Goal: Information Seeking & Learning: Learn about a topic

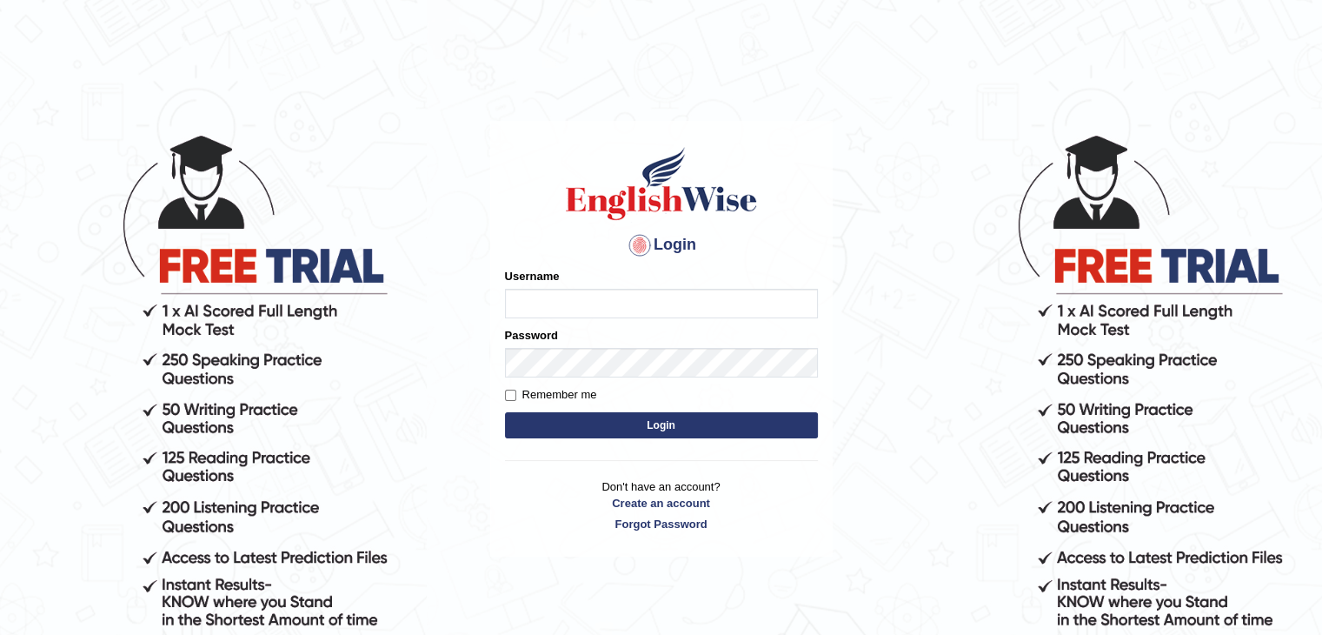
type input "Jitendra"
click at [667, 432] on button "Login" at bounding box center [661, 425] width 313 height 26
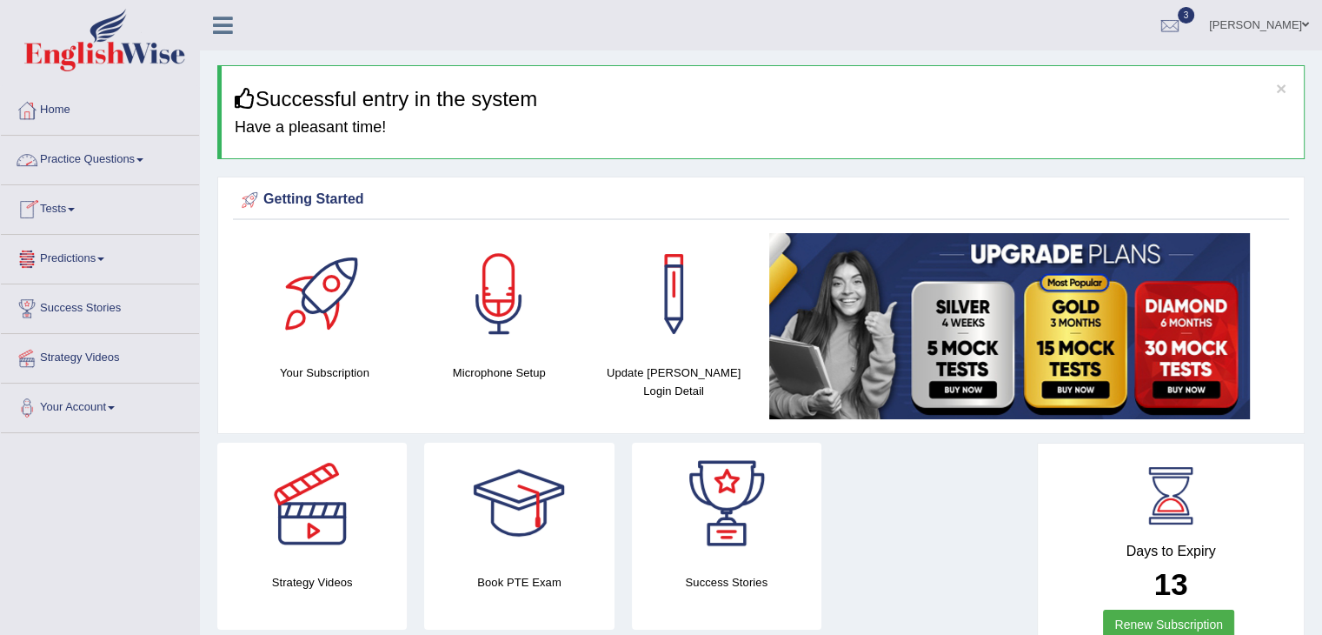
click at [60, 161] on link "Practice Questions" at bounding box center [100, 157] width 198 height 43
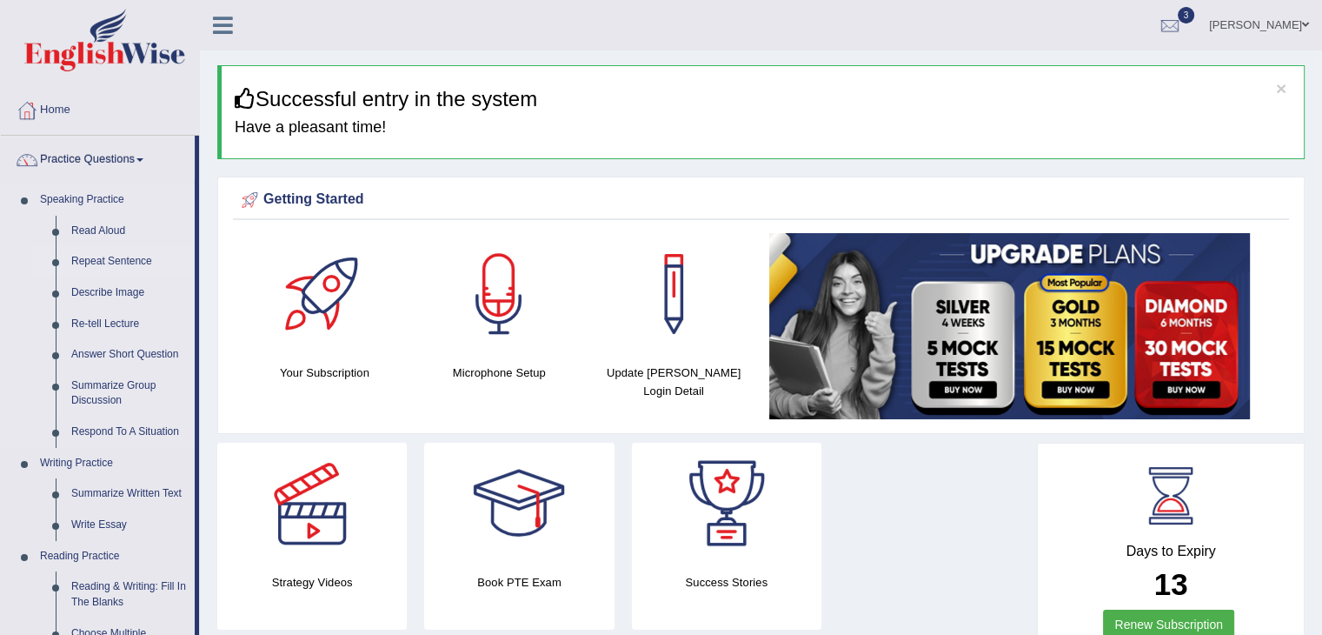
click at [95, 258] on link "Repeat Sentence" at bounding box center [128, 261] width 131 height 31
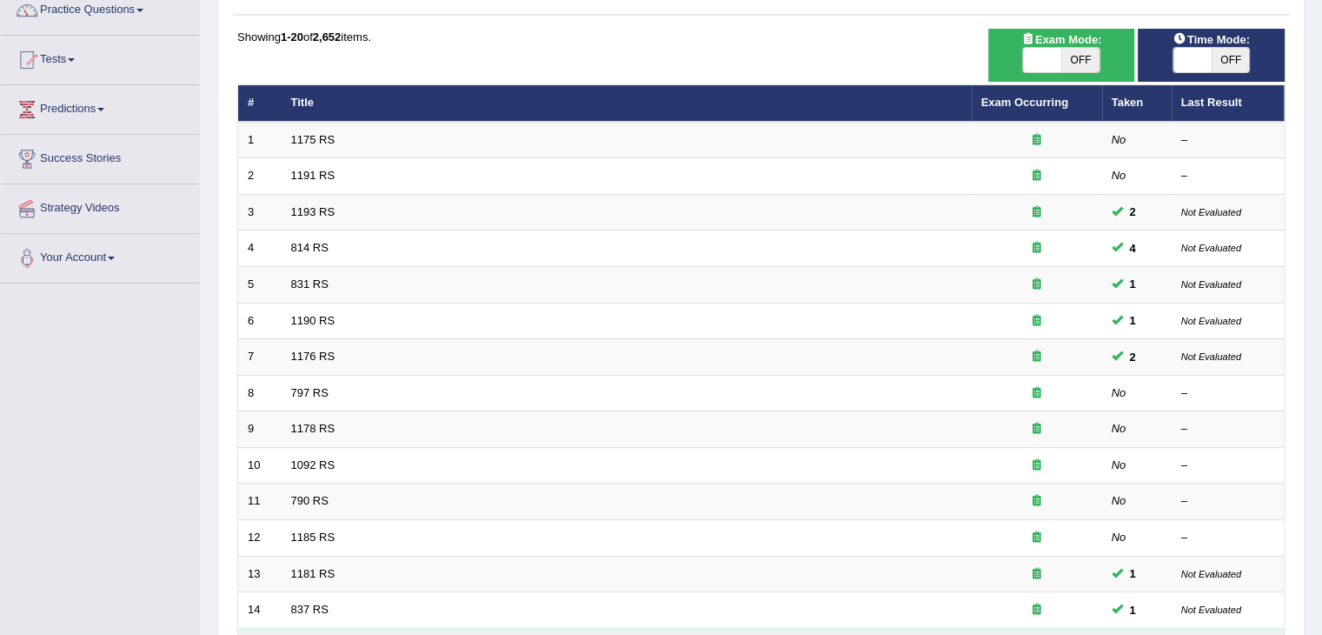
scroll to position [348, 0]
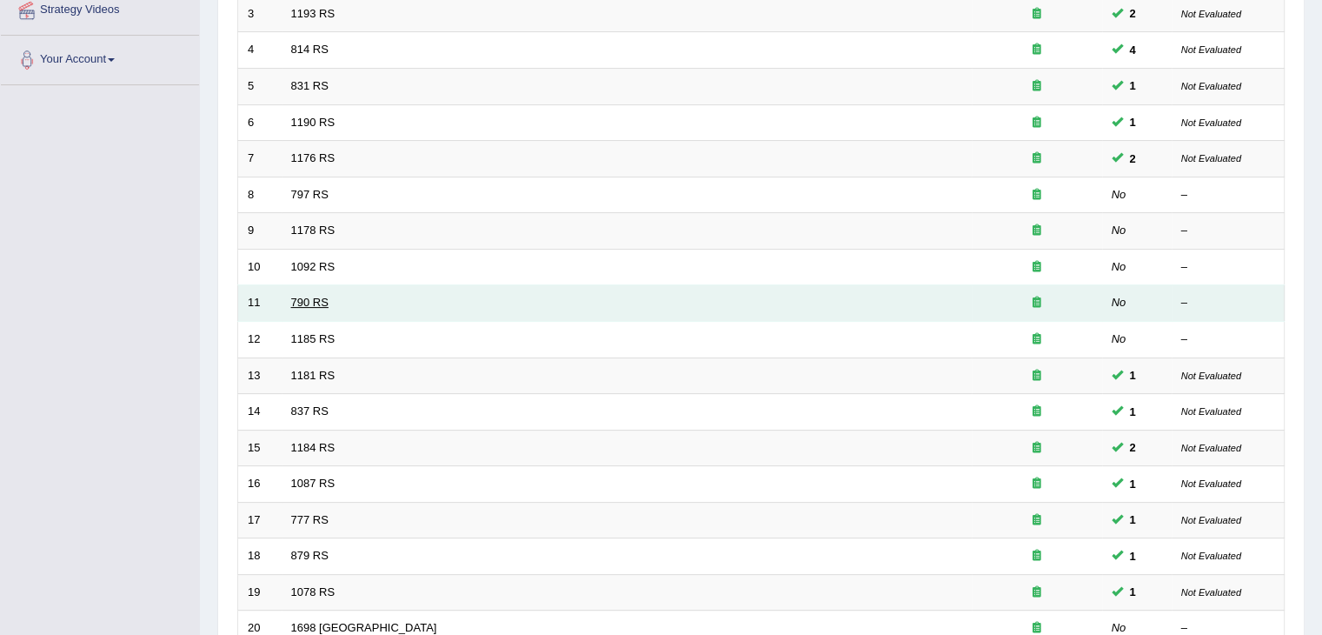
click at [309, 298] on link "790 RS" at bounding box center [309, 302] width 37 height 13
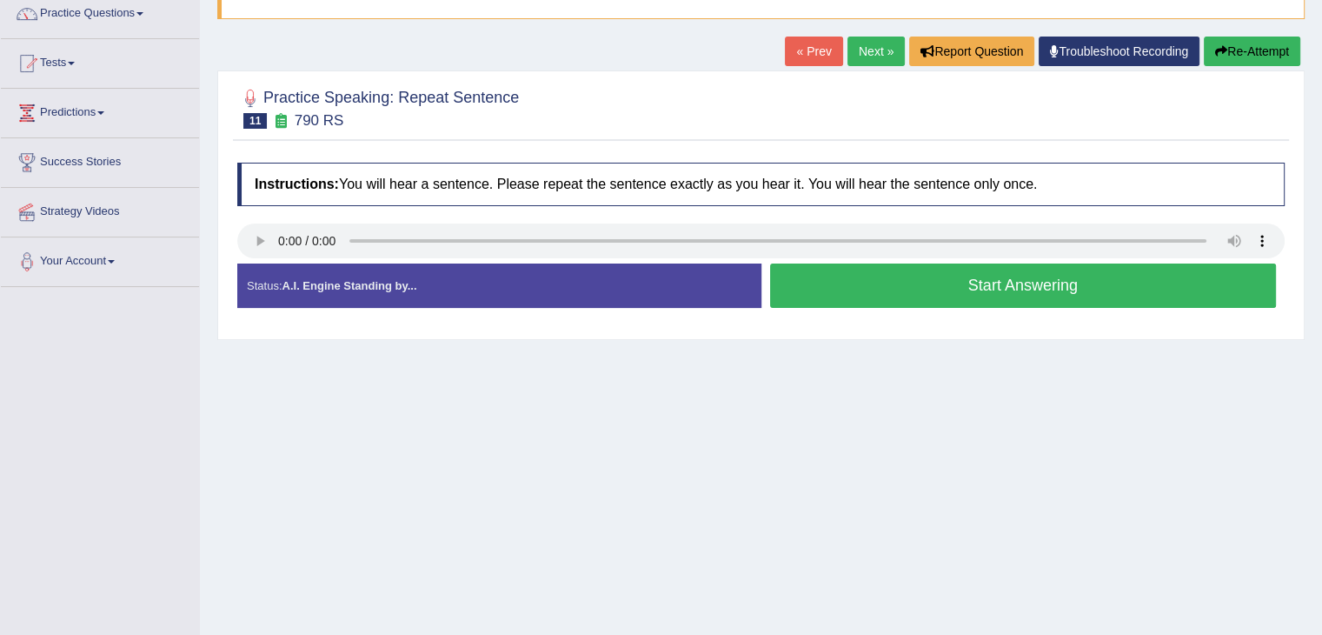
scroll to position [174, 0]
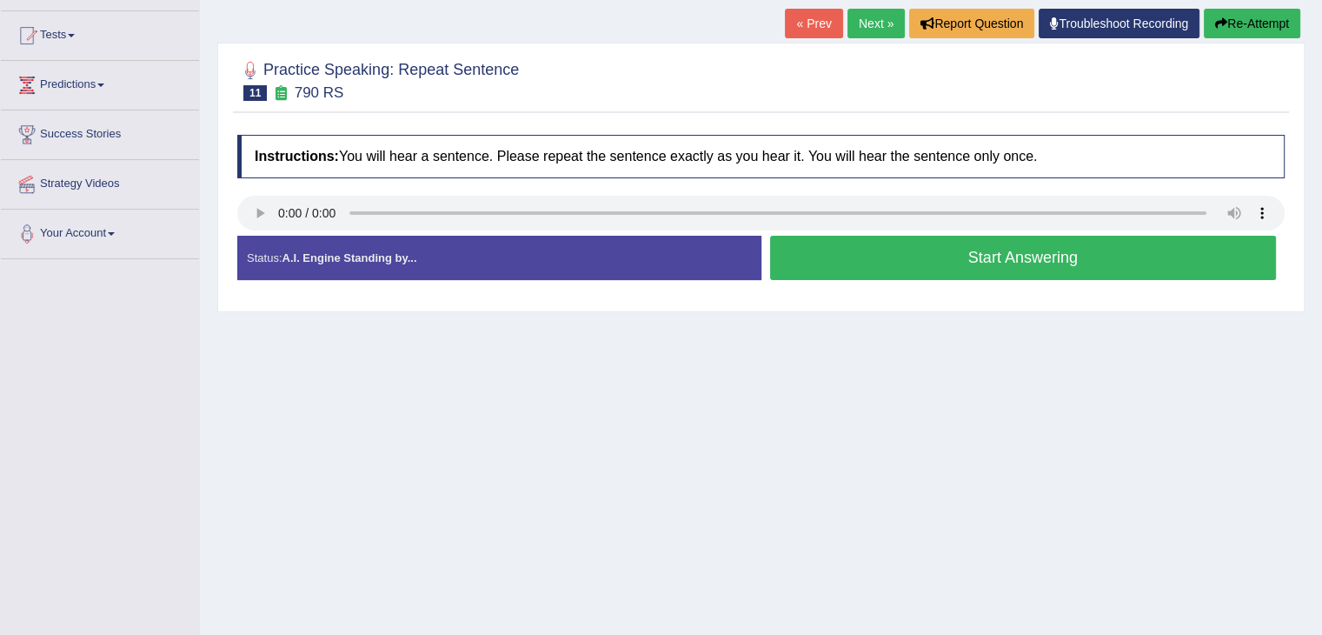
click at [936, 269] on button "Start Answering" at bounding box center [1023, 258] width 507 height 44
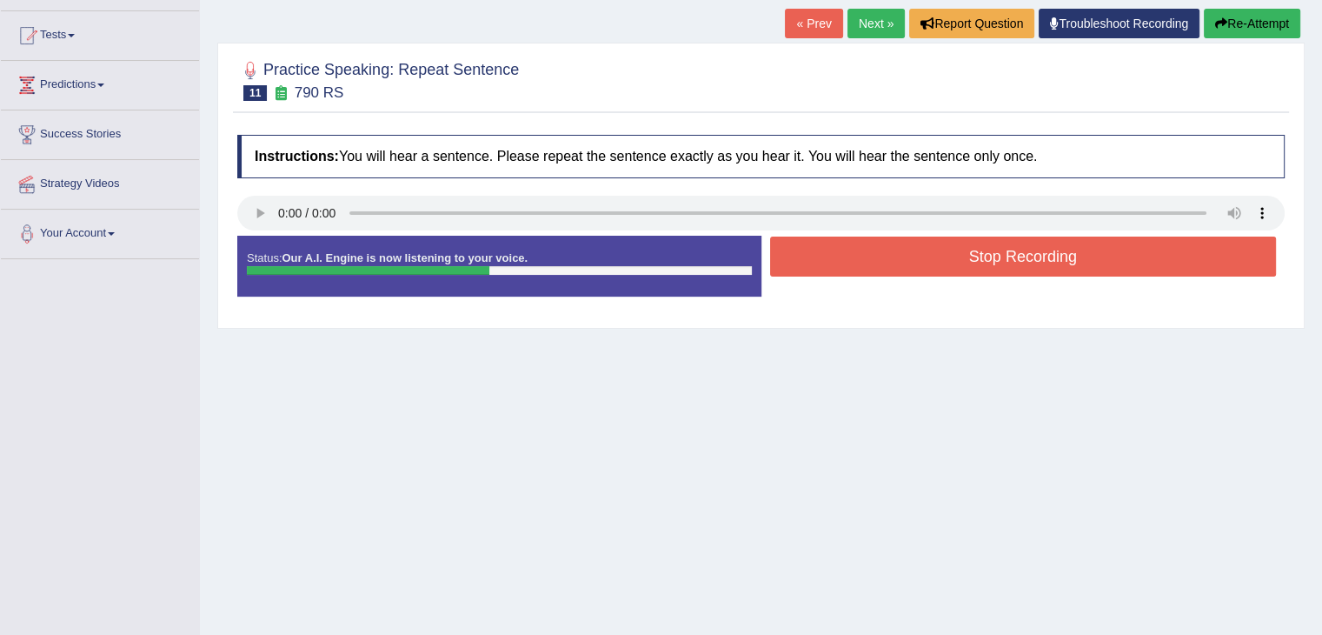
click at [928, 262] on button "Stop Recording" at bounding box center [1023, 256] width 507 height 40
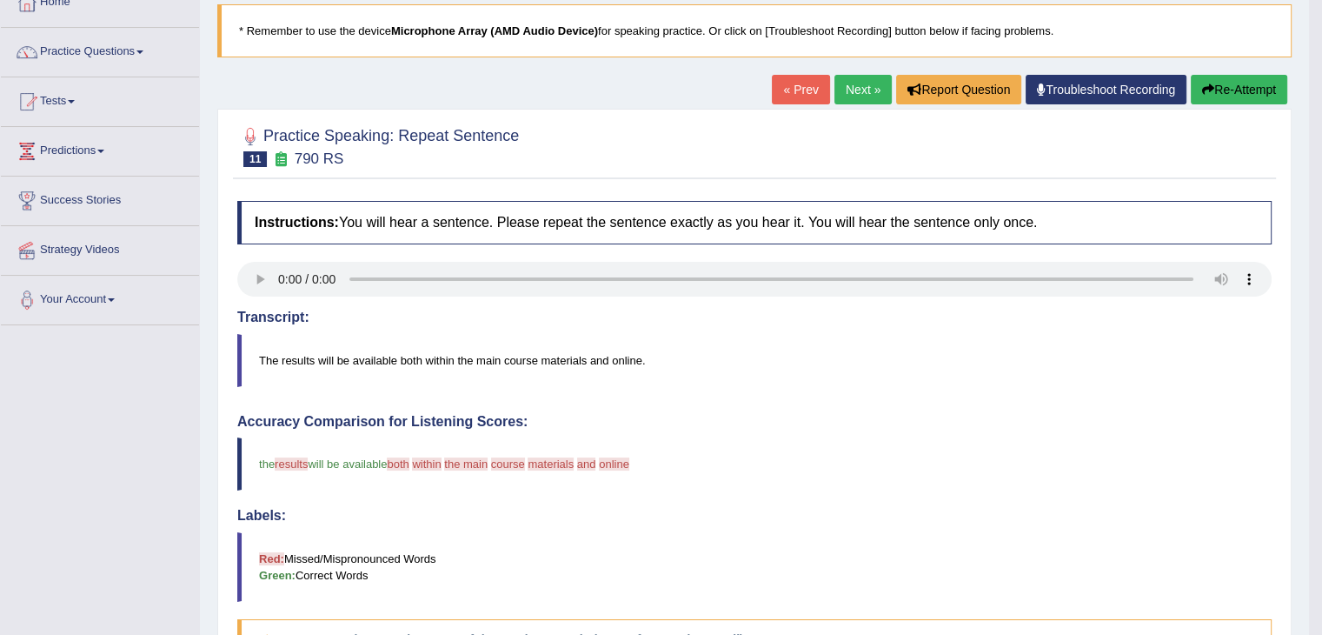
scroll to position [87, 0]
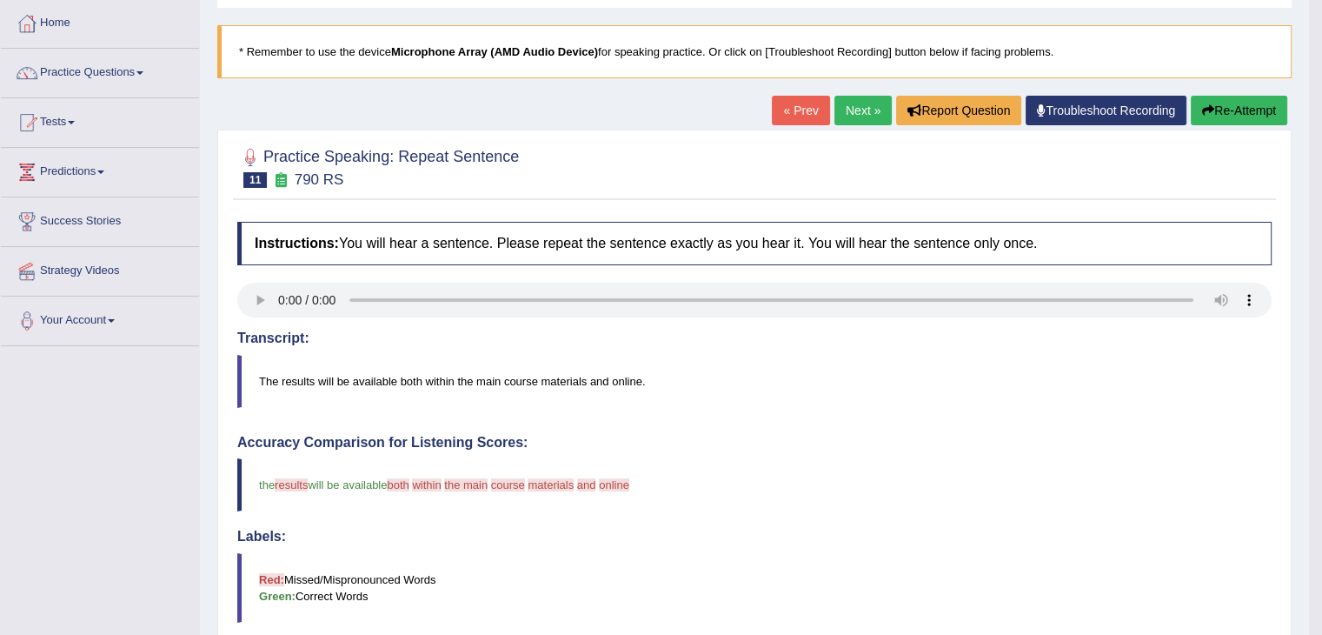
click at [845, 109] on link "Next »" at bounding box center [862, 111] width 57 height 30
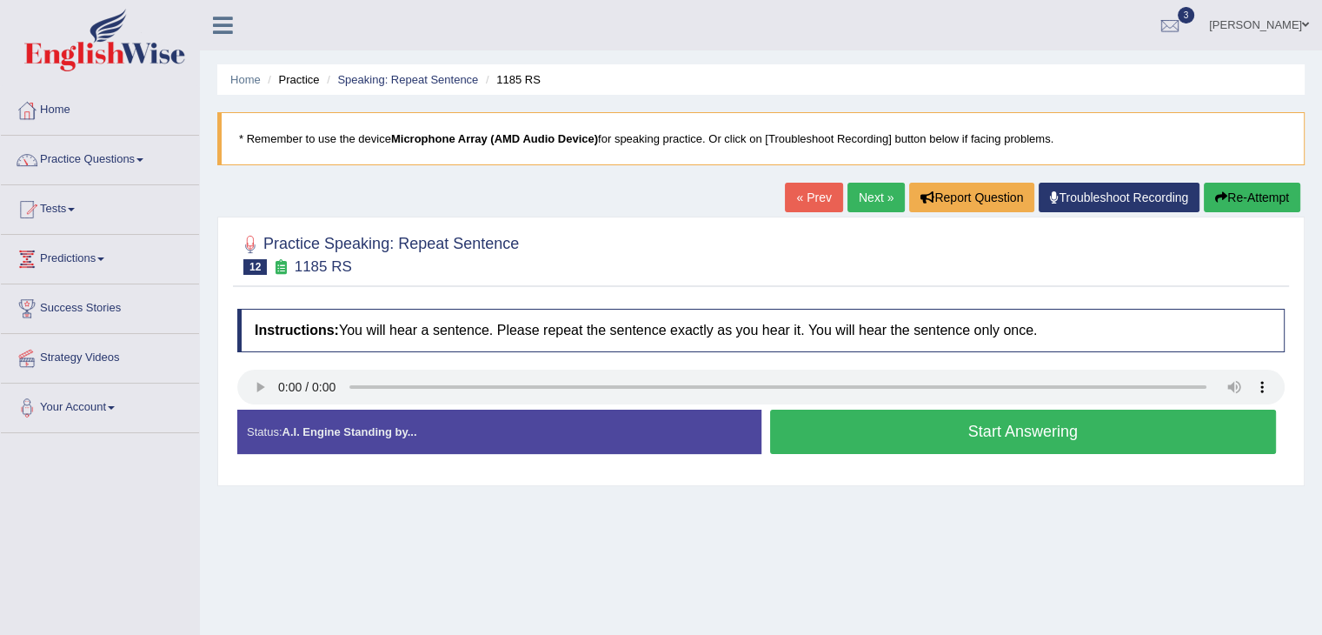
click at [861, 447] on button "Start Answering" at bounding box center [1023, 431] width 507 height 44
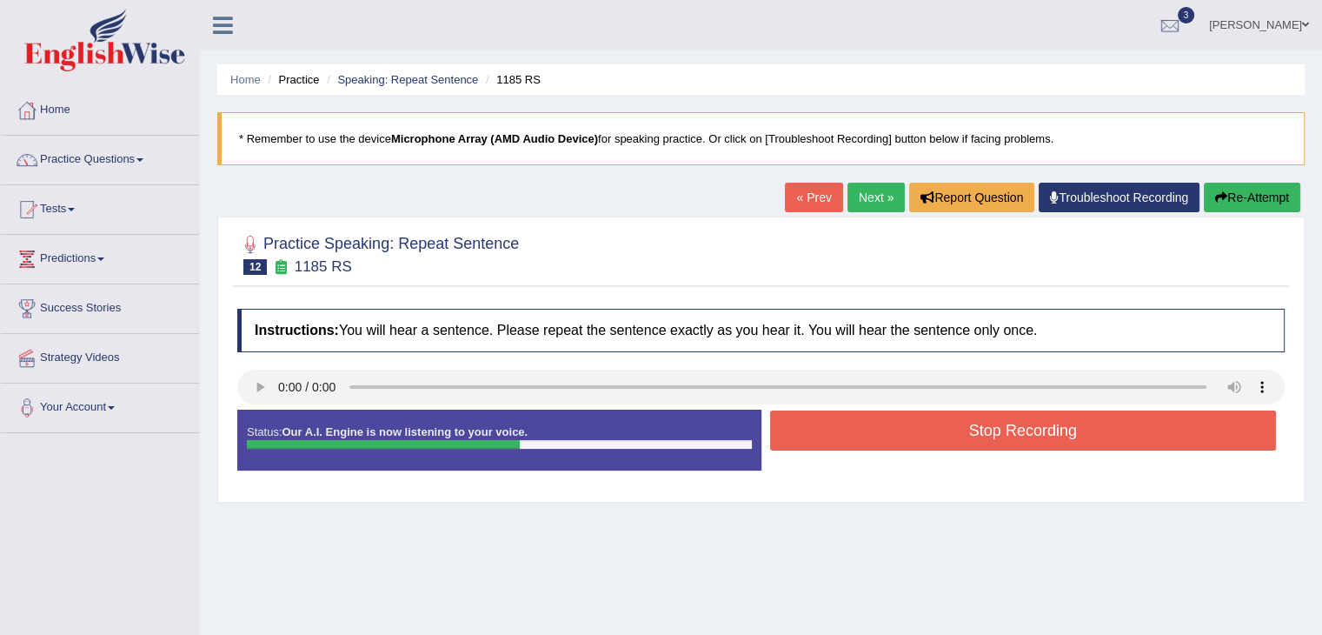
click at [859, 442] on button "Stop Recording" at bounding box center [1023, 430] width 507 height 40
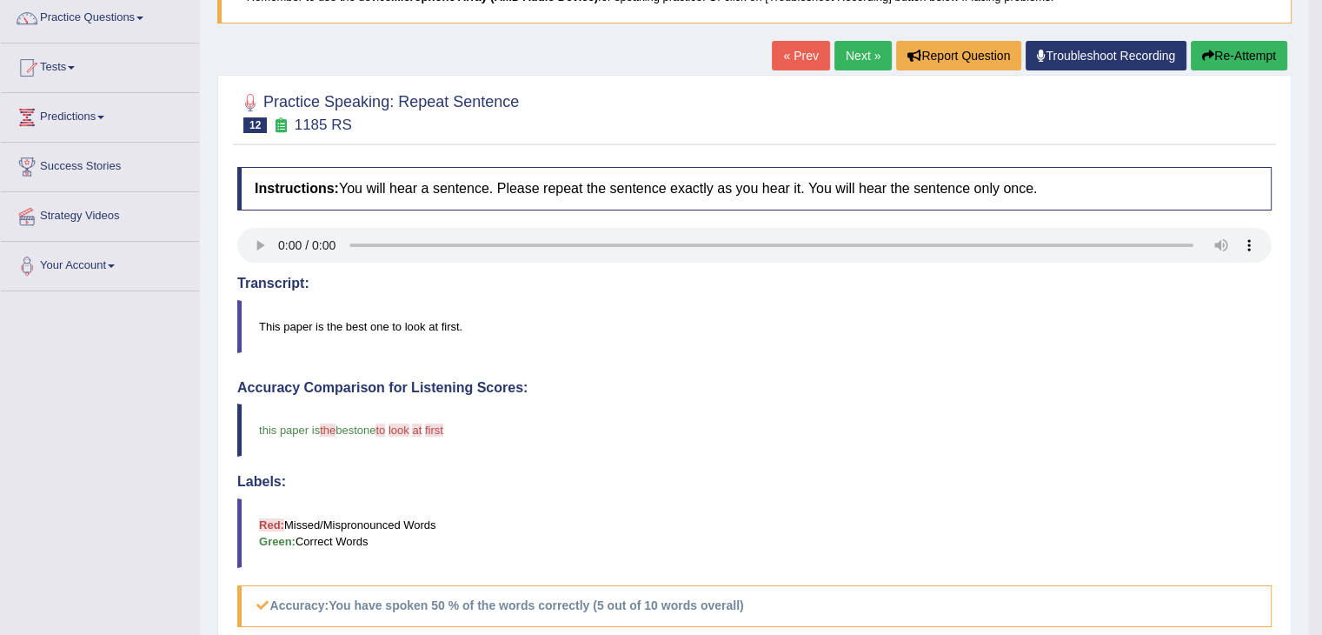
scroll to position [87, 0]
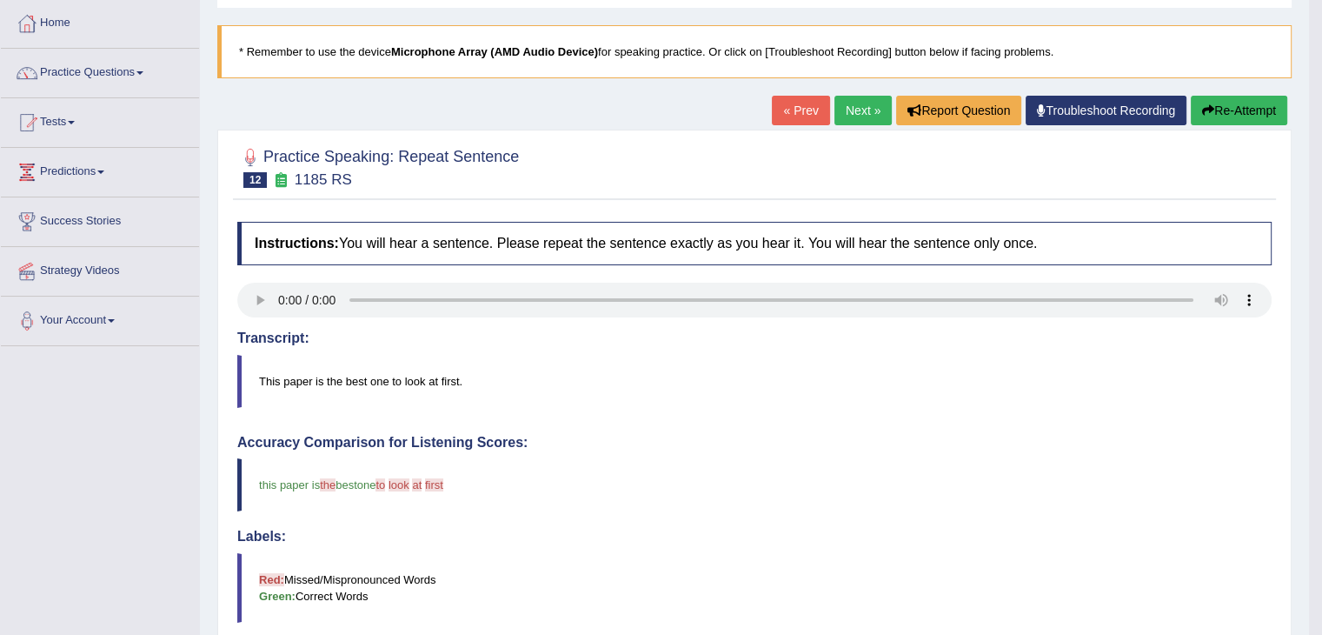
click at [837, 108] on link "Next »" at bounding box center [862, 111] width 57 height 30
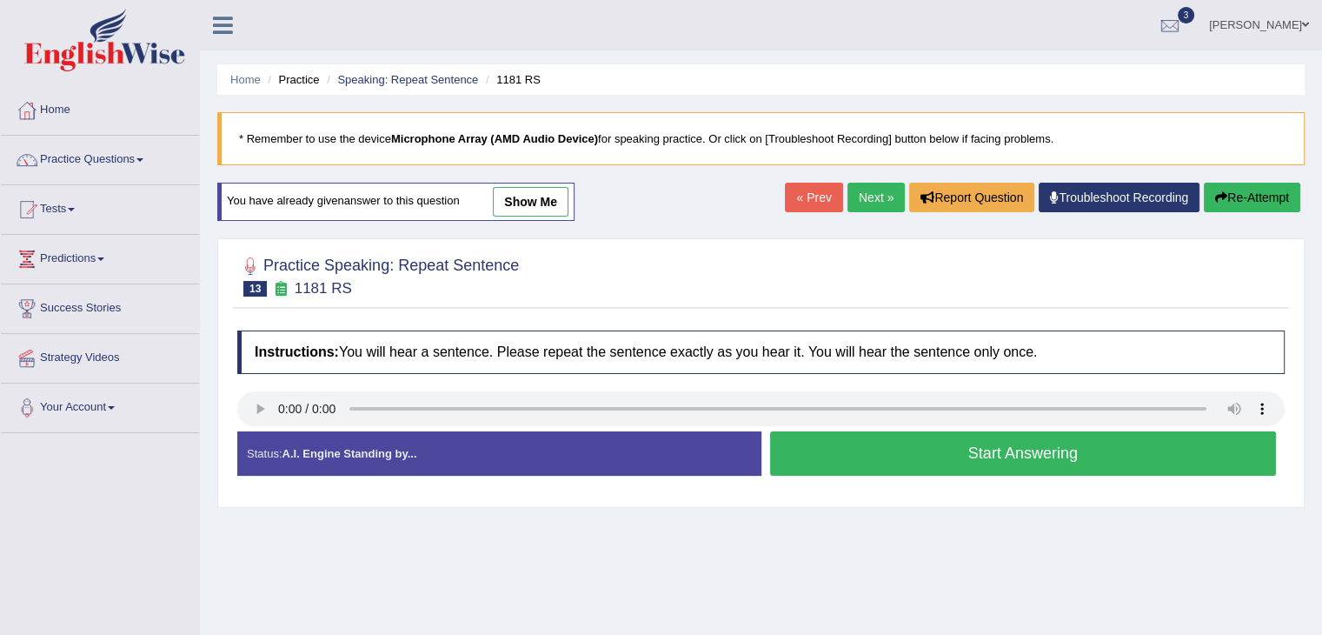
click at [947, 466] on button "Start Answering" at bounding box center [1023, 453] width 507 height 44
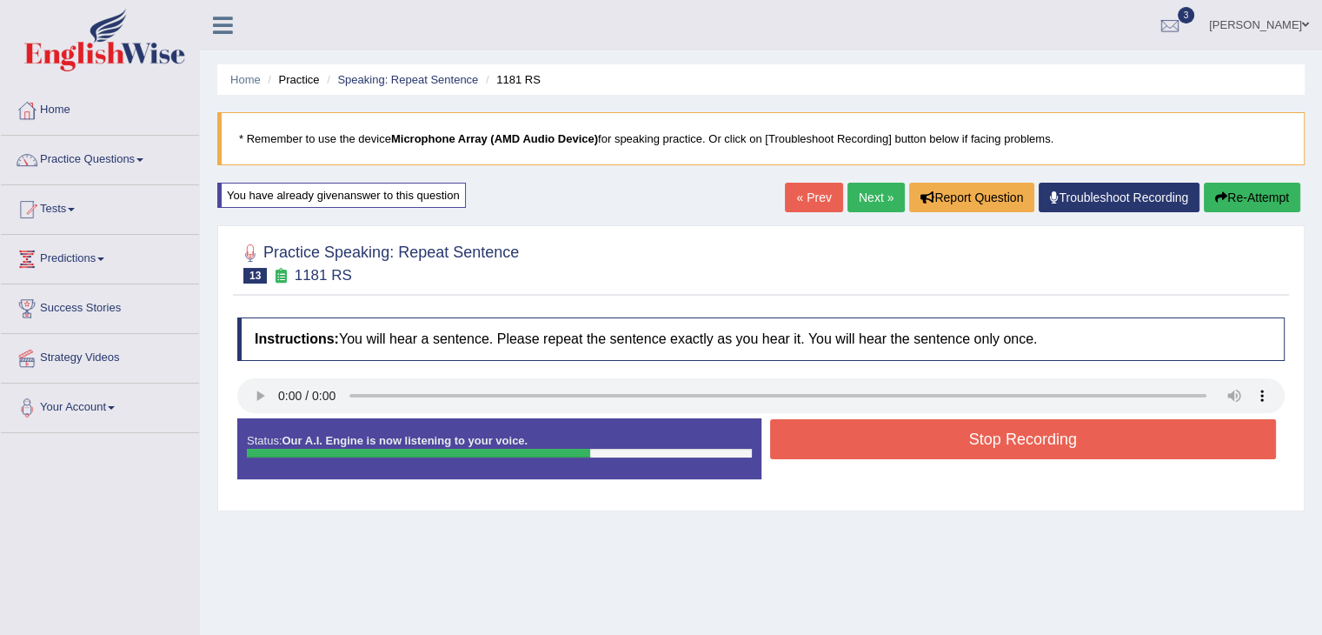
click at [944, 446] on button "Stop Recording" at bounding box center [1023, 439] width 507 height 40
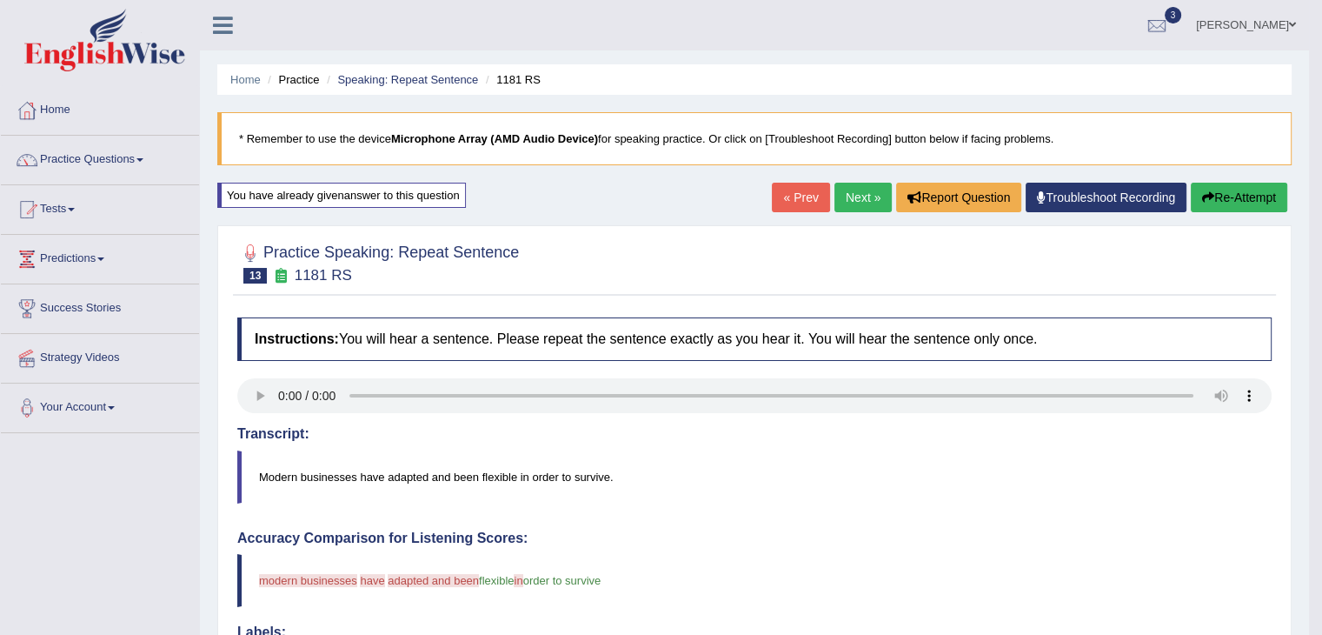
click at [872, 198] on link "Next »" at bounding box center [862, 198] width 57 height 30
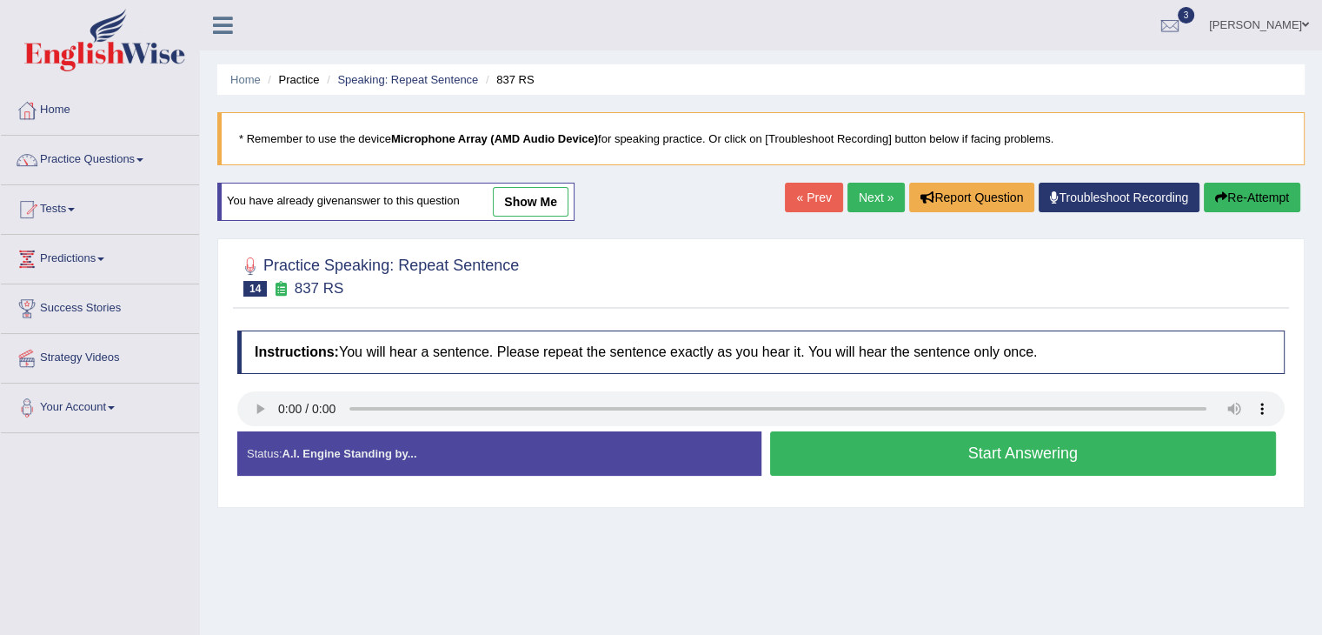
click at [918, 463] on button "Start Answering" at bounding box center [1023, 453] width 507 height 44
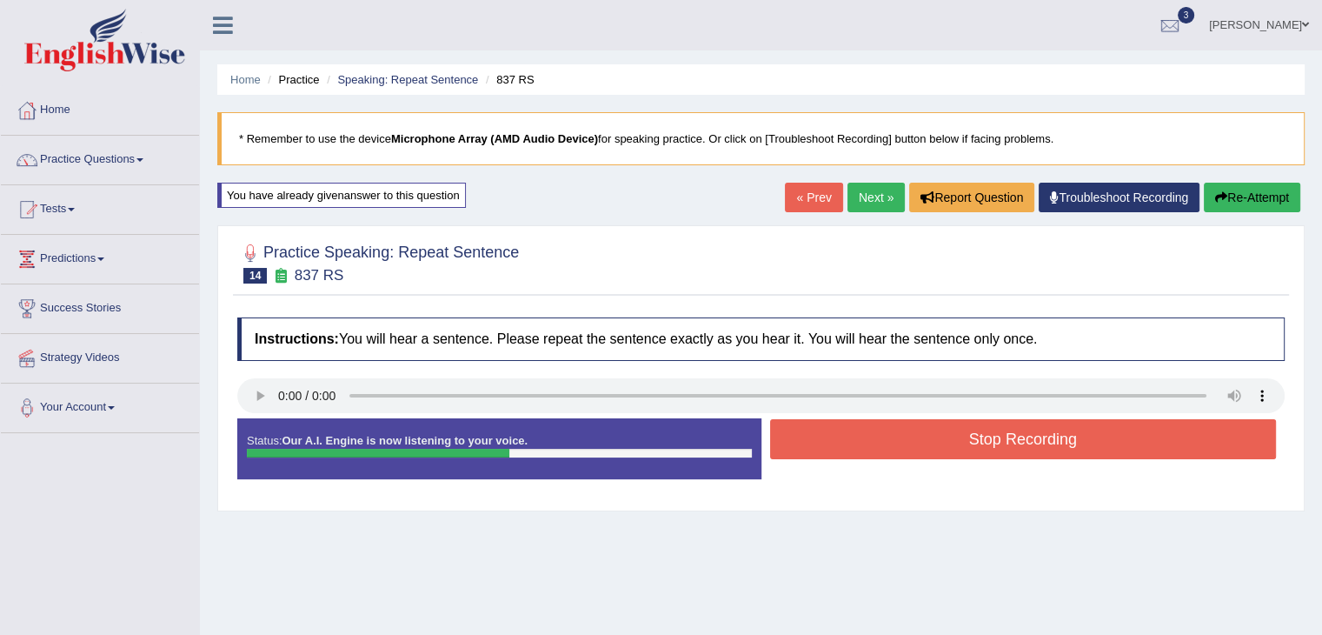
click at [917, 454] on button "Stop Recording" at bounding box center [1023, 439] width 507 height 40
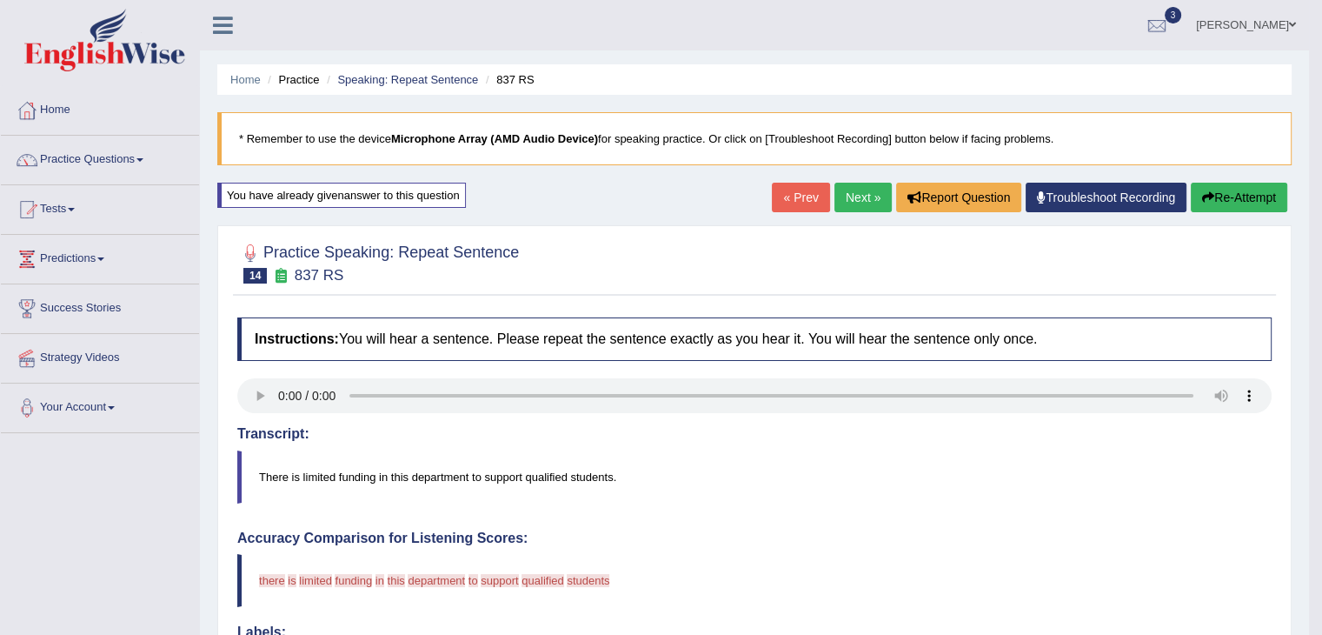
click at [859, 203] on link "Next »" at bounding box center [862, 198] width 57 height 30
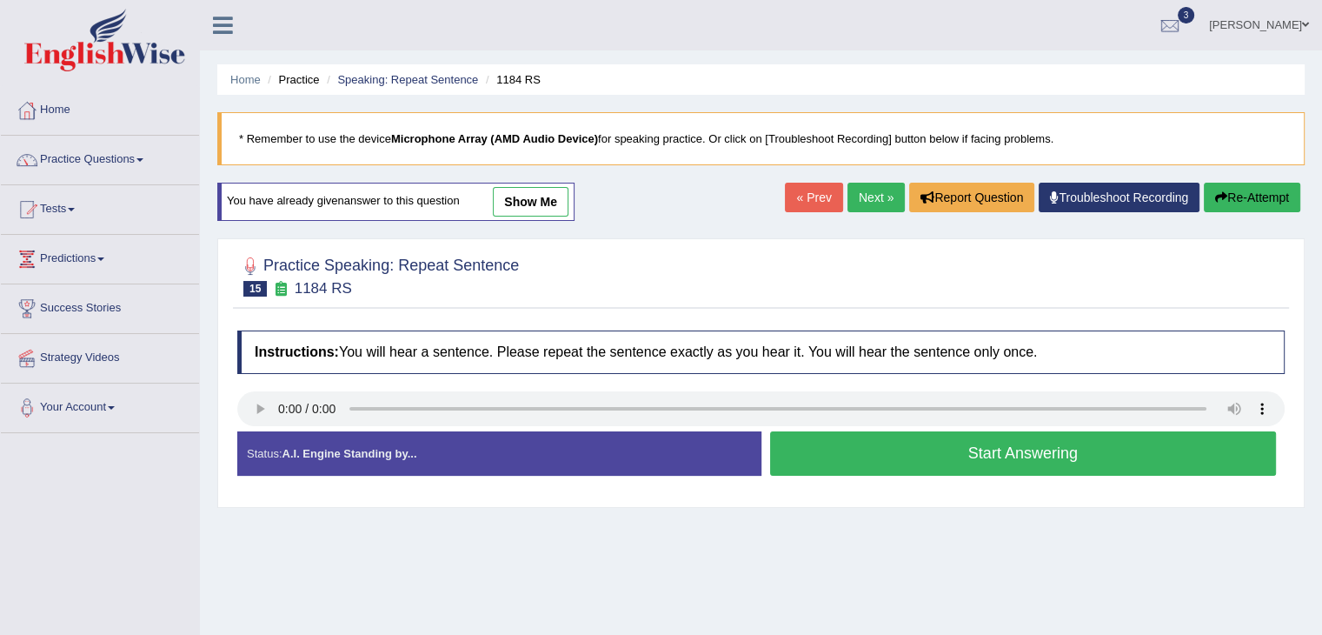
click at [946, 466] on button "Start Answering" at bounding box center [1023, 453] width 507 height 44
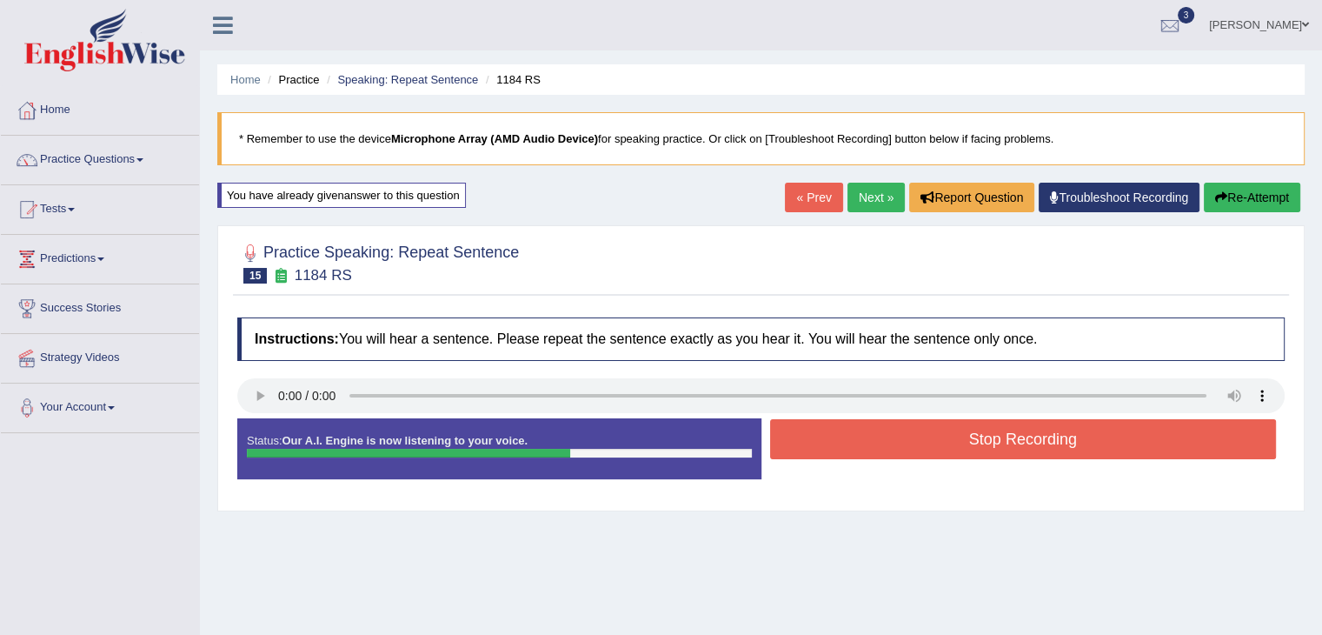
click at [972, 449] on button "Stop Recording" at bounding box center [1023, 439] width 507 height 40
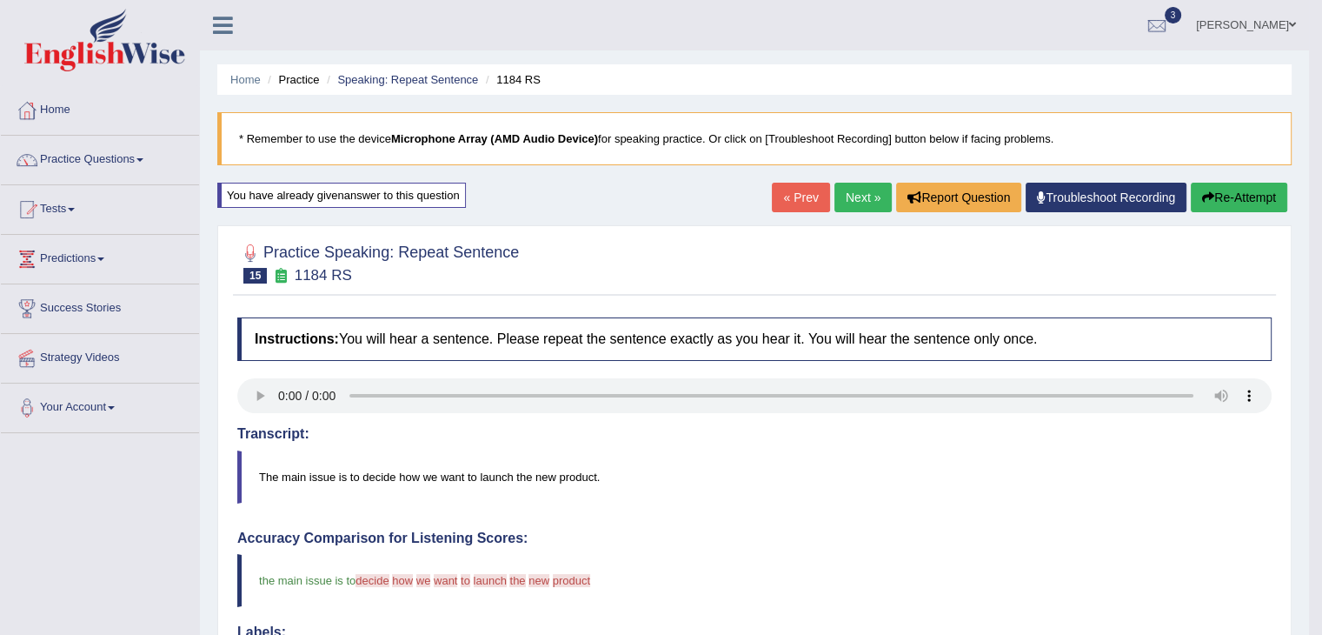
click at [74, 163] on link "Practice Questions" at bounding box center [100, 157] width 198 height 43
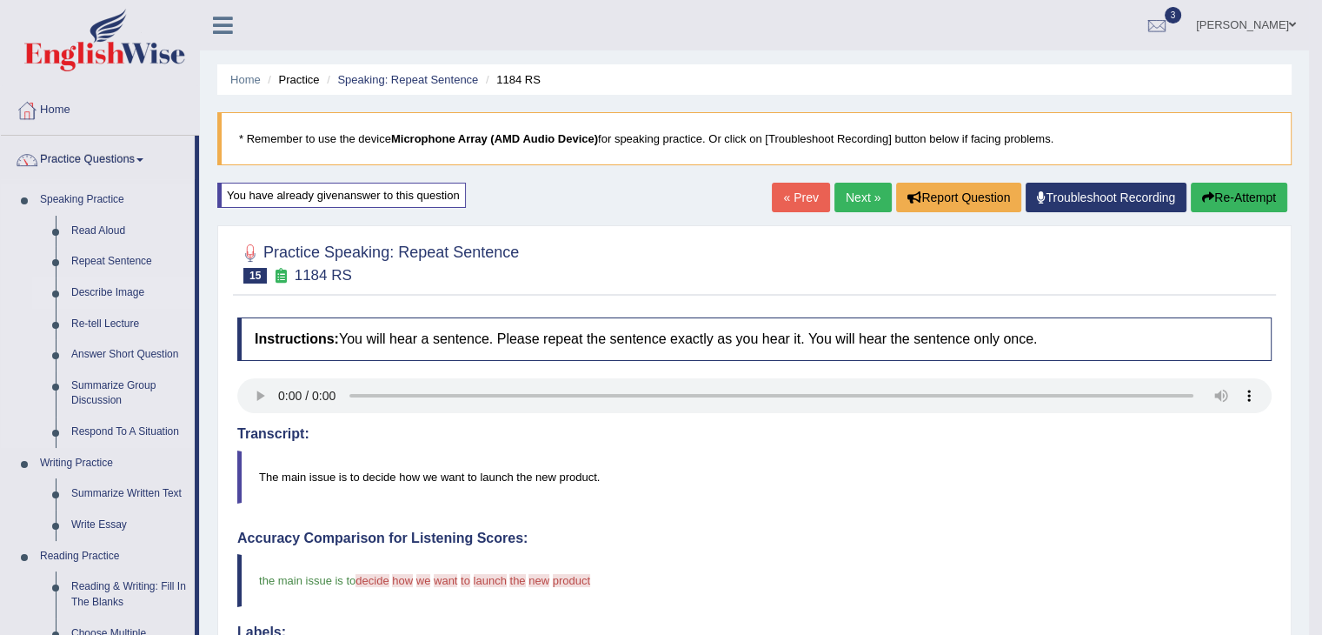
click at [87, 292] on link "Describe Image" at bounding box center [128, 292] width 131 height 31
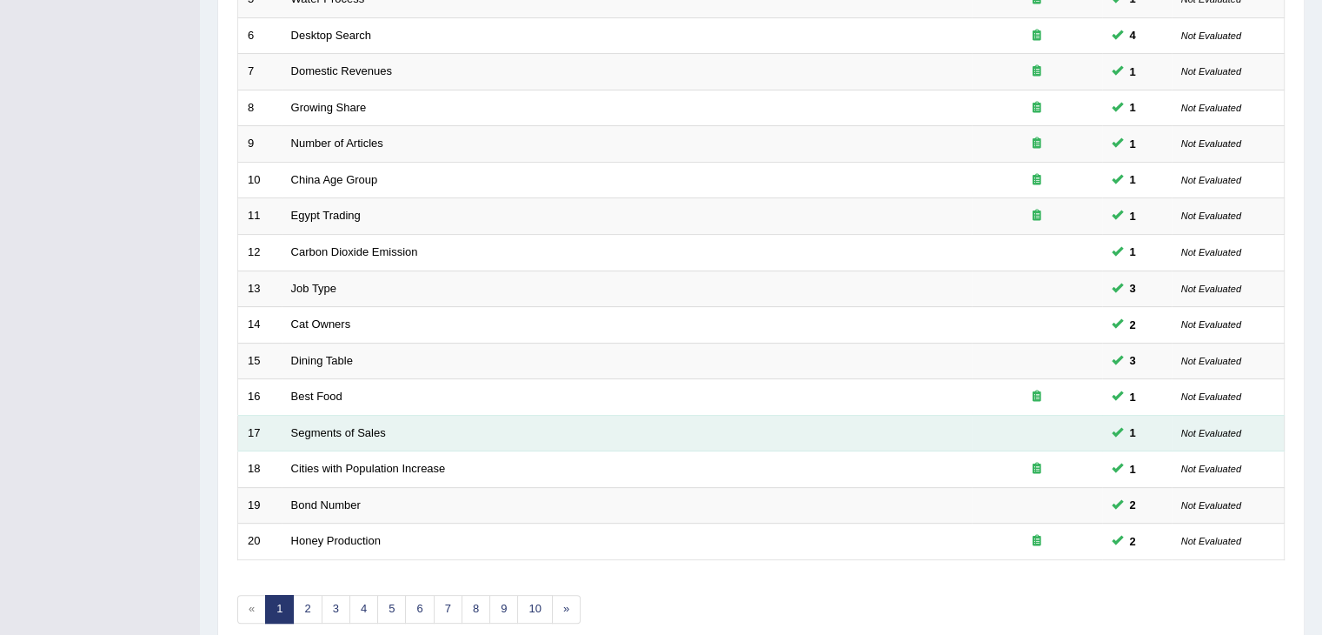
scroll to position [511, 0]
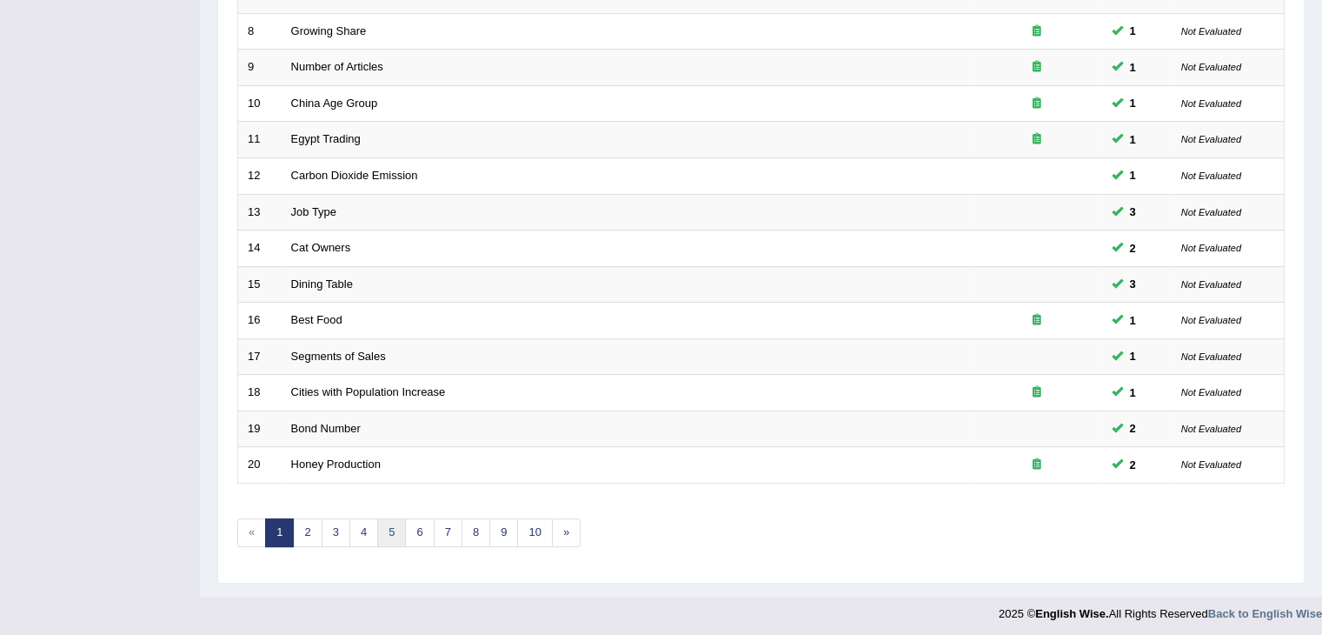
click at [384, 526] on link "5" at bounding box center [391, 532] width 29 height 29
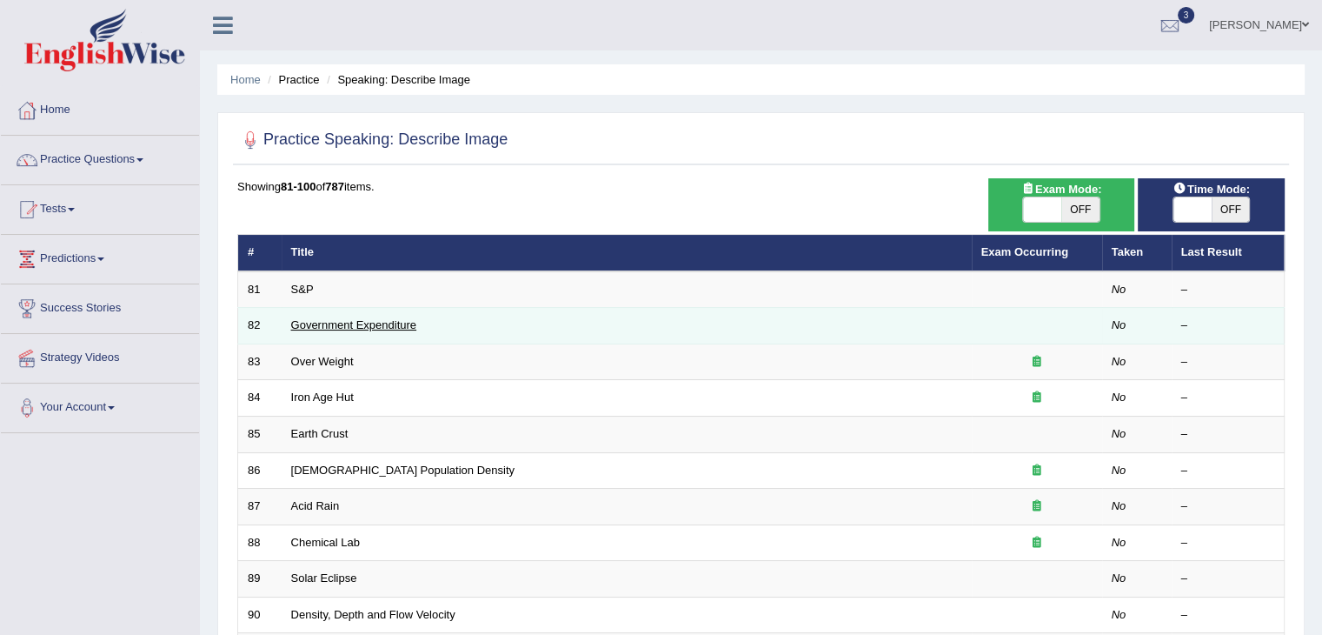
click at [323, 326] on link "Government Expenditure" at bounding box center [354, 324] width 126 height 13
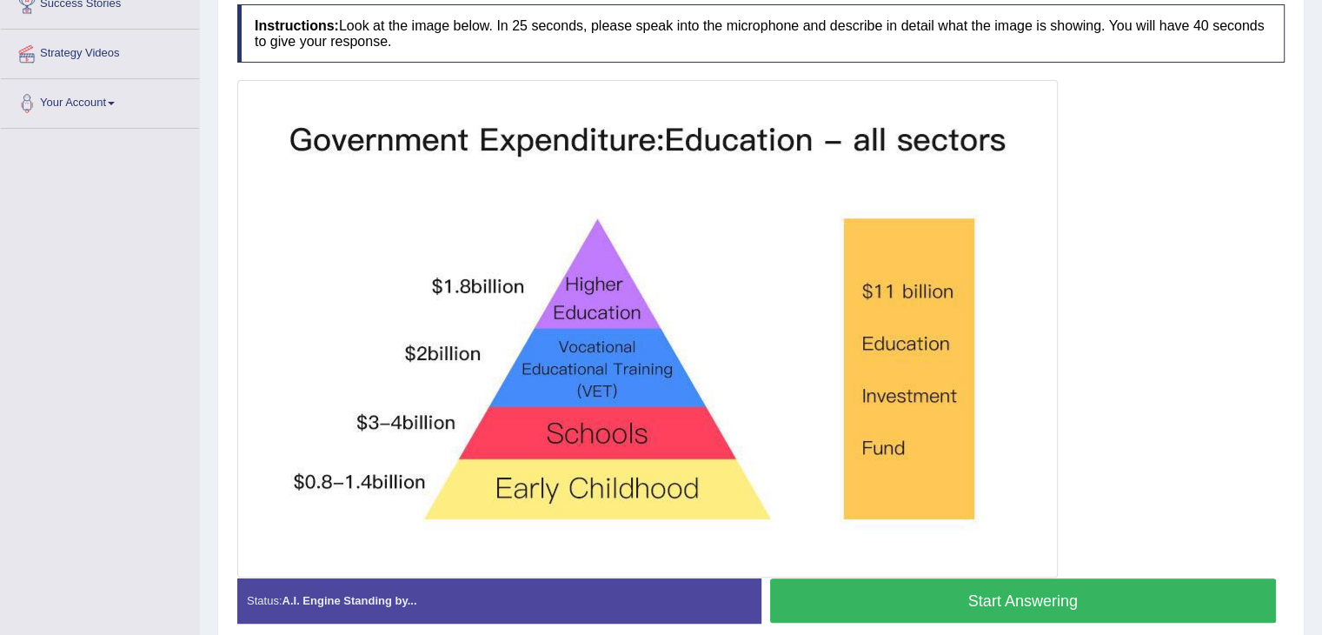
scroll to position [379, 0]
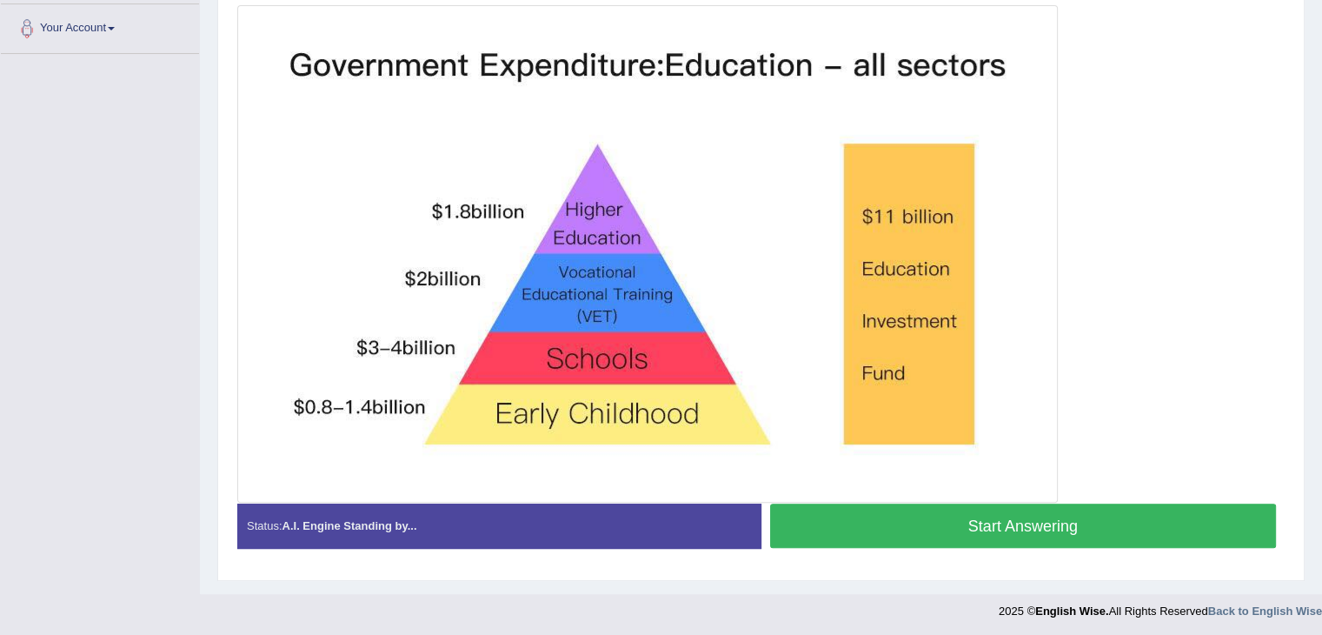
click at [1040, 536] on button "Start Answering" at bounding box center [1023, 525] width 507 height 44
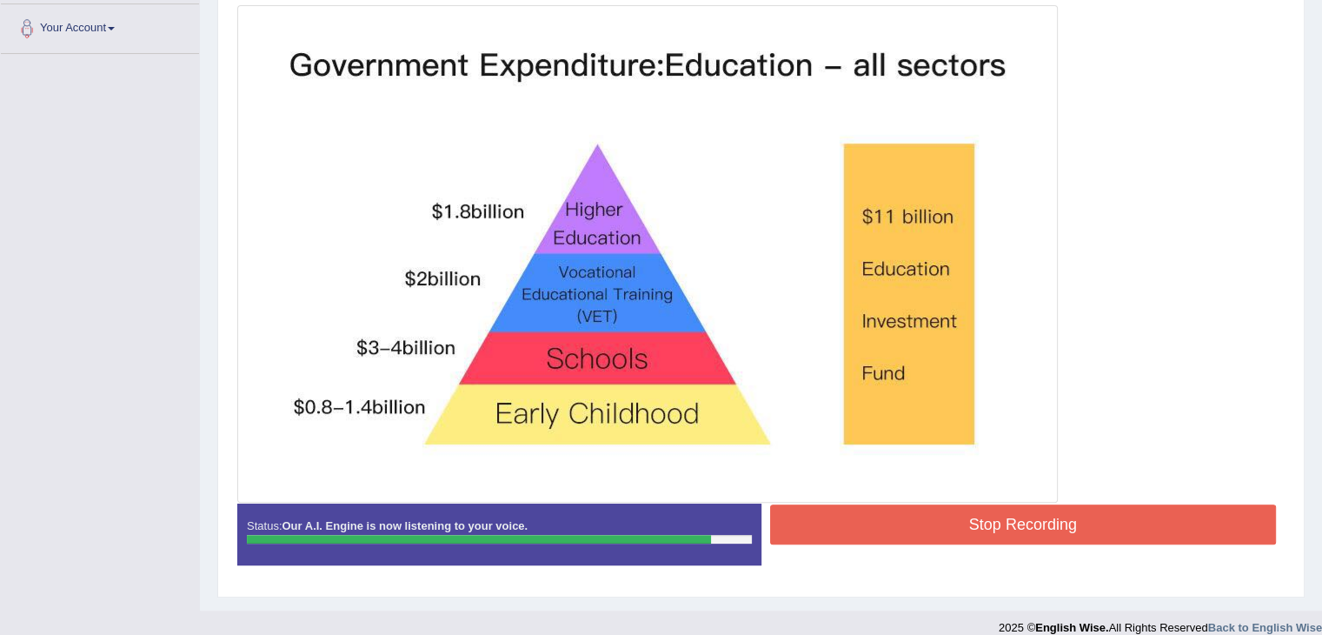
click at [1040, 533] on button "Stop Recording" at bounding box center [1023, 524] width 507 height 40
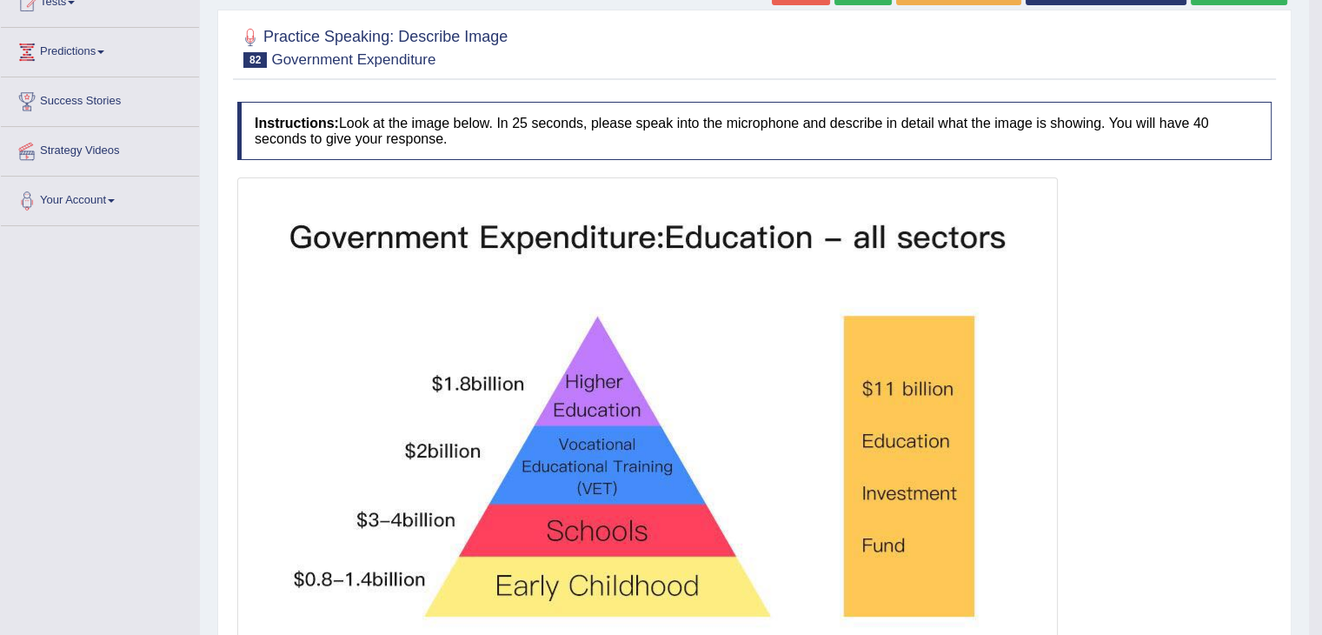
scroll to position [0, 0]
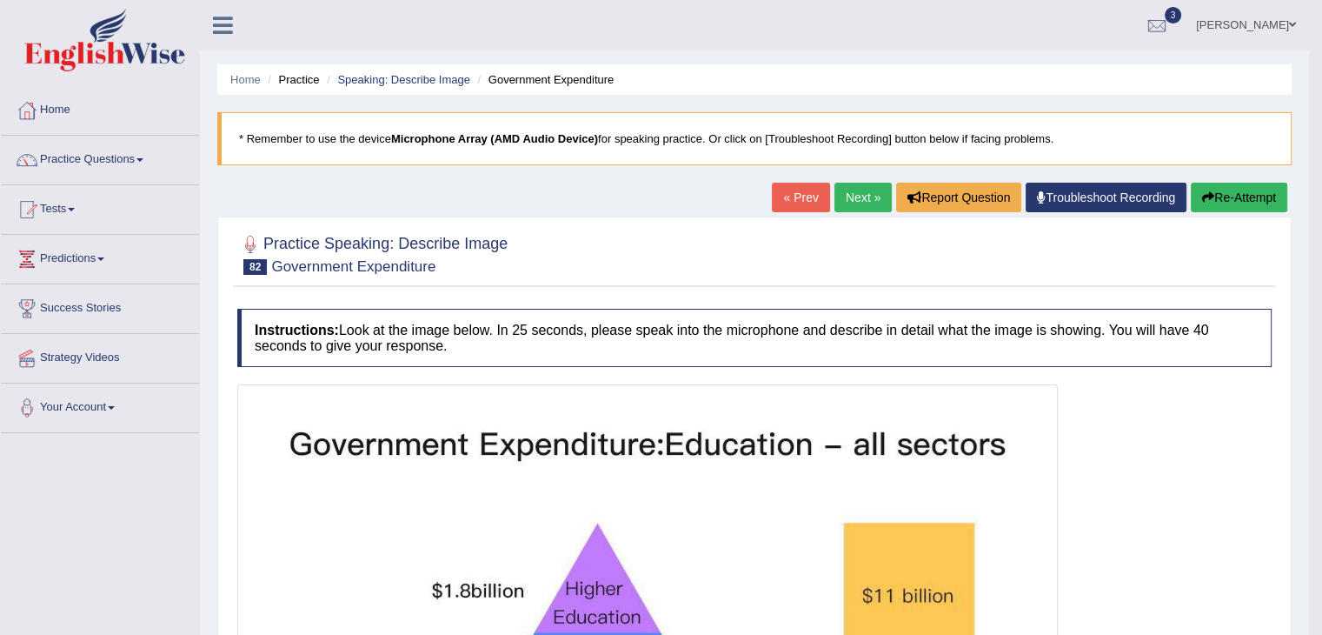
click at [851, 196] on link "Next »" at bounding box center [862, 198] width 57 height 30
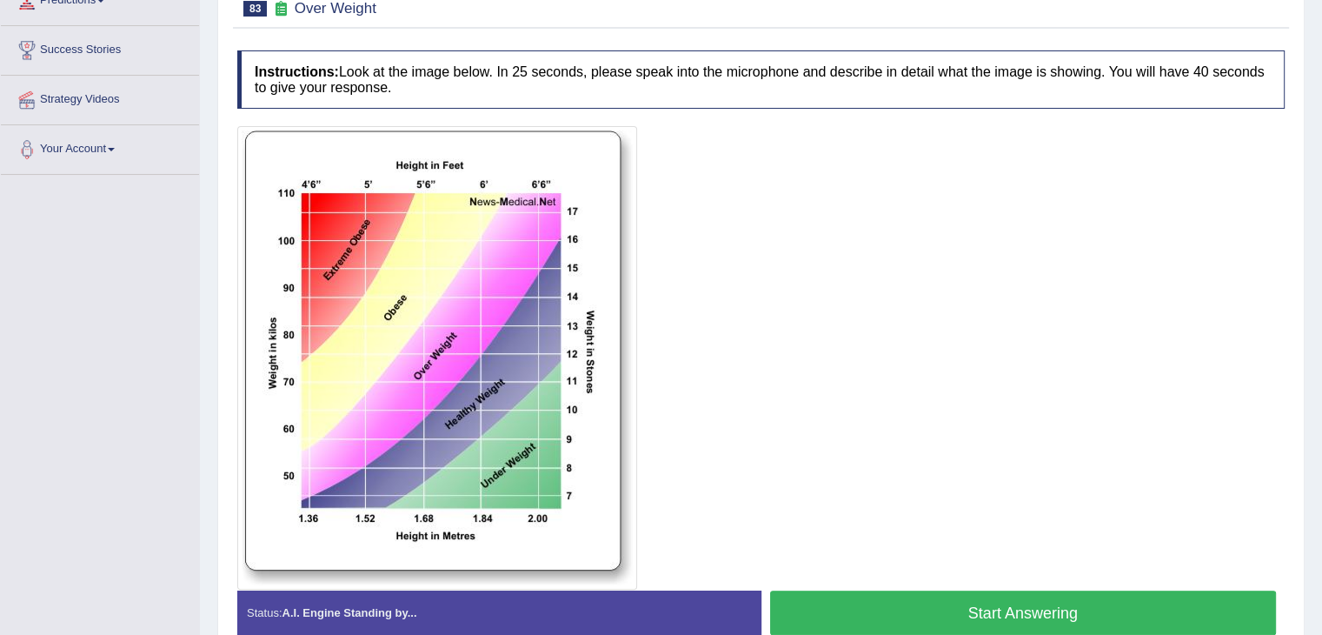
scroll to position [345, 0]
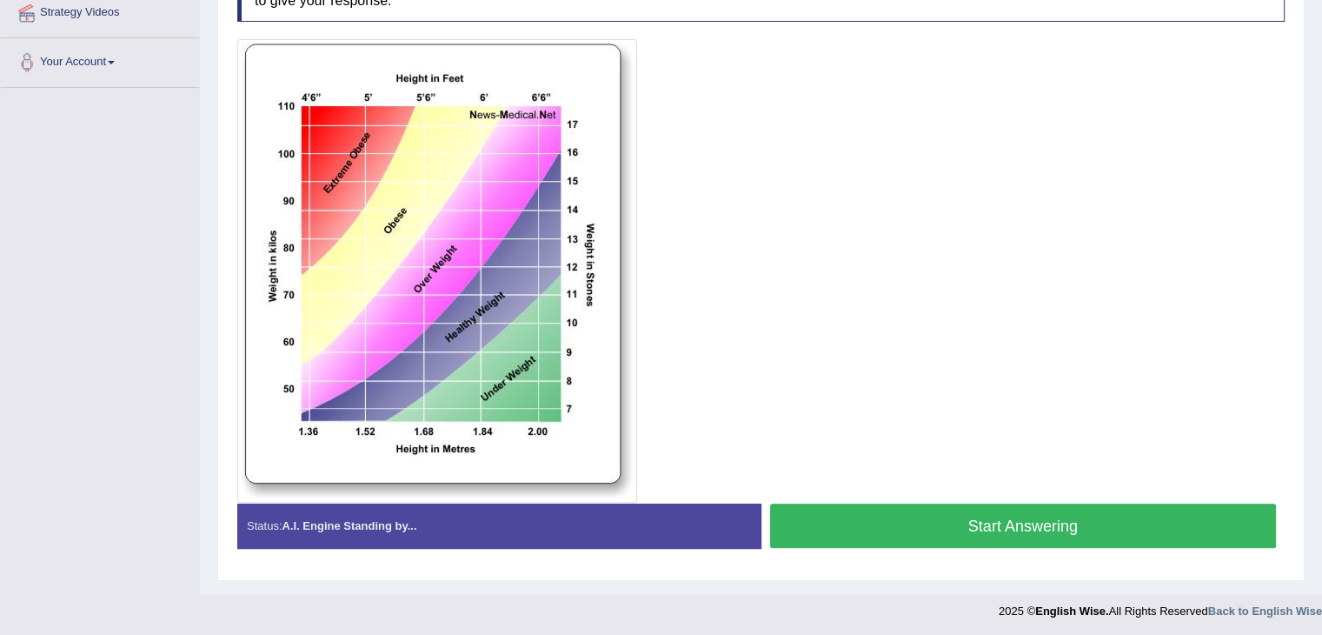
click at [912, 515] on button "Start Answering" at bounding box center [1023, 525] width 507 height 44
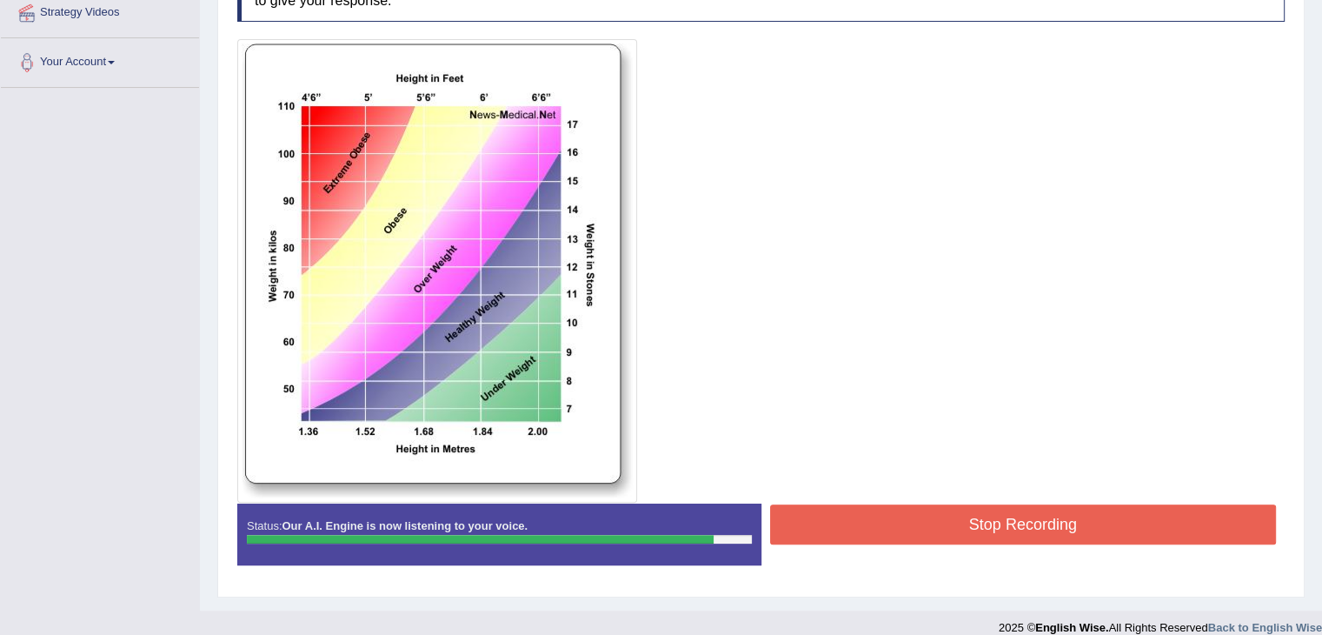
click at [924, 515] on button "Stop Recording" at bounding box center [1023, 524] width 507 height 40
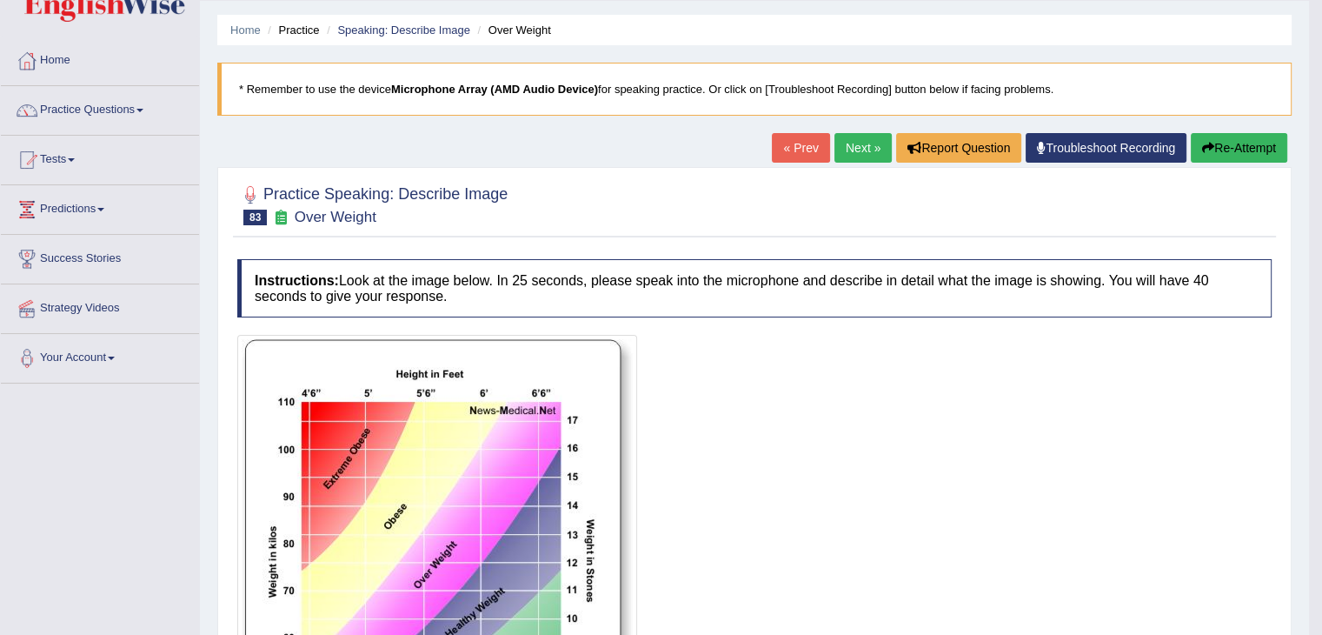
scroll to position [18, 0]
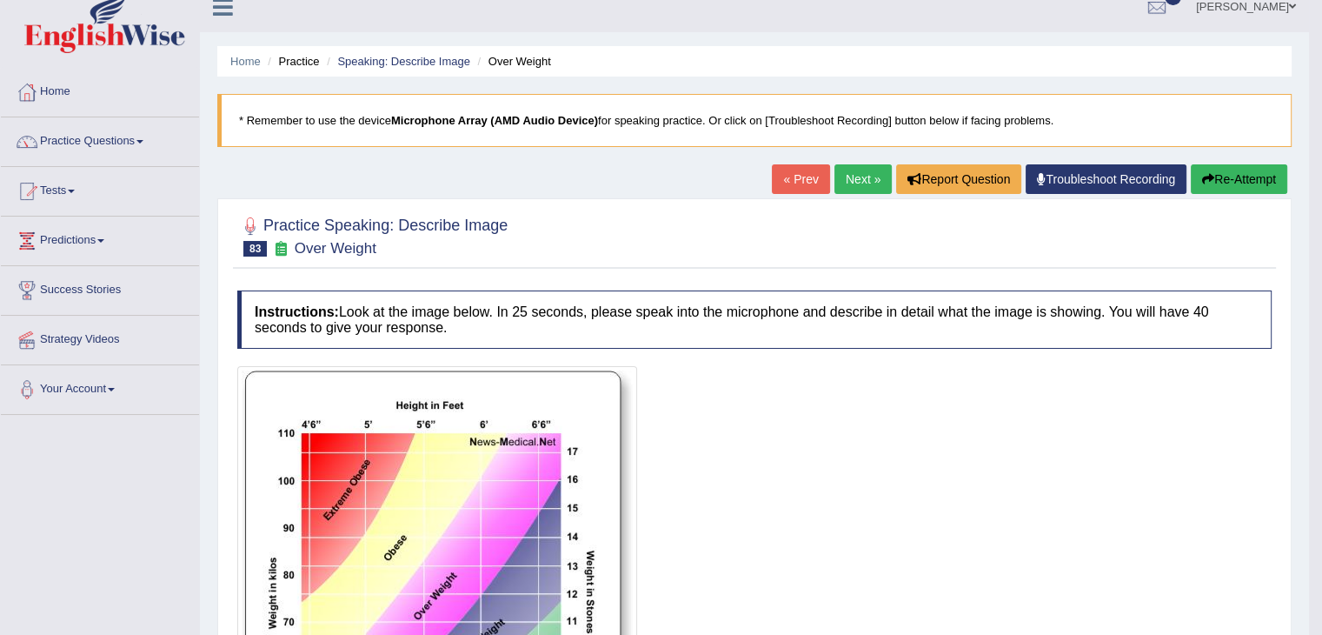
click at [853, 186] on link "Next »" at bounding box center [862, 179] width 57 height 30
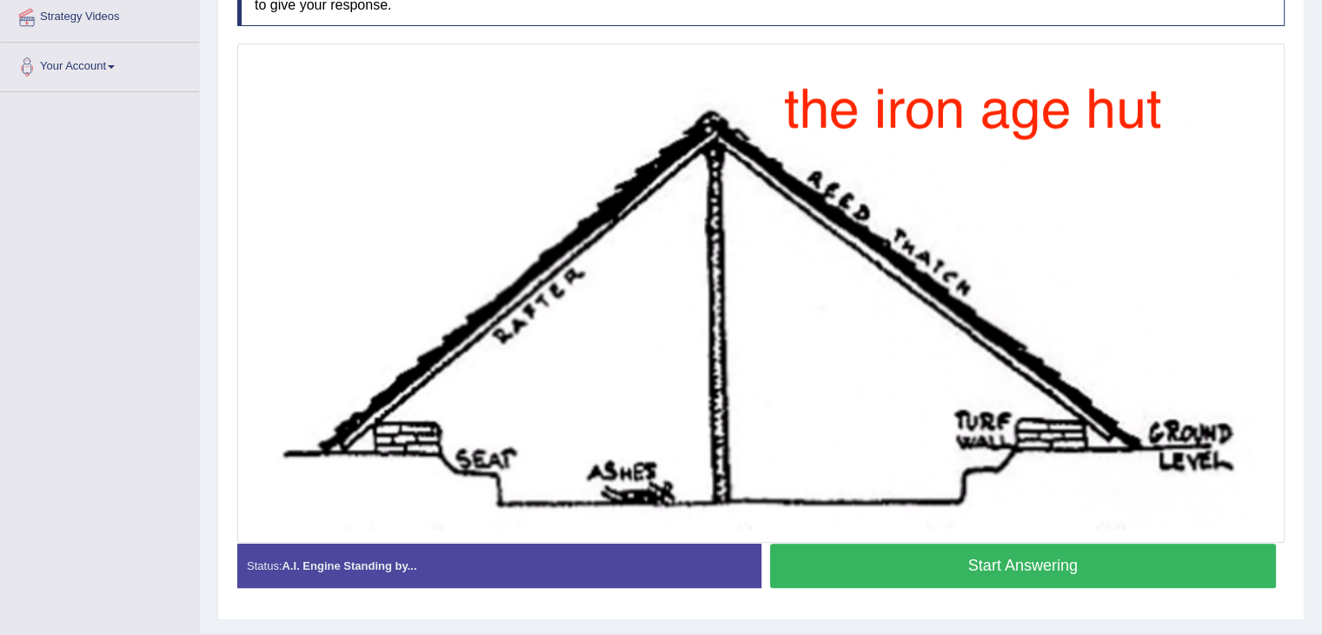
scroll to position [380, 0]
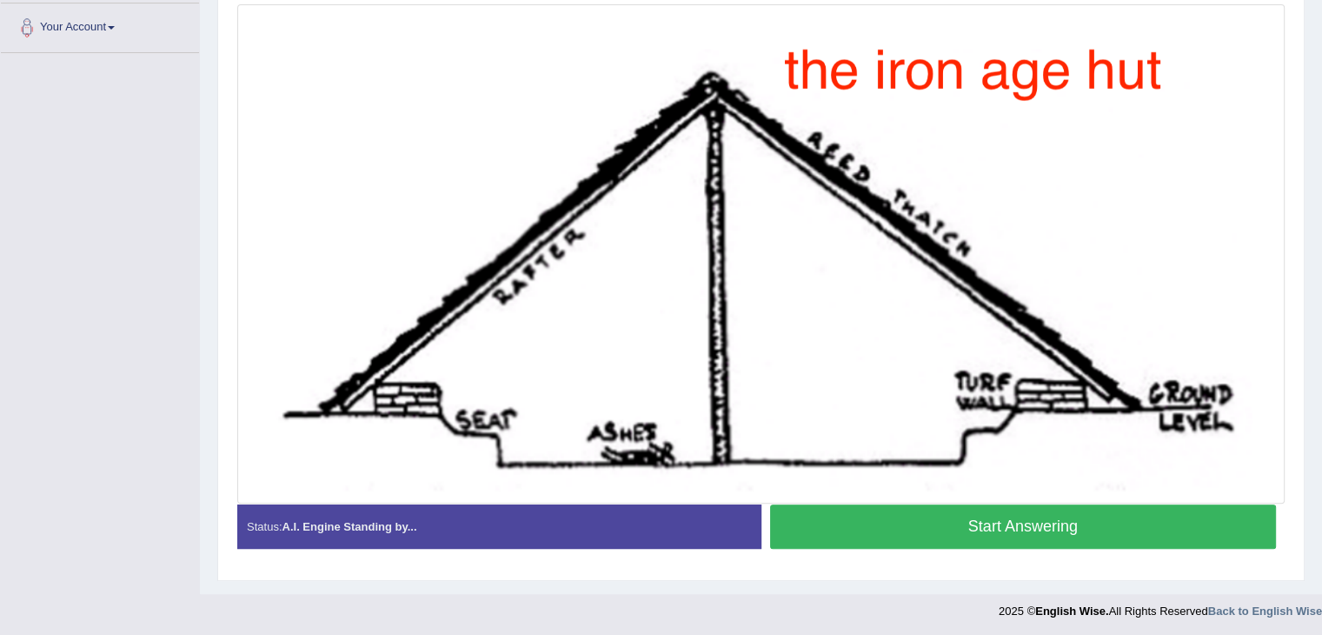
click at [928, 525] on button "Start Answering" at bounding box center [1023, 526] width 507 height 44
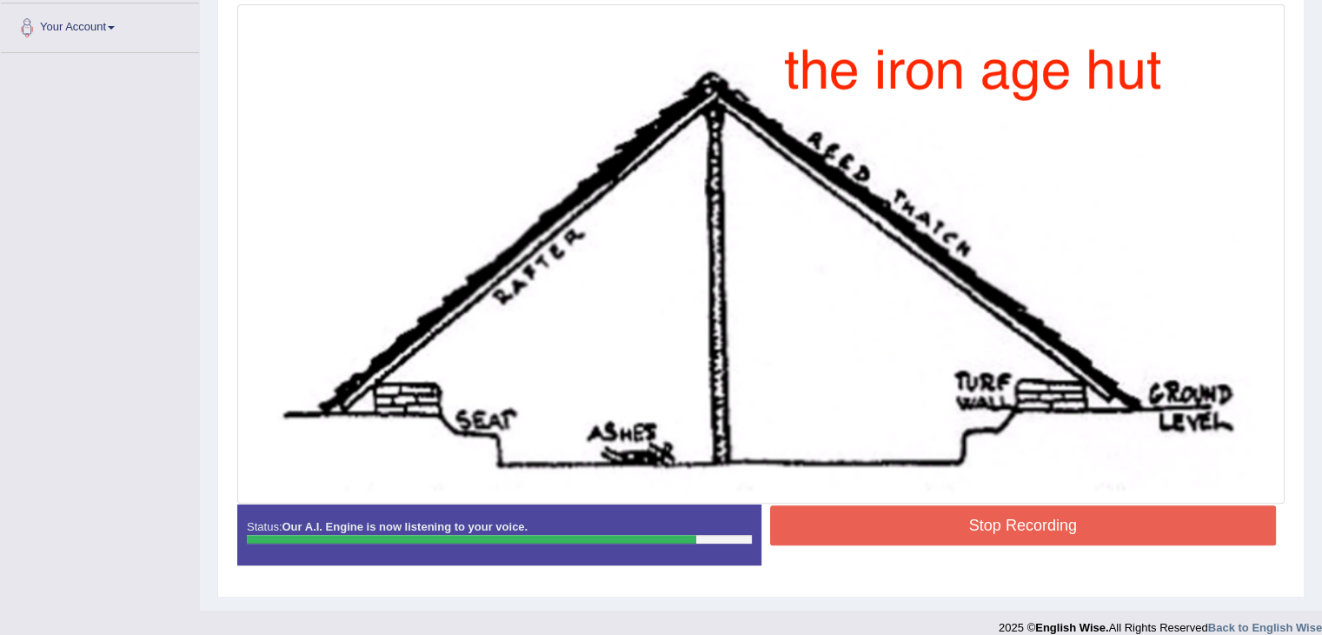
click at [929, 520] on button "Stop Recording" at bounding box center [1023, 525] width 507 height 40
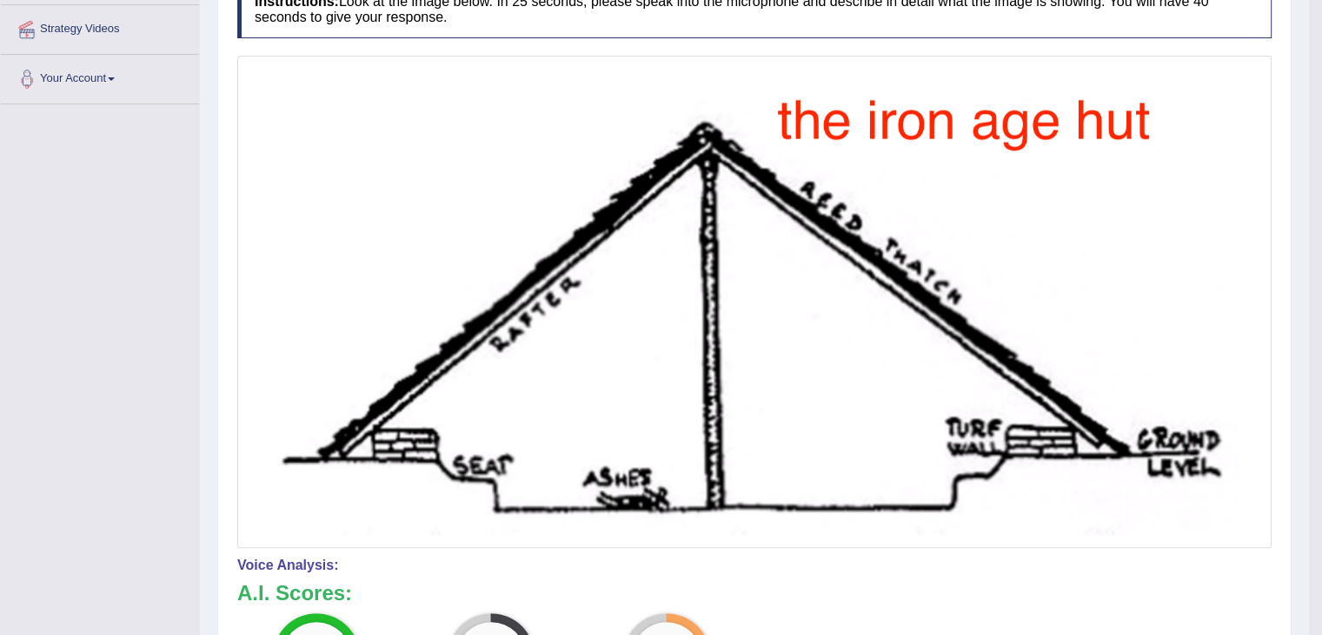
scroll to position [32, 0]
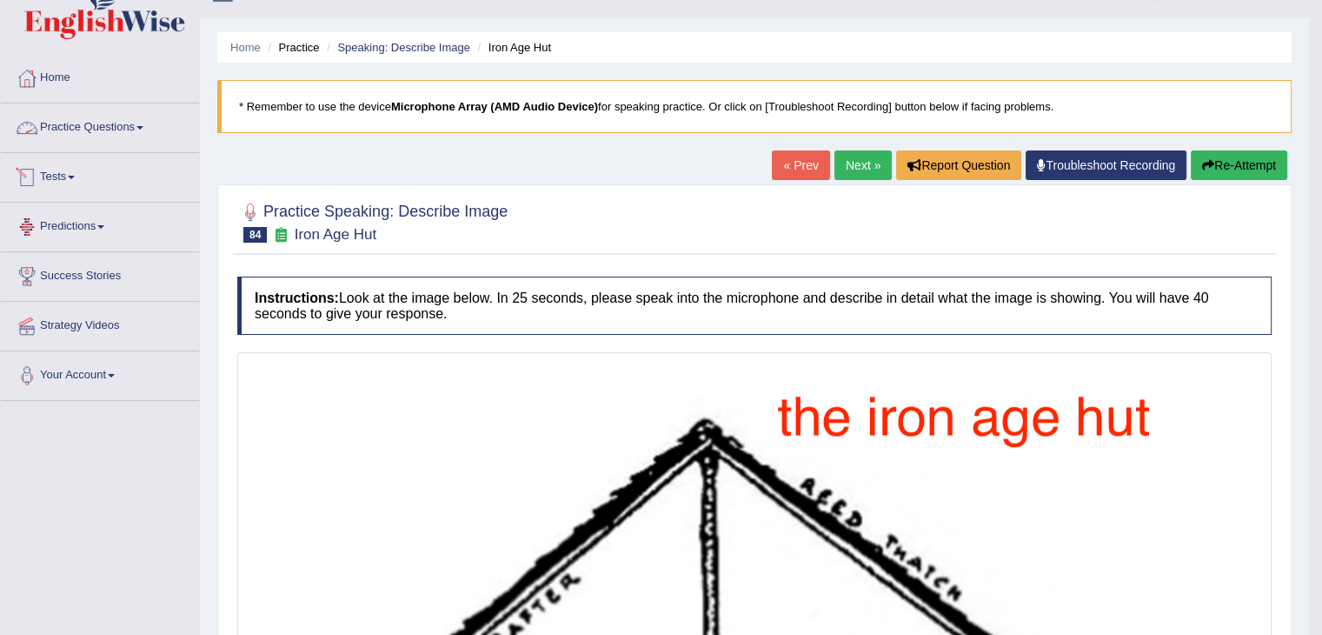
click at [45, 125] on link "Practice Questions" at bounding box center [100, 124] width 198 height 43
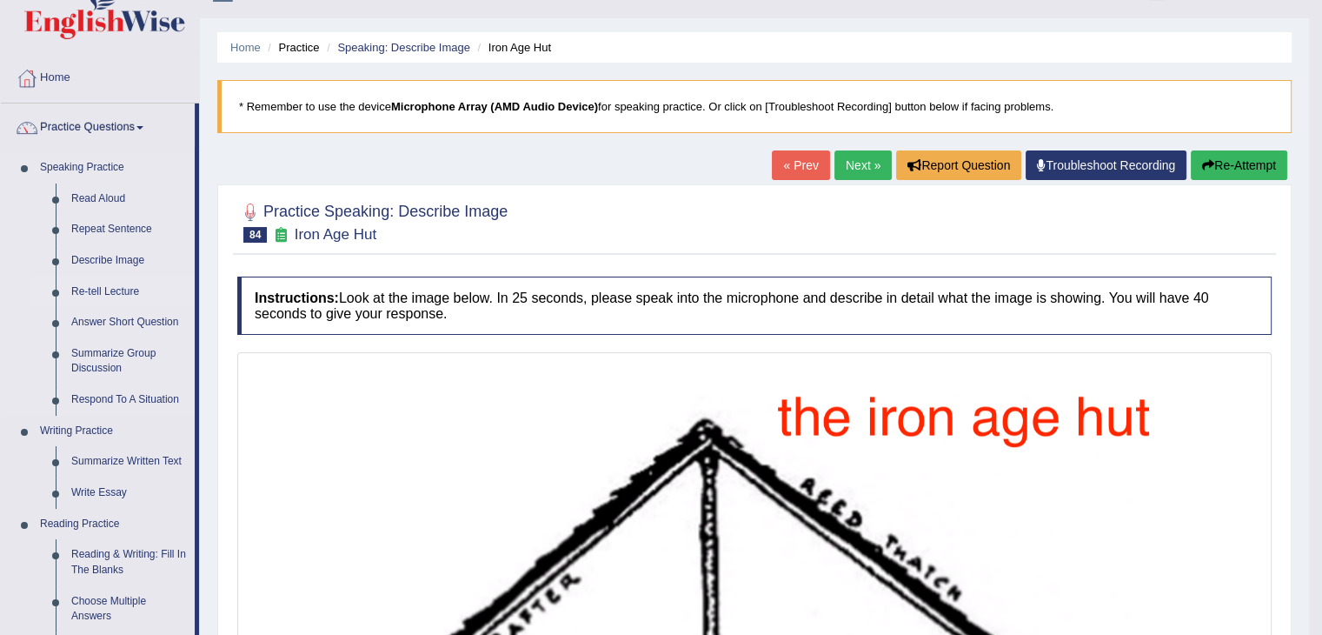
click at [103, 285] on link "Re-tell Lecture" at bounding box center [128, 291] width 131 height 31
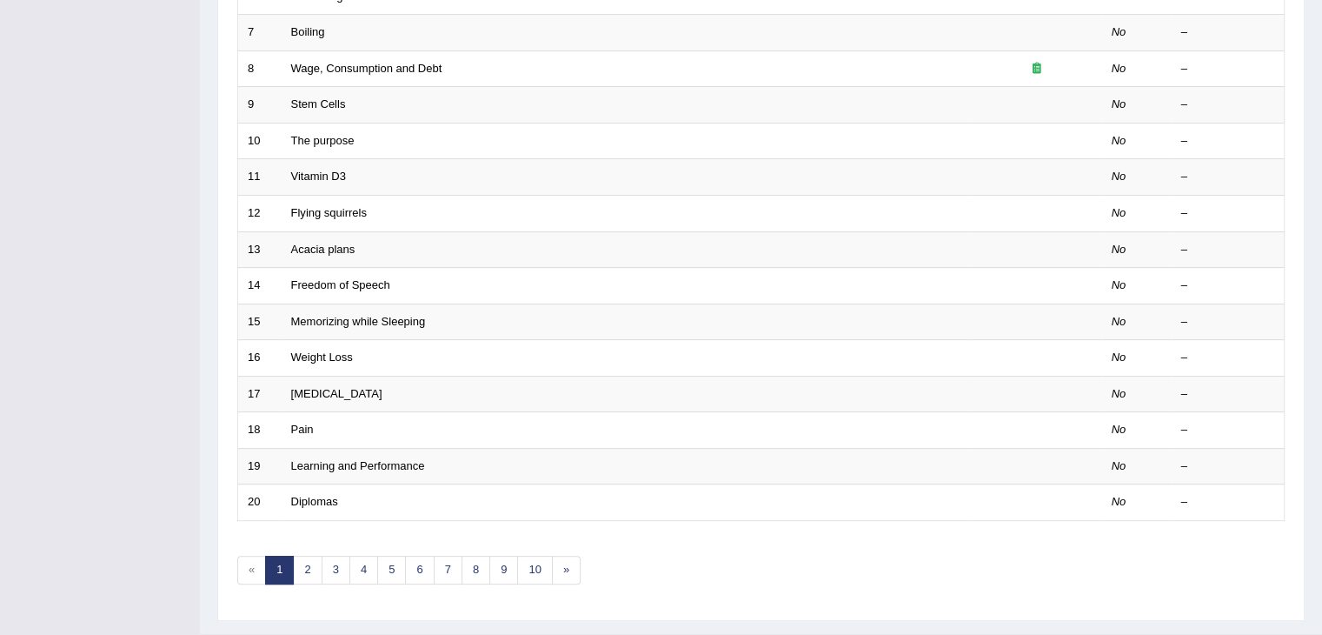
scroll to position [511, 0]
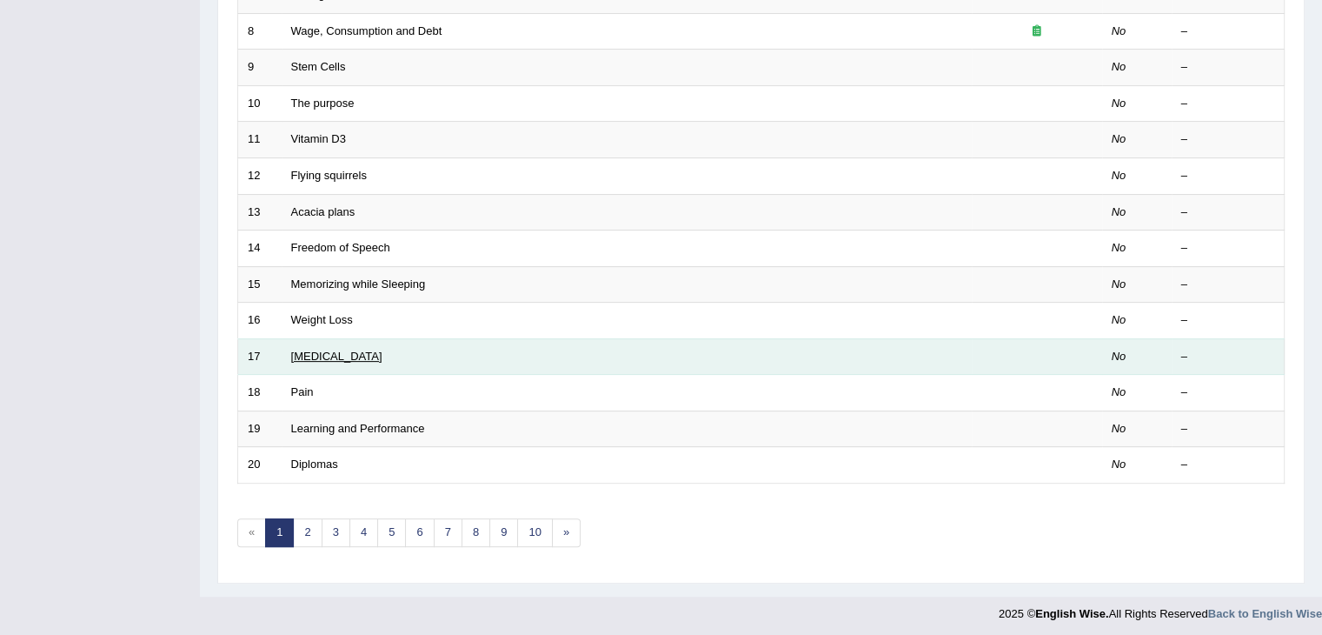
click at [303, 352] on link "[MEDICAL_DATA]" at bounding box center [336, 355] width 91 height 13
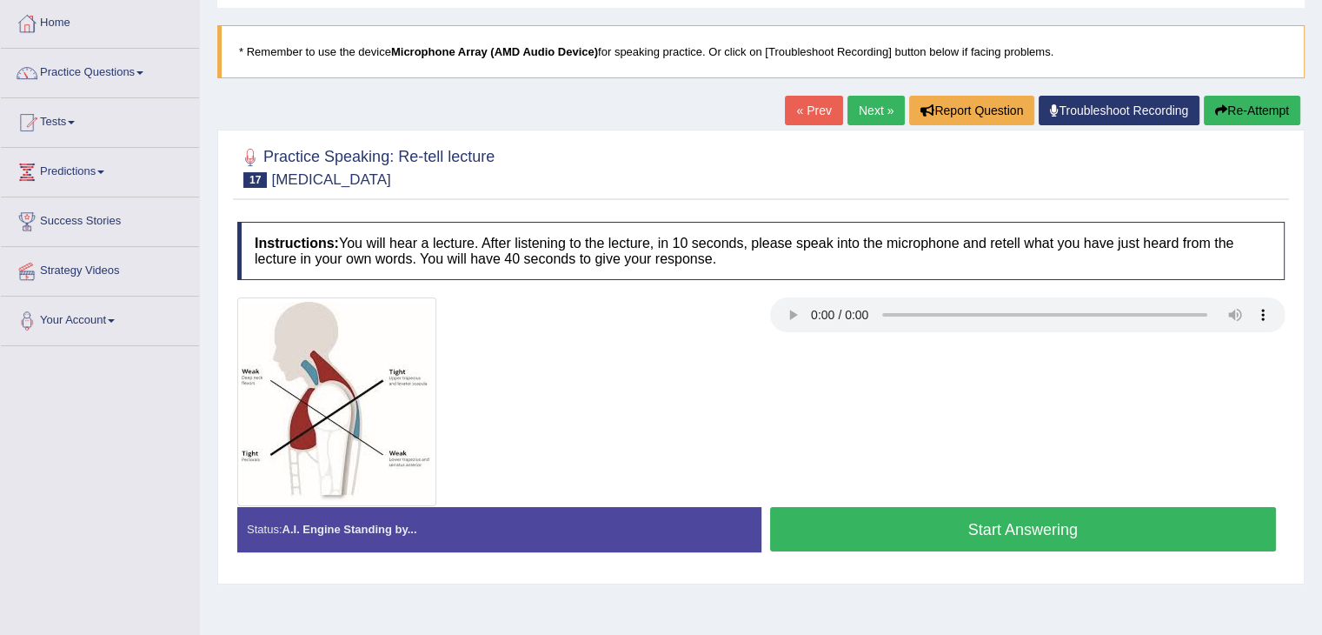
scroll to position [174, 0]
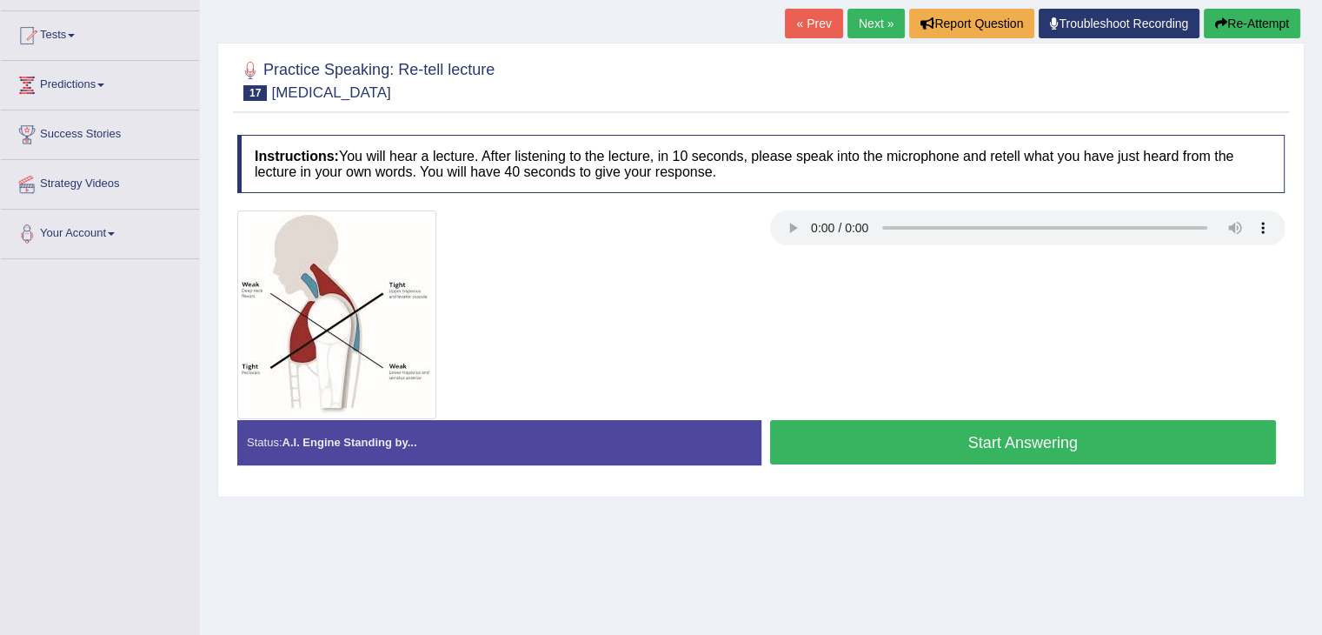
click at [1091, 448] on button "Start Answering" at bounding box center [1023, 442] width 507 height 44
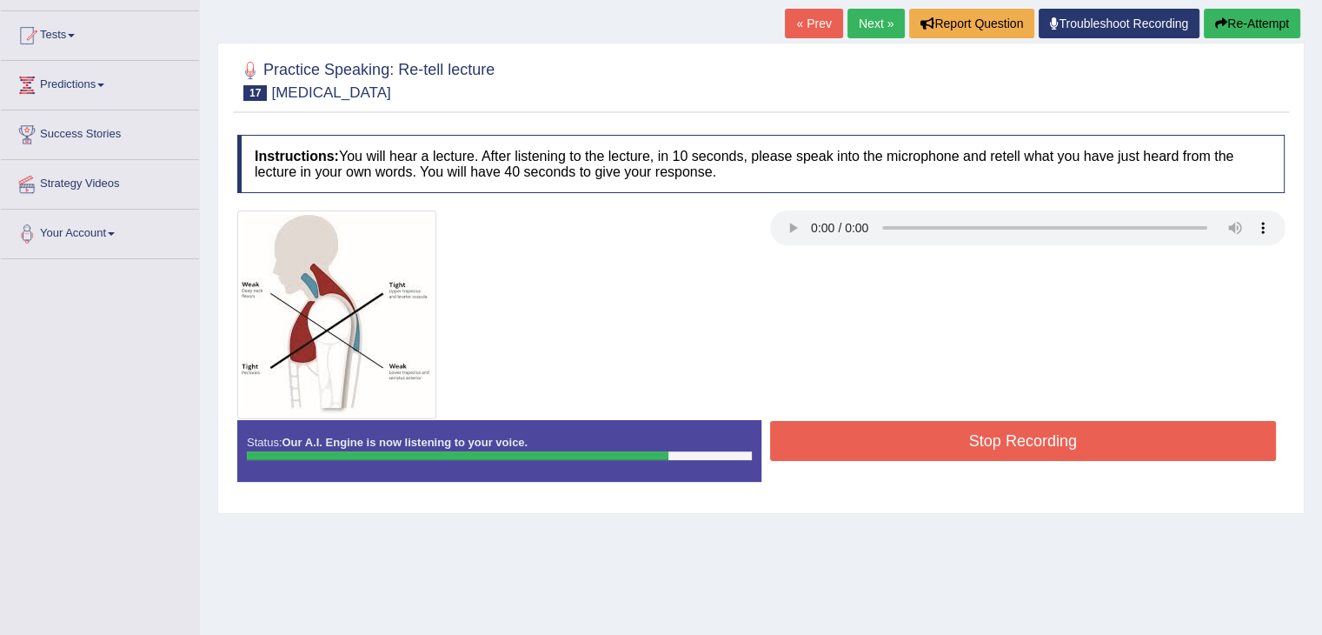
click at [1095, 430] on button "Stop Recording" at bounding box center [1023, 441] width 507 height 40
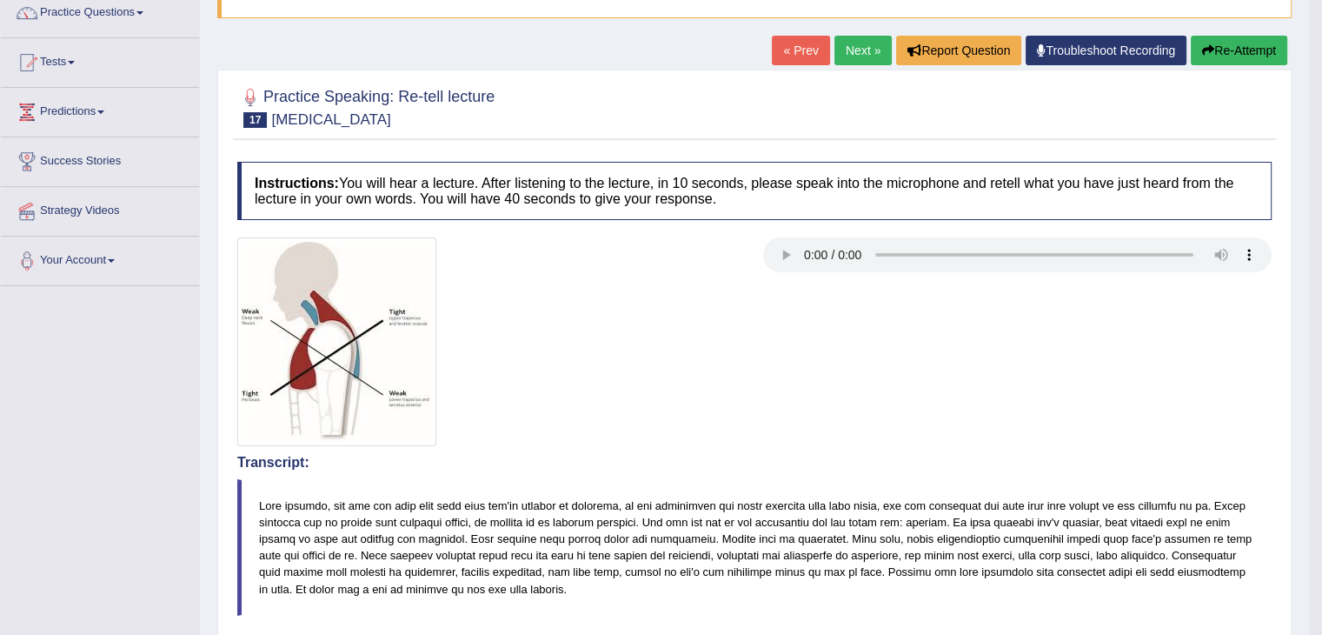
scroll to position [60, 0]
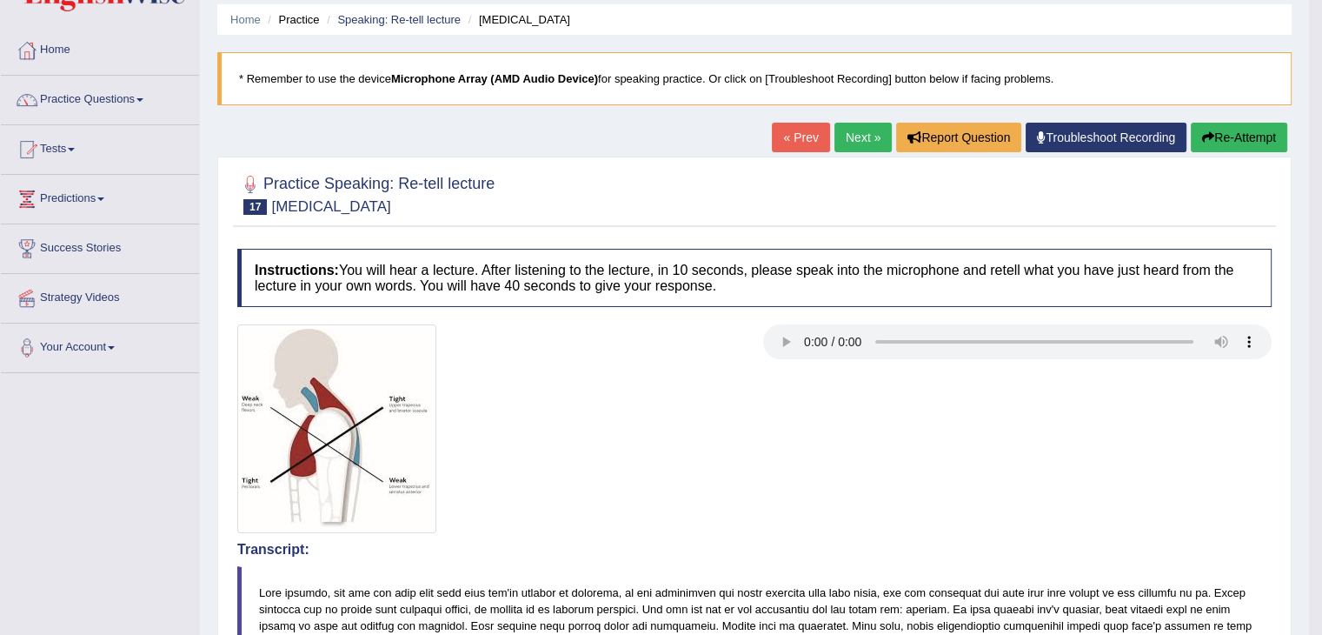
click at [856, 141] on link "Next »" at bounding box center [862, 138] width 57 height 30
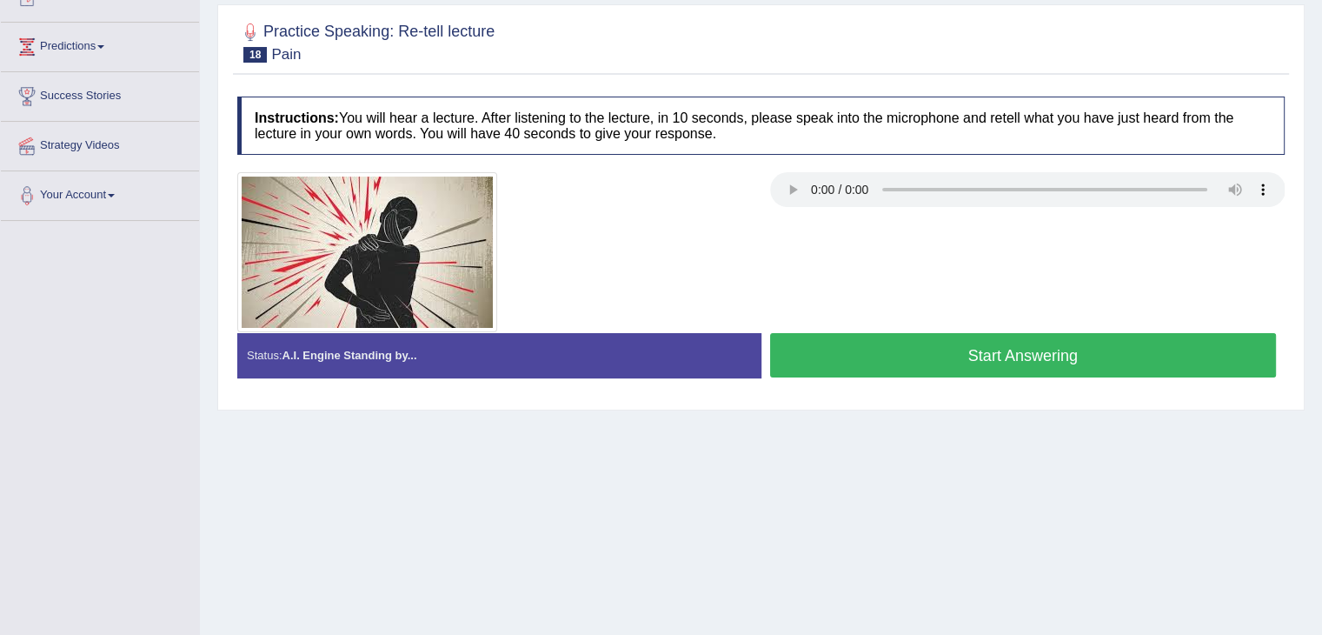
scroll to position [17, 0]
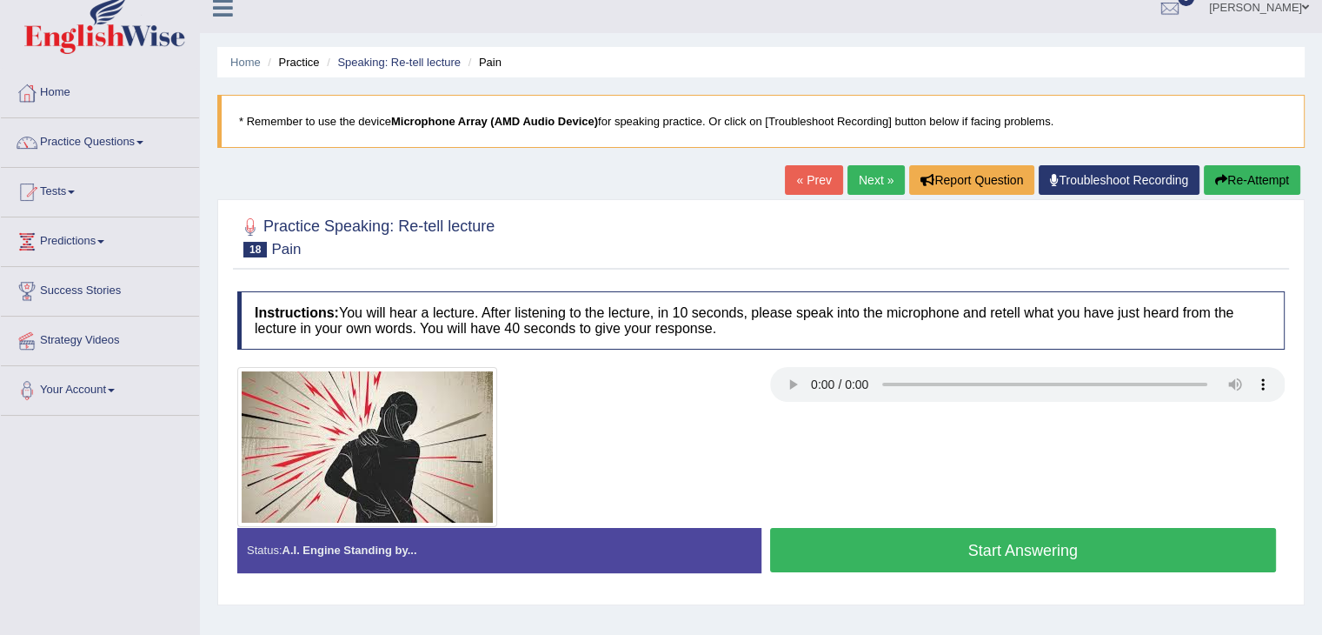
click at [1008, 558] on button "Start Answering" at bounding box center [1023, 550] width 507 height 44
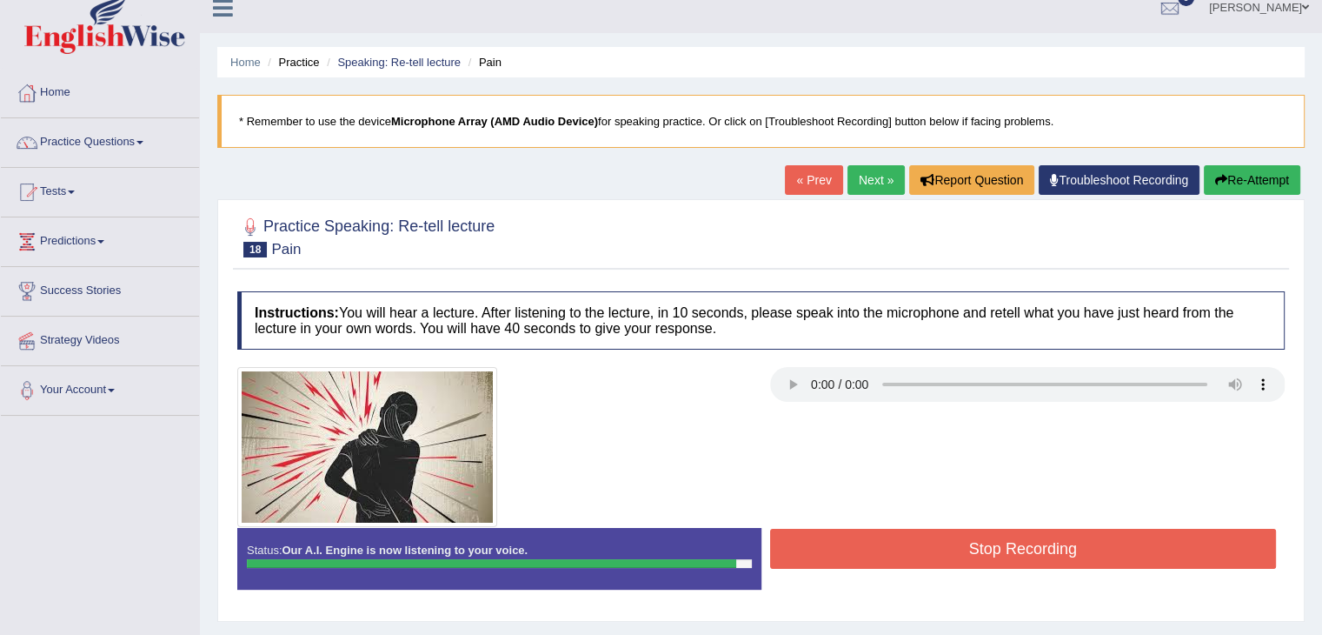
click at [1039, 555] on button "Stop Recording" at bounding box center [1023, 548] width 507 height 40
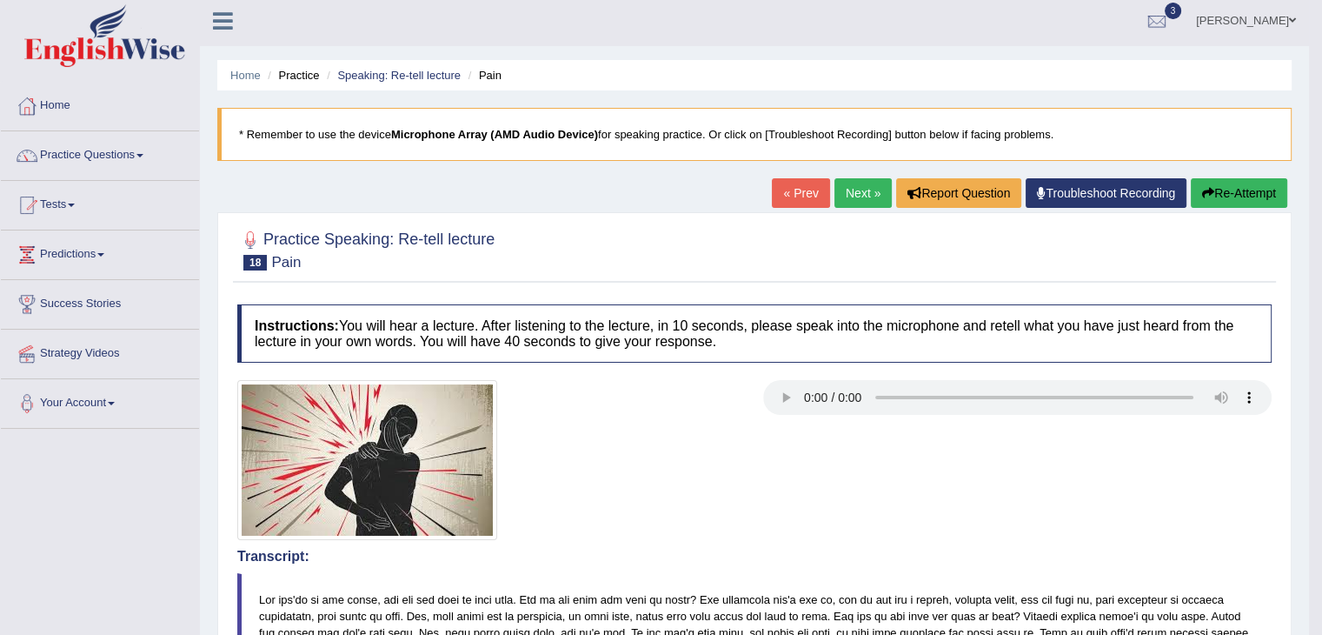
scroll to position [0, 0]
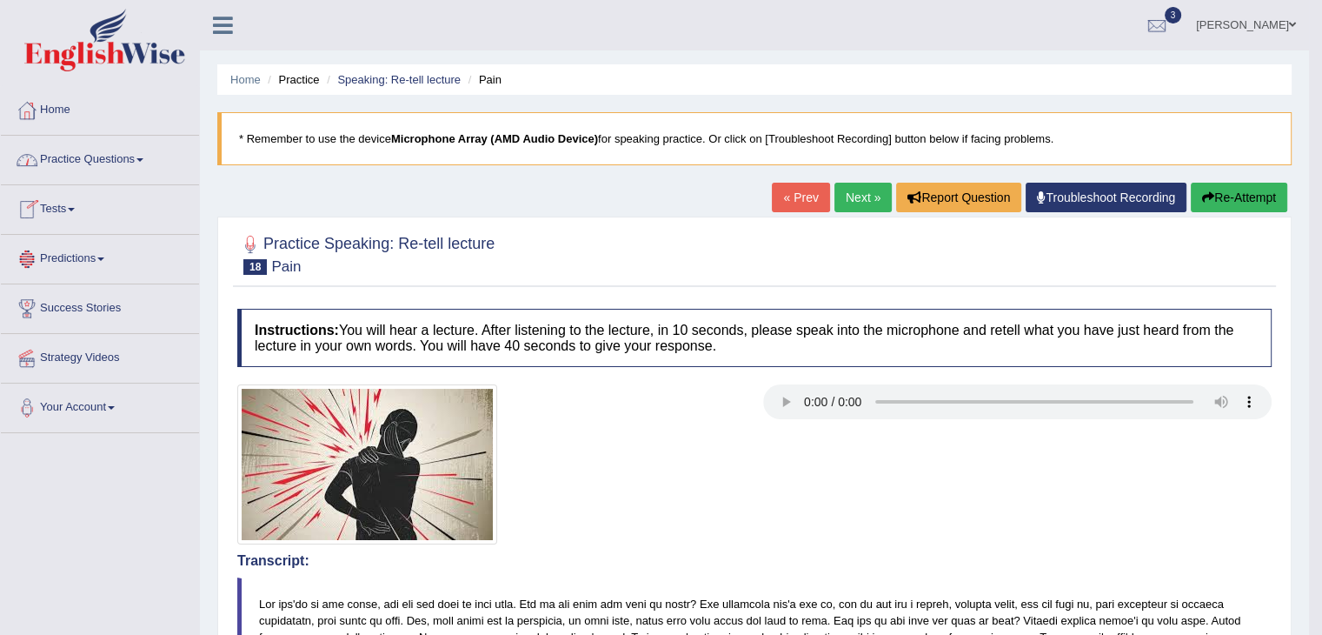
click at [66, 164] on link "Practice Questions" at bounding box center [100, 157] width 198 height 43
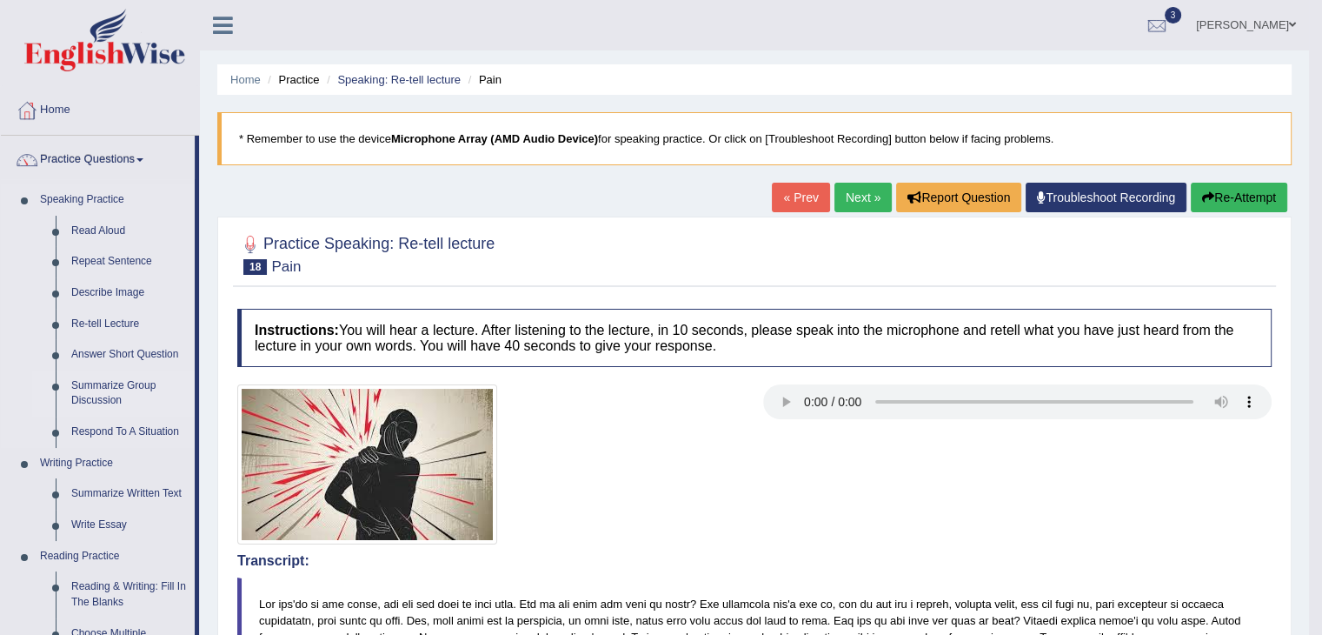
click at [96, 395] on link "Summarize Group Discussion" at bounding box center [128, 393] width 131 height 46
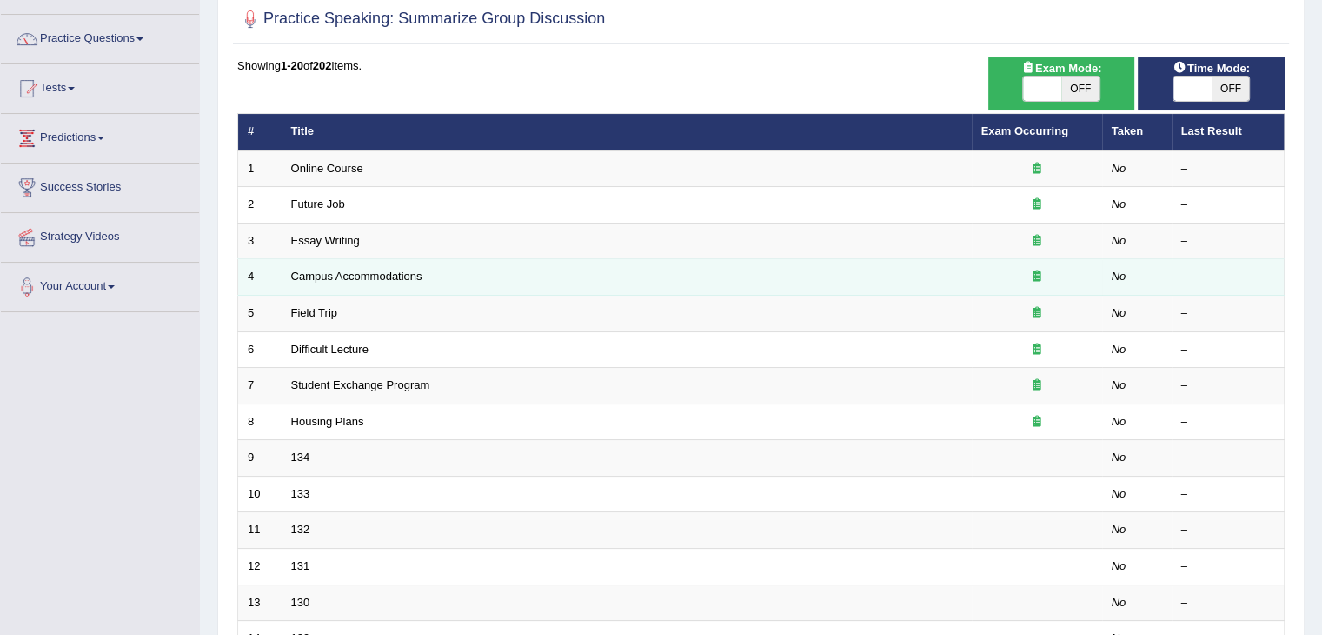
scroll to position [435, 0]
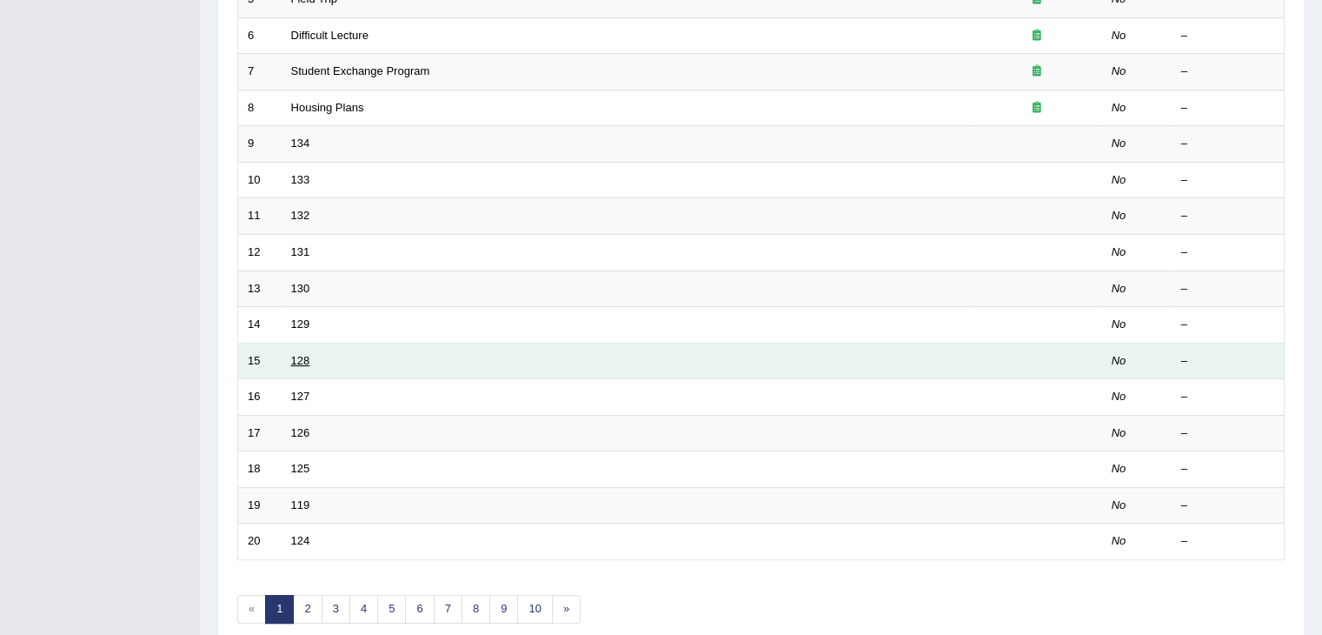
click at [297, 362] on link "128" at bounding box center [300, 360] width 19 height 13
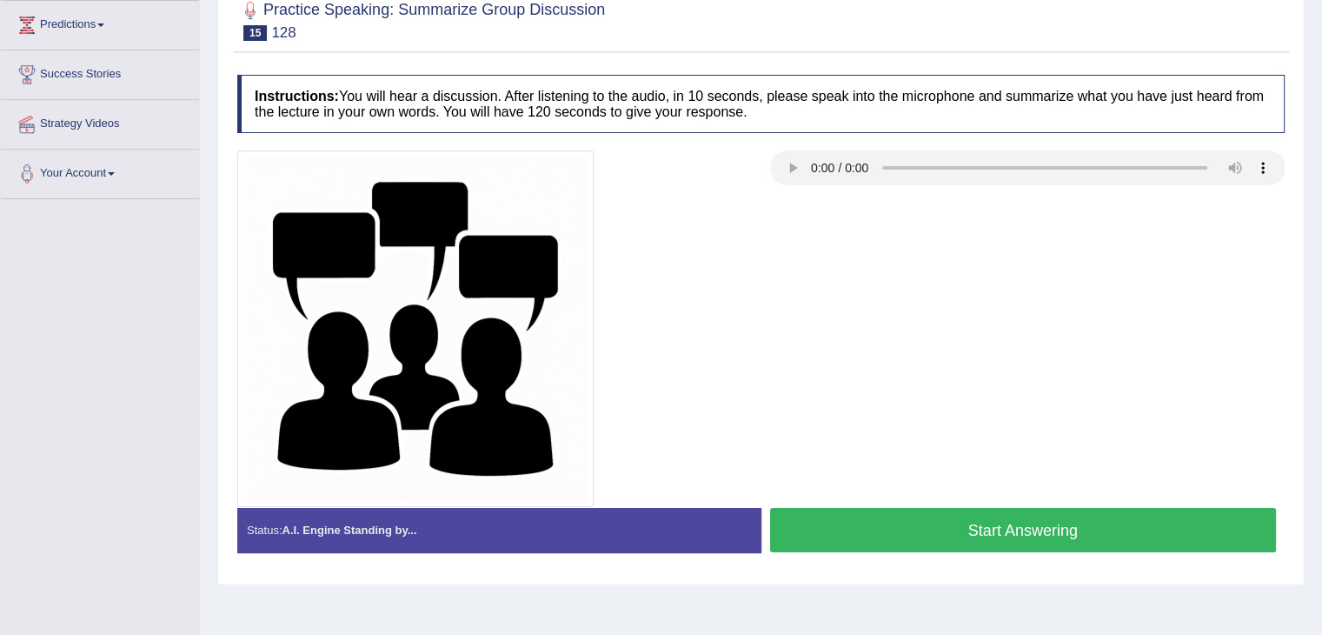
scroll to position [278, 0]
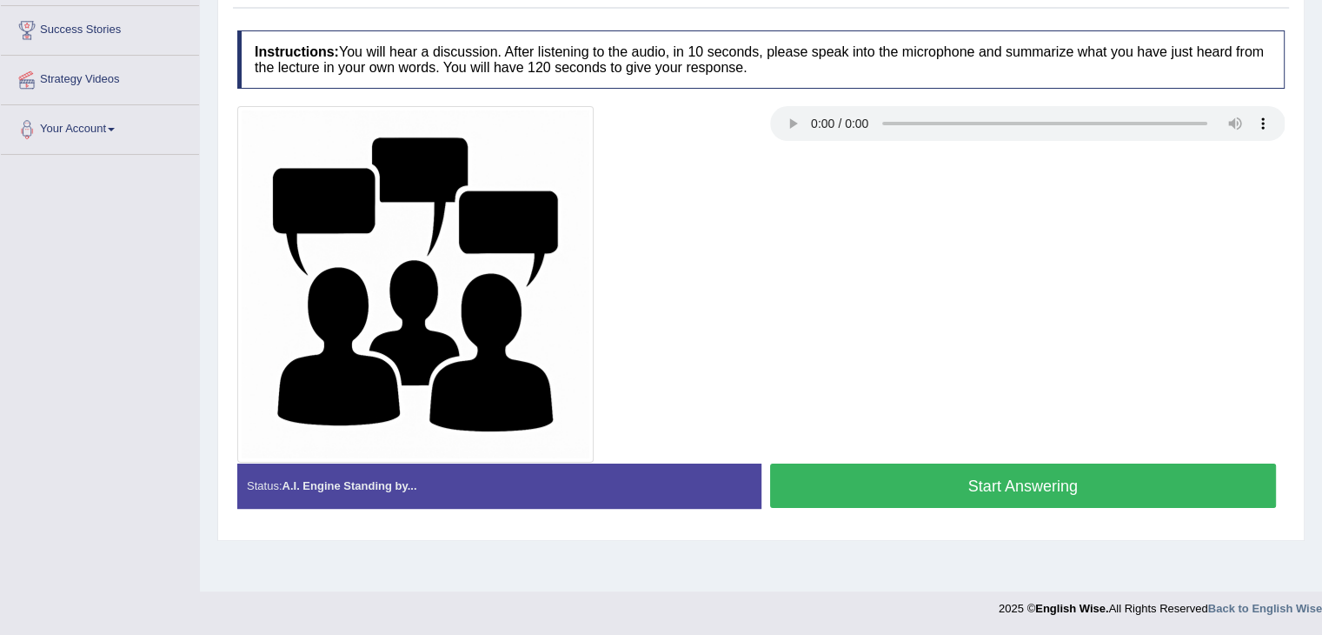
click at [814, 489] on button "Start Answering" at bounding box center [1023, 485] width 507 height 44
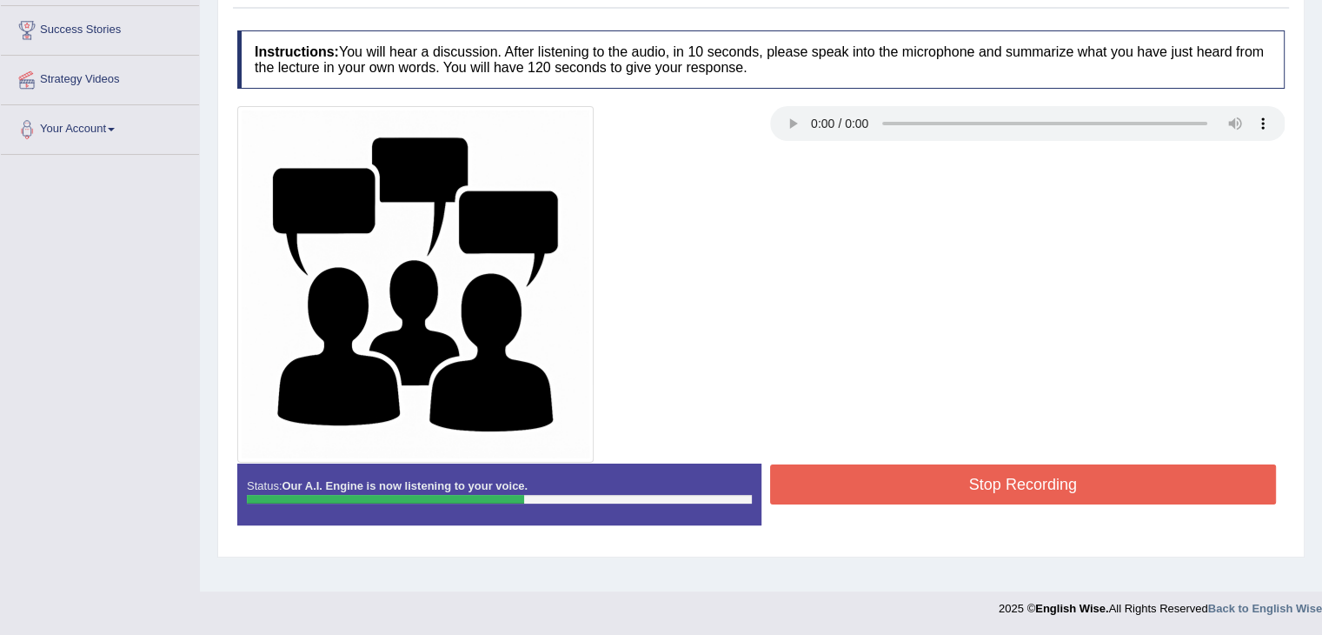
click at [814, 486] on button "Stop Recording" at bounding box center [1023, 484] width 507 height 40
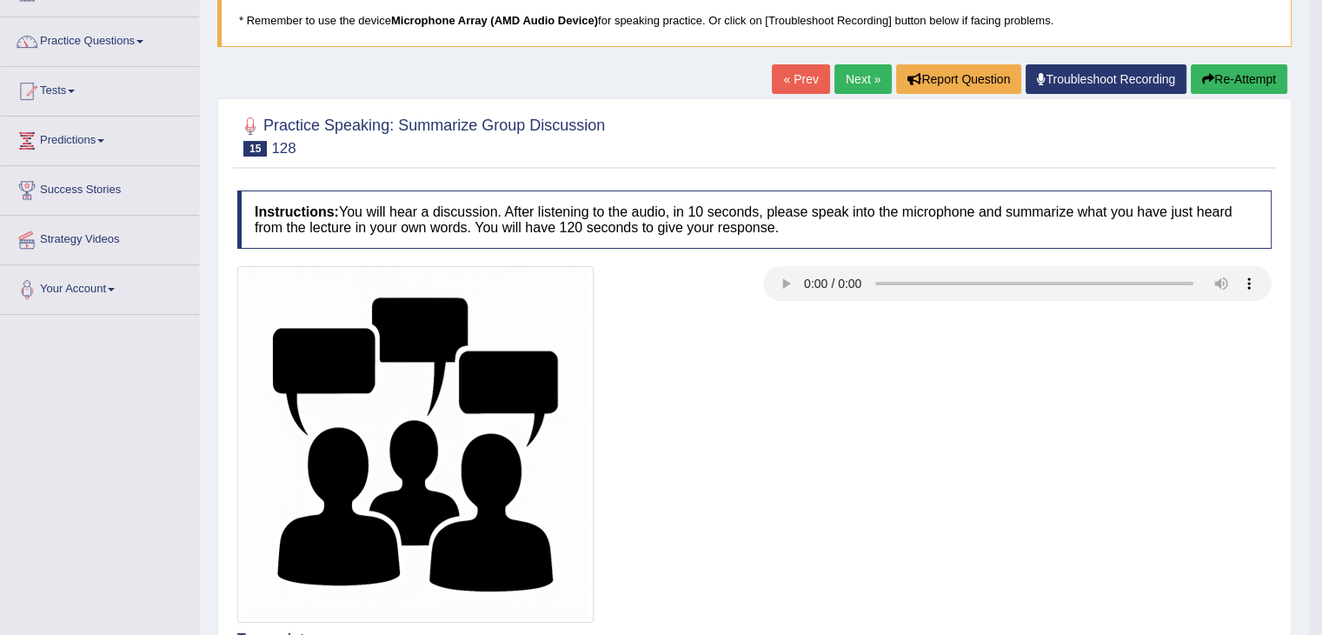
scroll to position [0, 0]
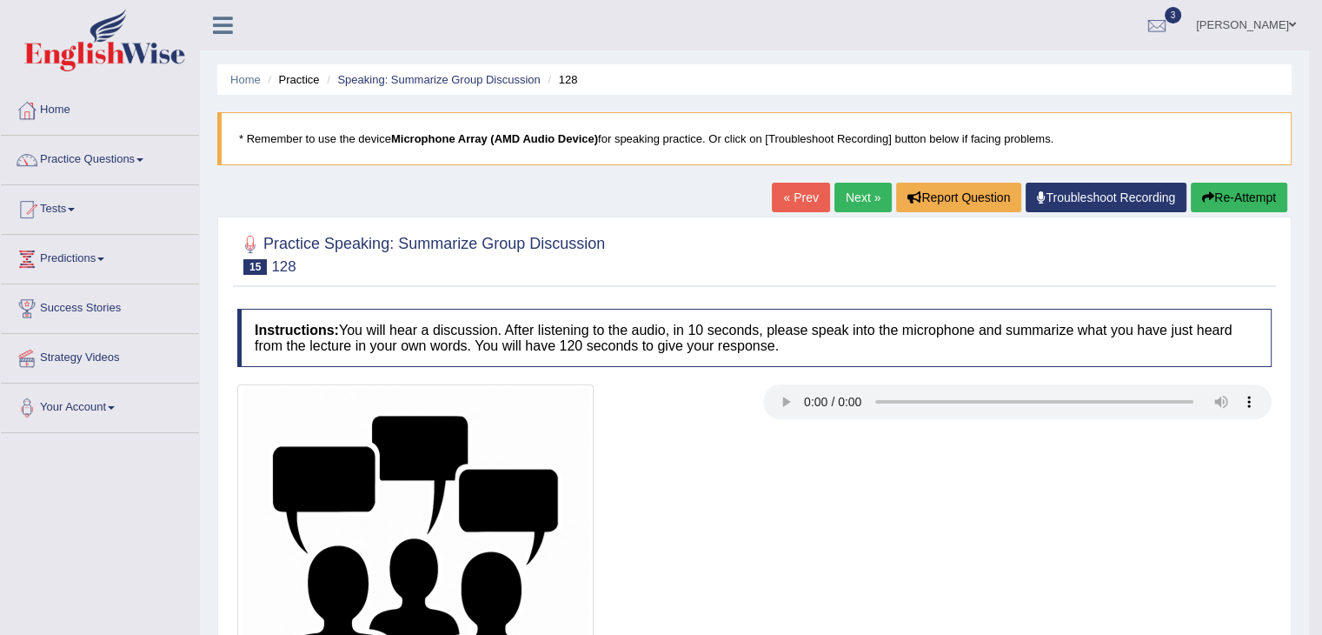
click at [836, 196] on link "Next »" at bounding box center [862, 198] width 57 height 30
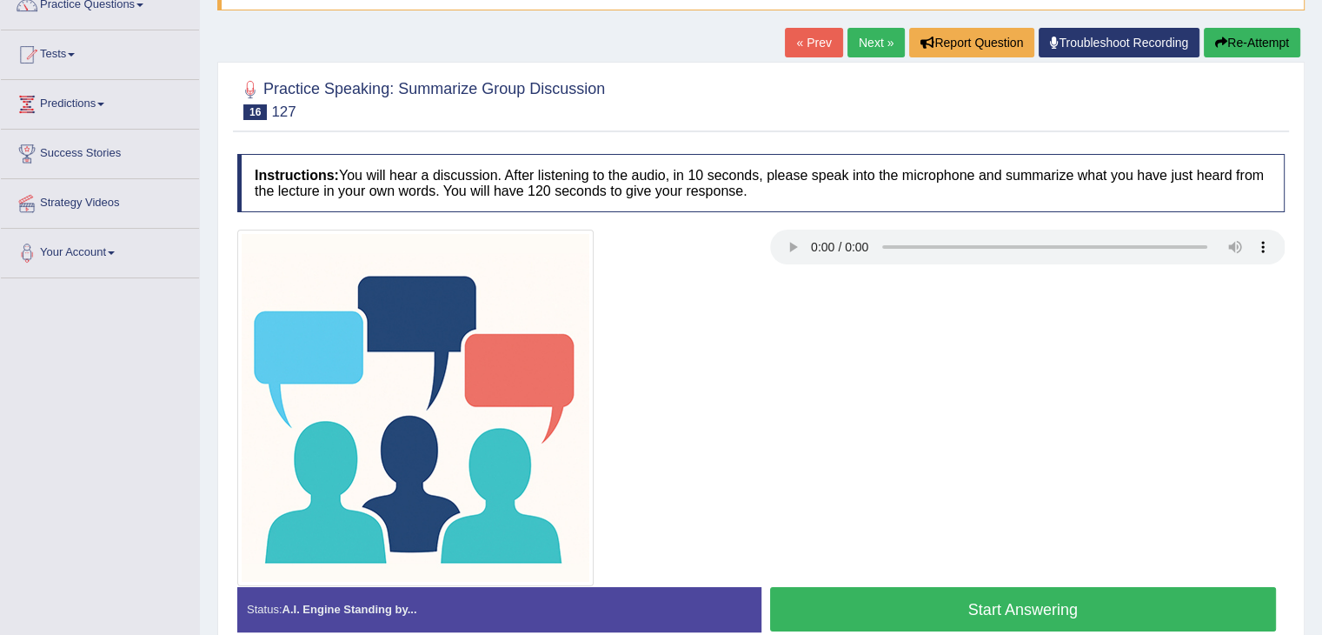
scroll to position [174, 0]
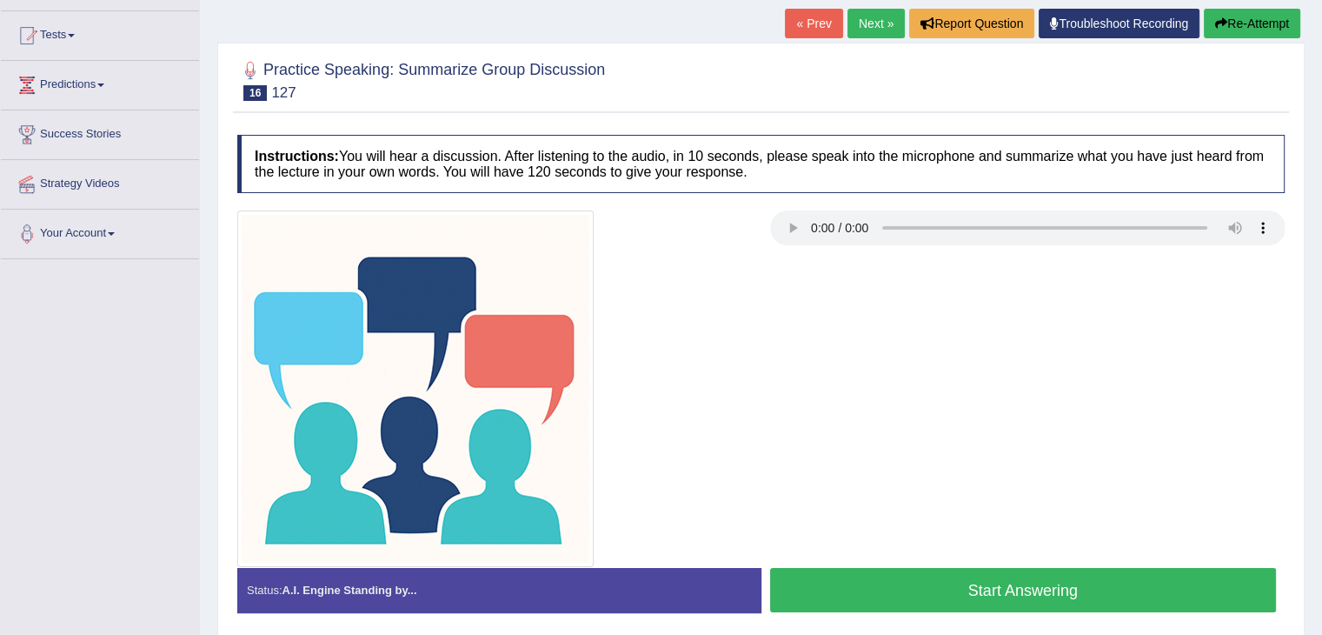
click at [861, 601] on button "Start Answering" at bounding box center [1023, 590] width 507 height 44
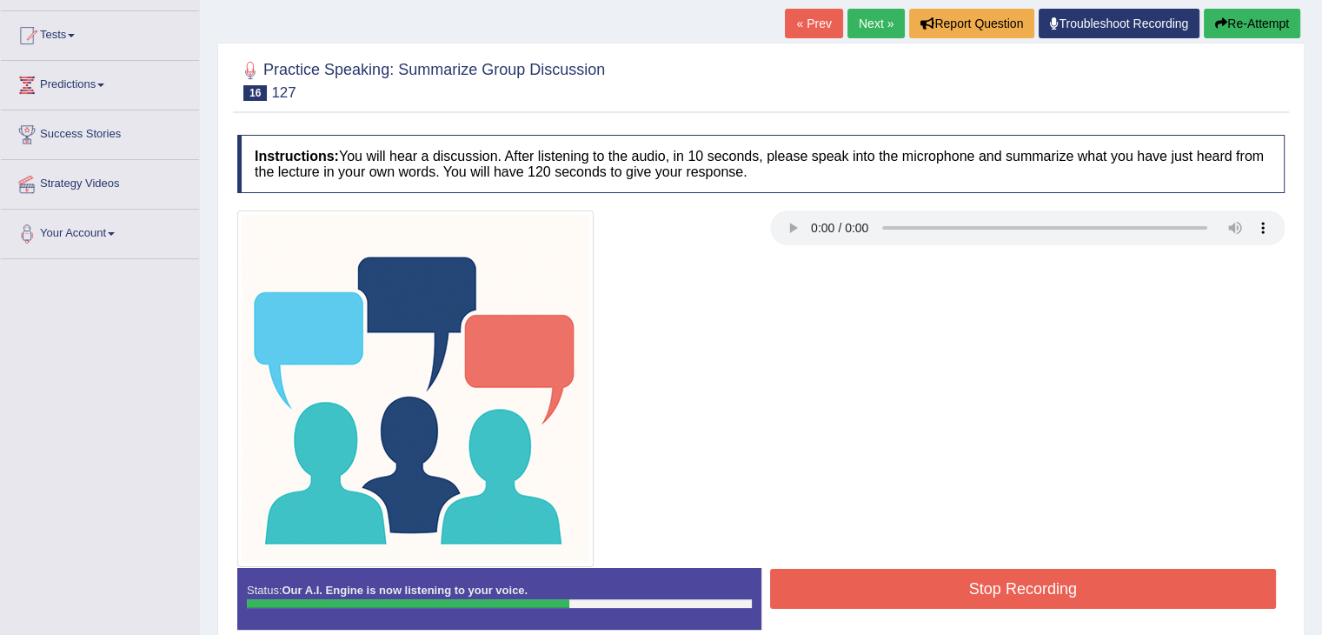
click at [840, 585] on button "Stop Recording" at bounding box center [1023, 588] width 507 height 40
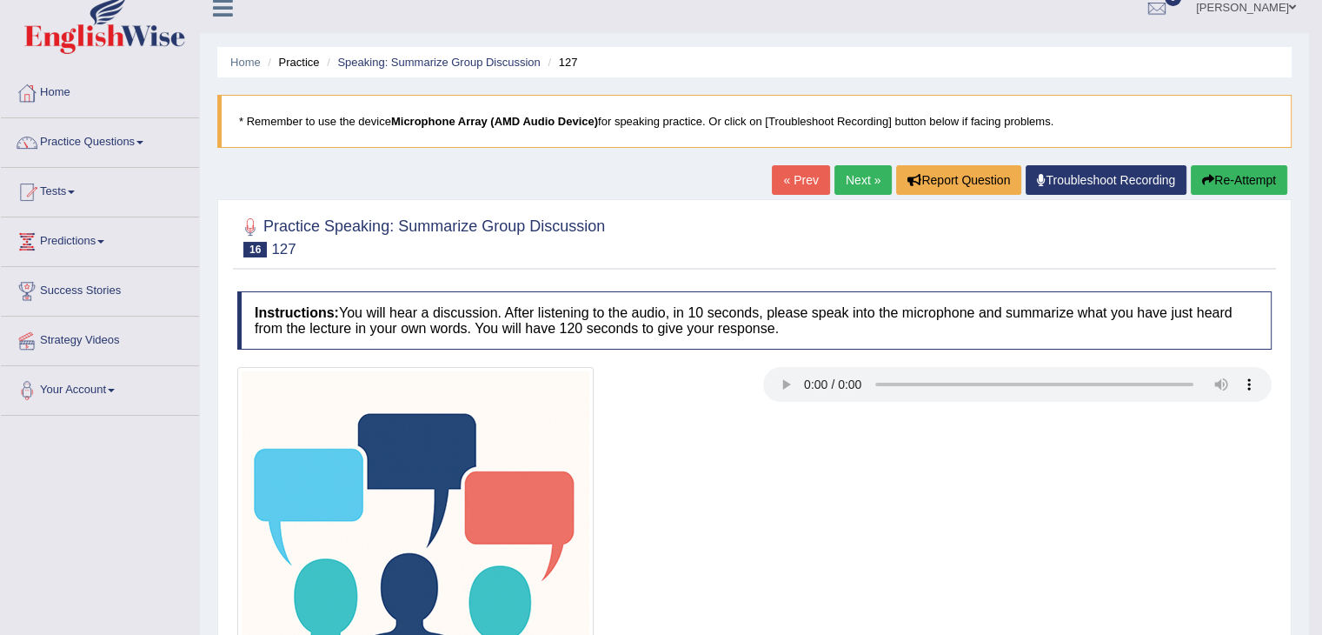
scroll to position [0, 0]
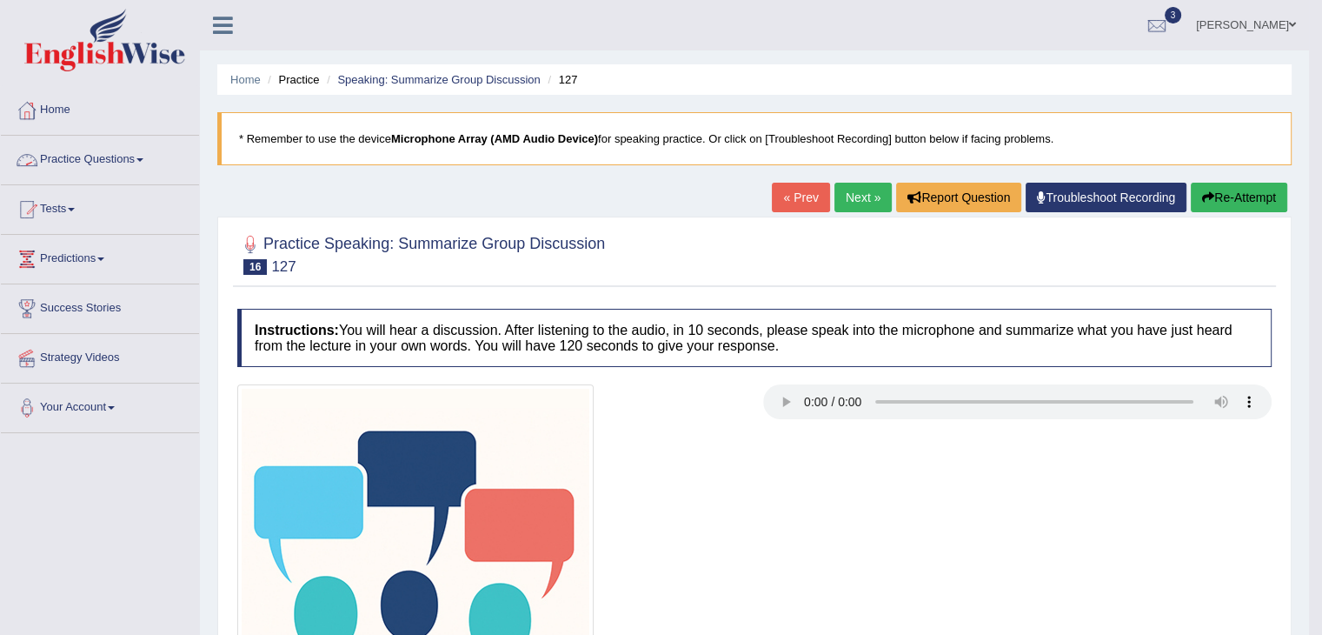
click at [87, 161] on link "Practice Questions" at bounding box center [100, 157] width 198 height 43
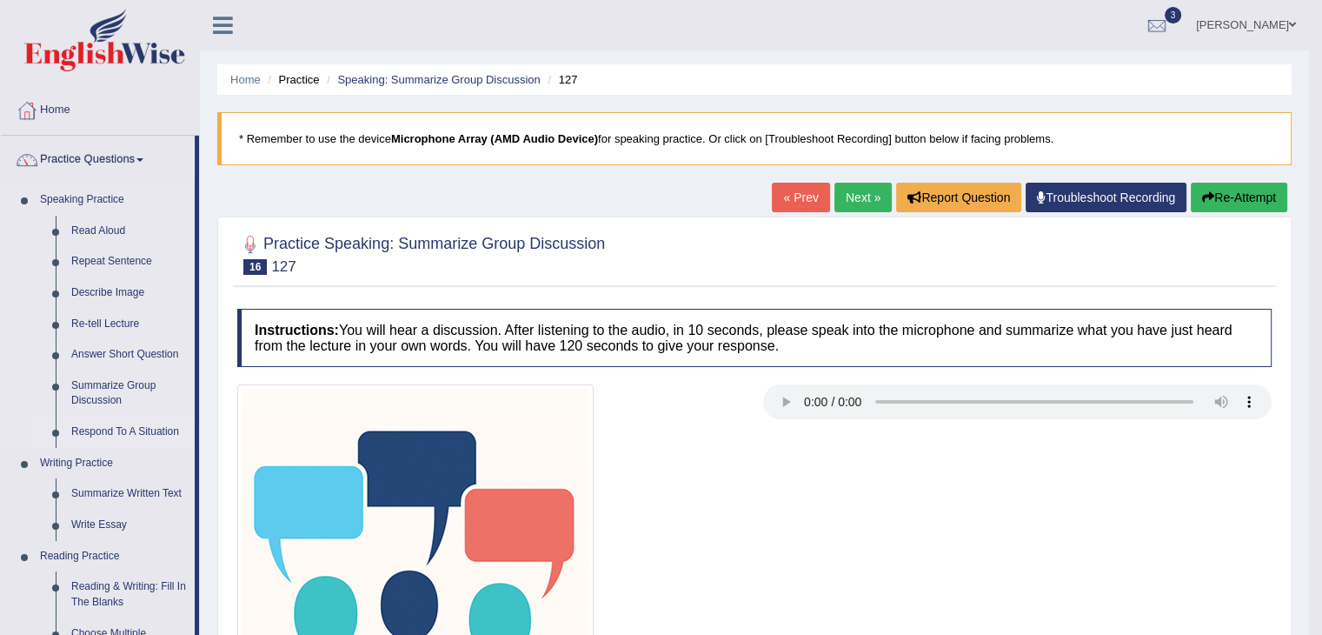
click at [104, 435] on link "Respond To A Situation" at bounding box center [128, 431] width 131 height 31
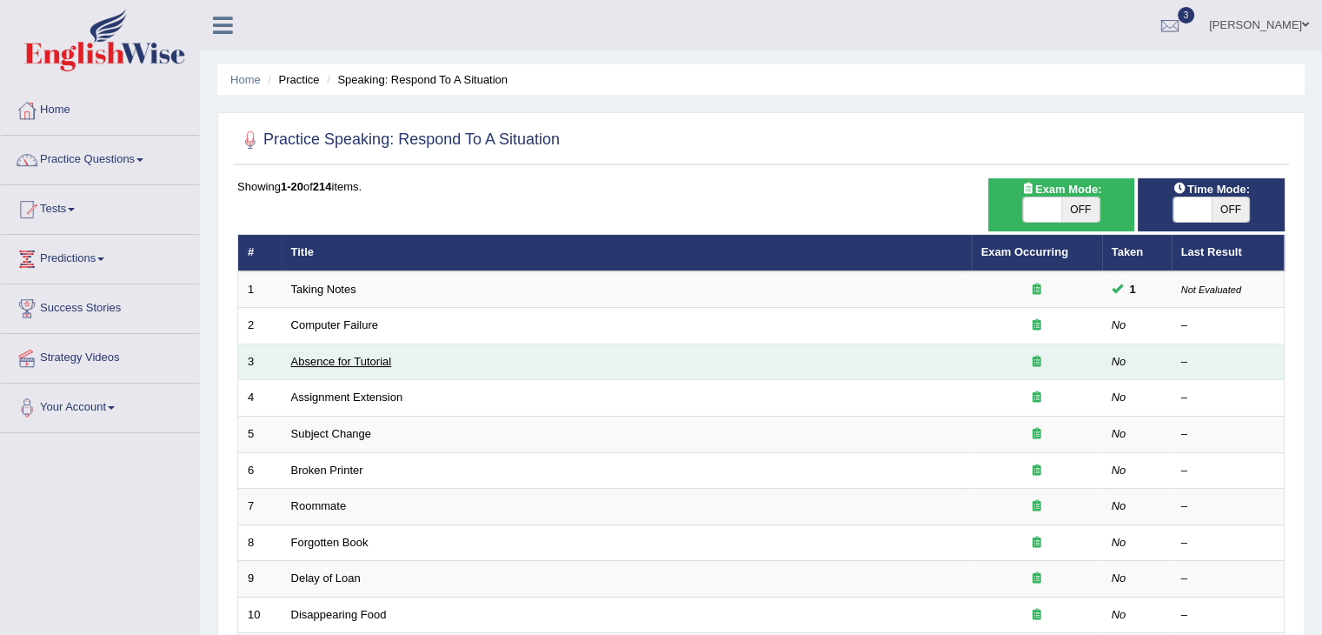
click at [349, 360] on link "Absence for Tutorial" at bounding box center [341, 361] width 101 height 13
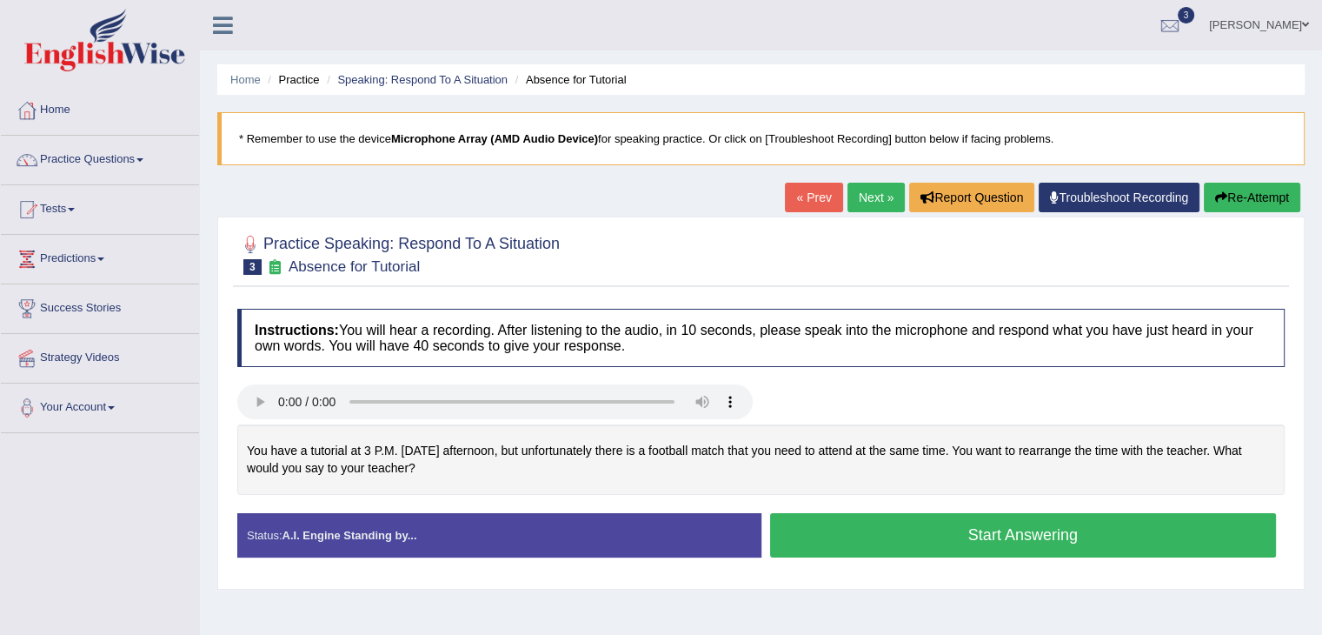
click at [795, 531] on button "Start Answering" at bounding box center [1023, 535] width 507 height 44
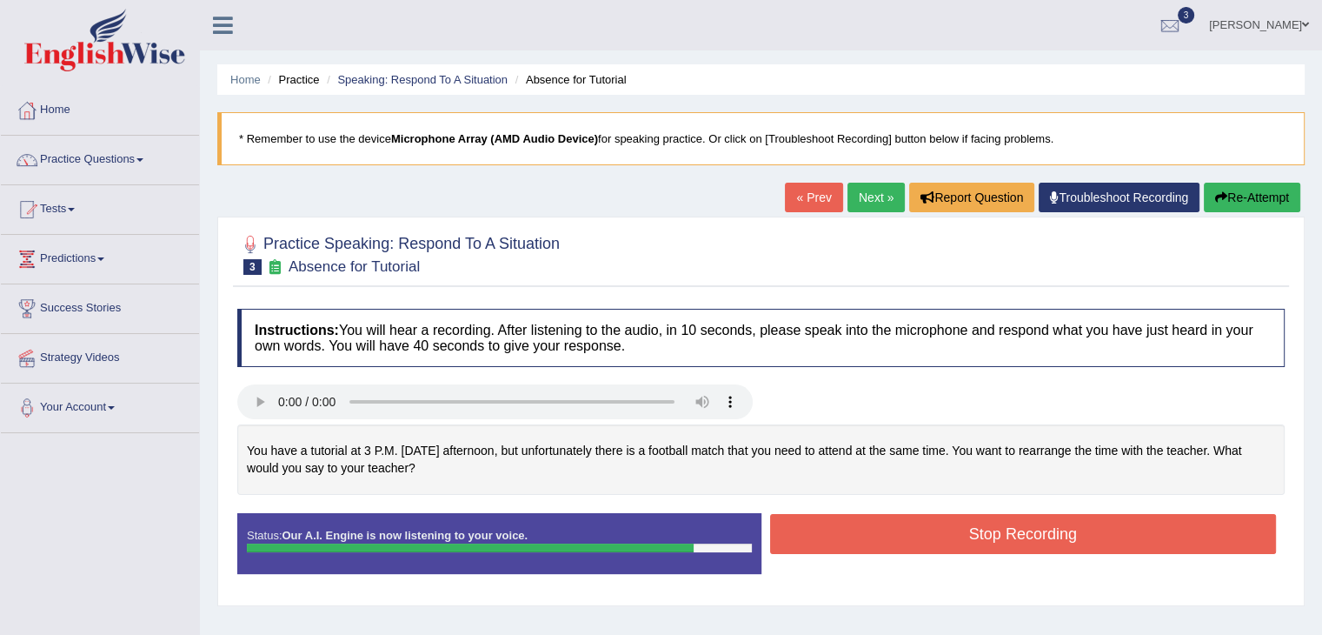
click at [784, 527] on button "Stop Recording" at bounding box center [1023, 534] width 507 height 40
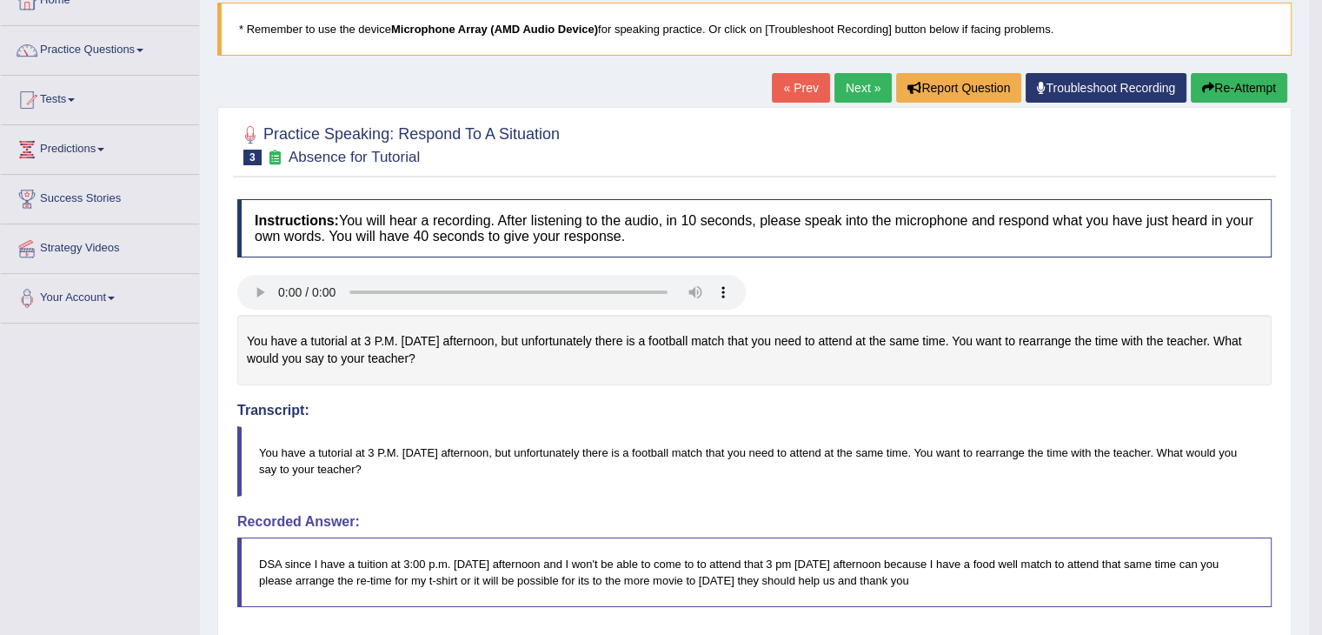
scroll to position [87, 0]
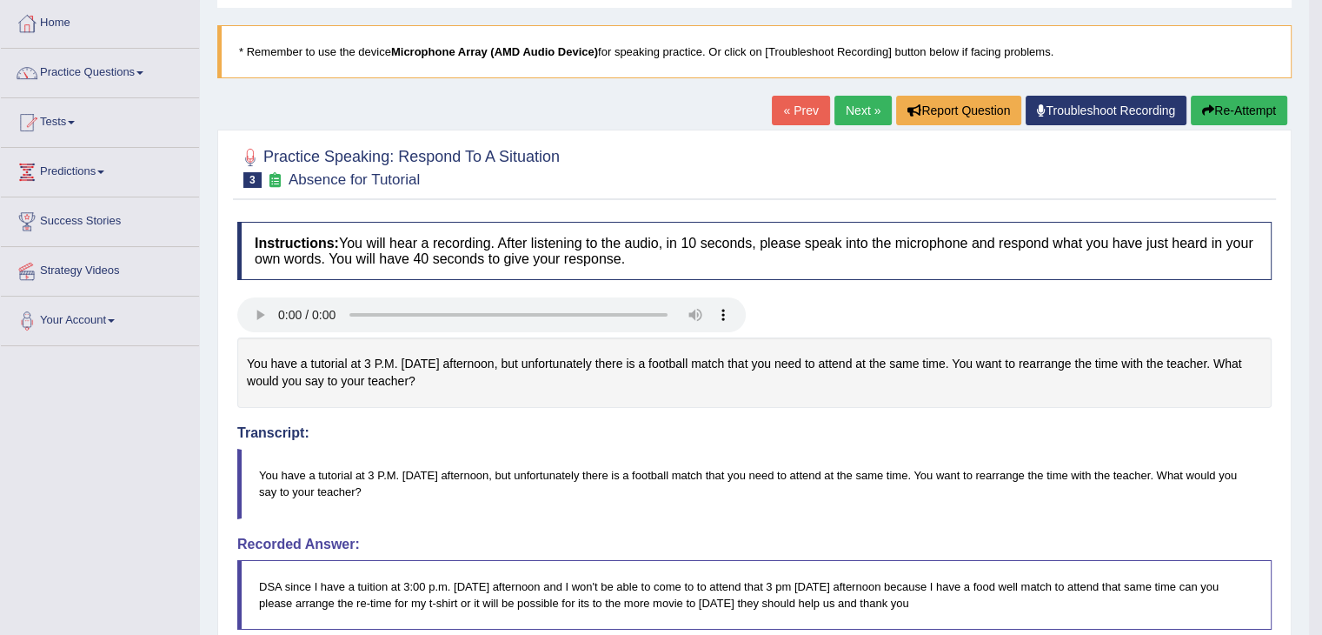
click at [855, 117] on link "Next »" at bounding box center [862, 111] width 57 height 30
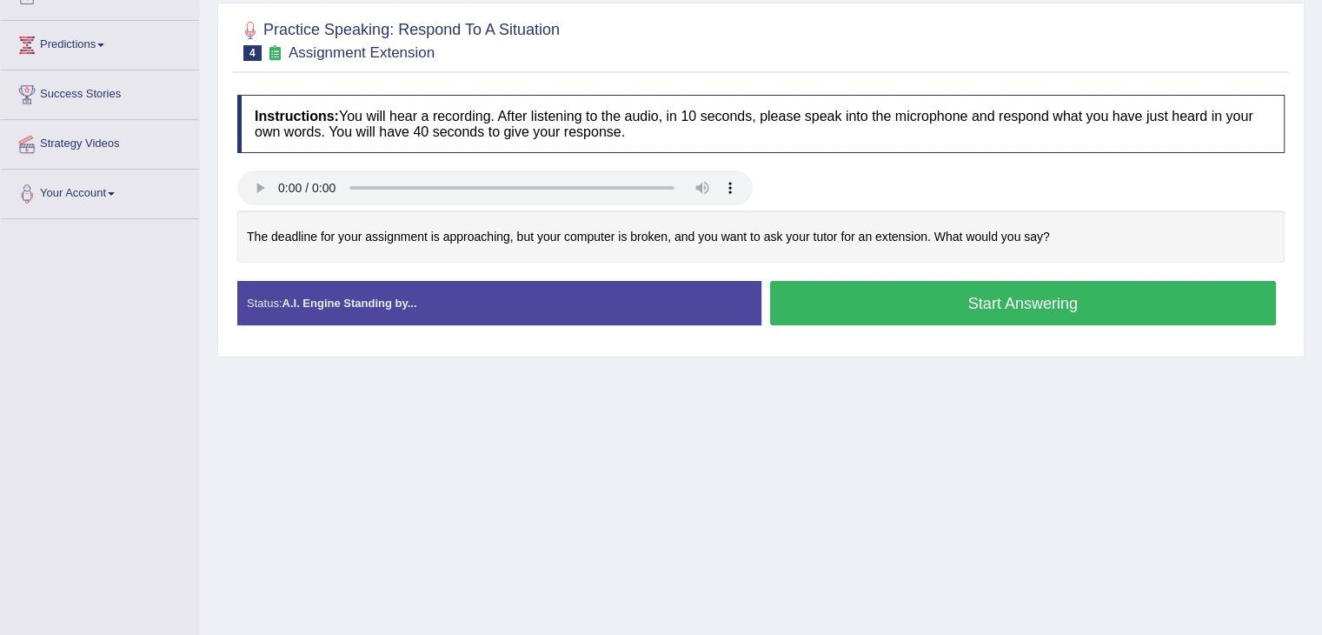
scroll to position [261, 0]
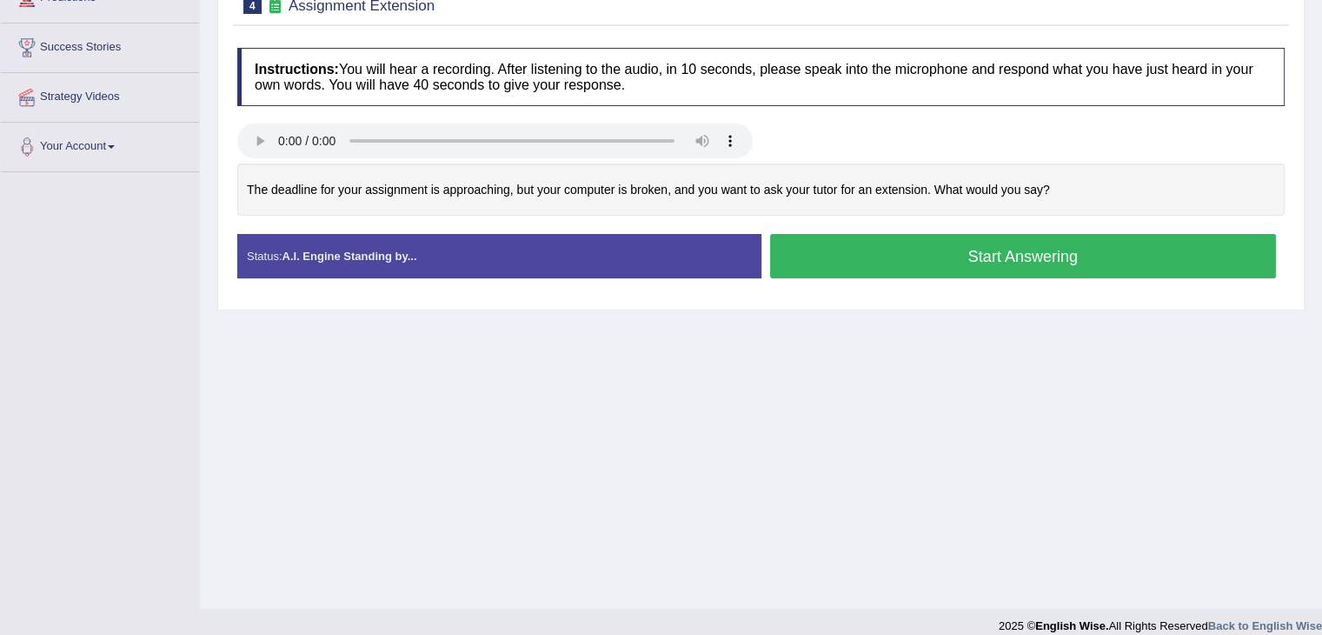
click at [865, 265] on button "Start Answering" at bounding box center [1023, 256] width 507 height 44
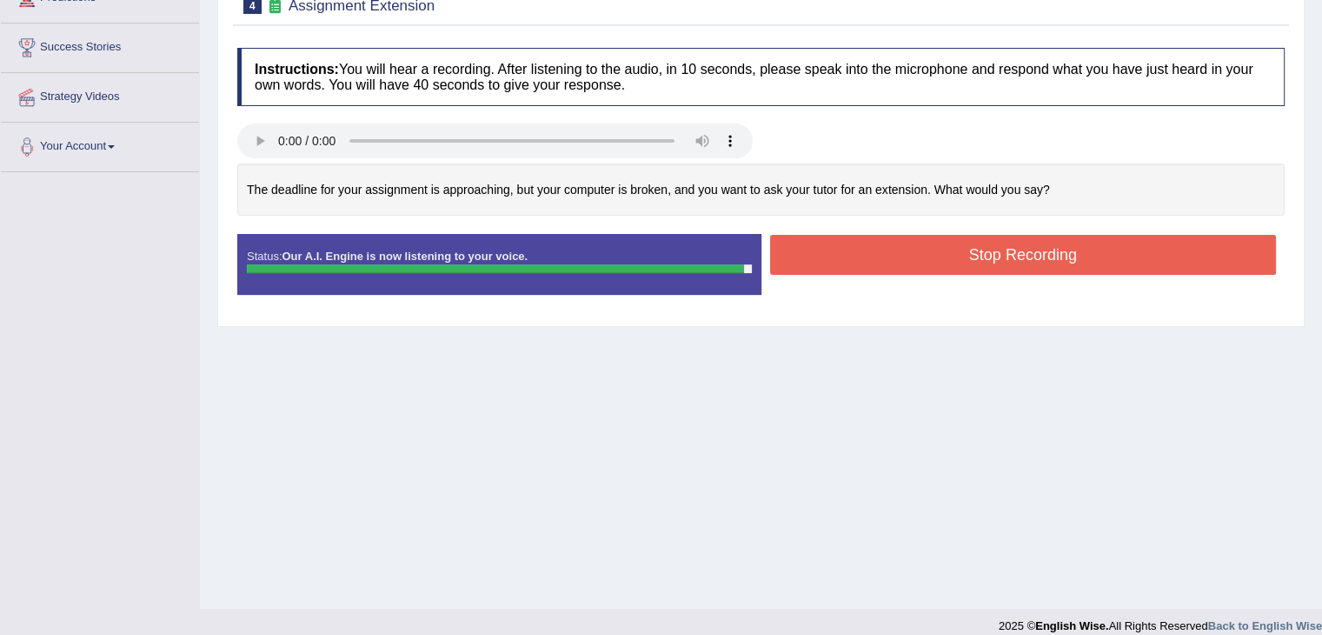
click at [866, 266] on button "Stop Recording" at bounding box center [1023, 255] width 507 height 40
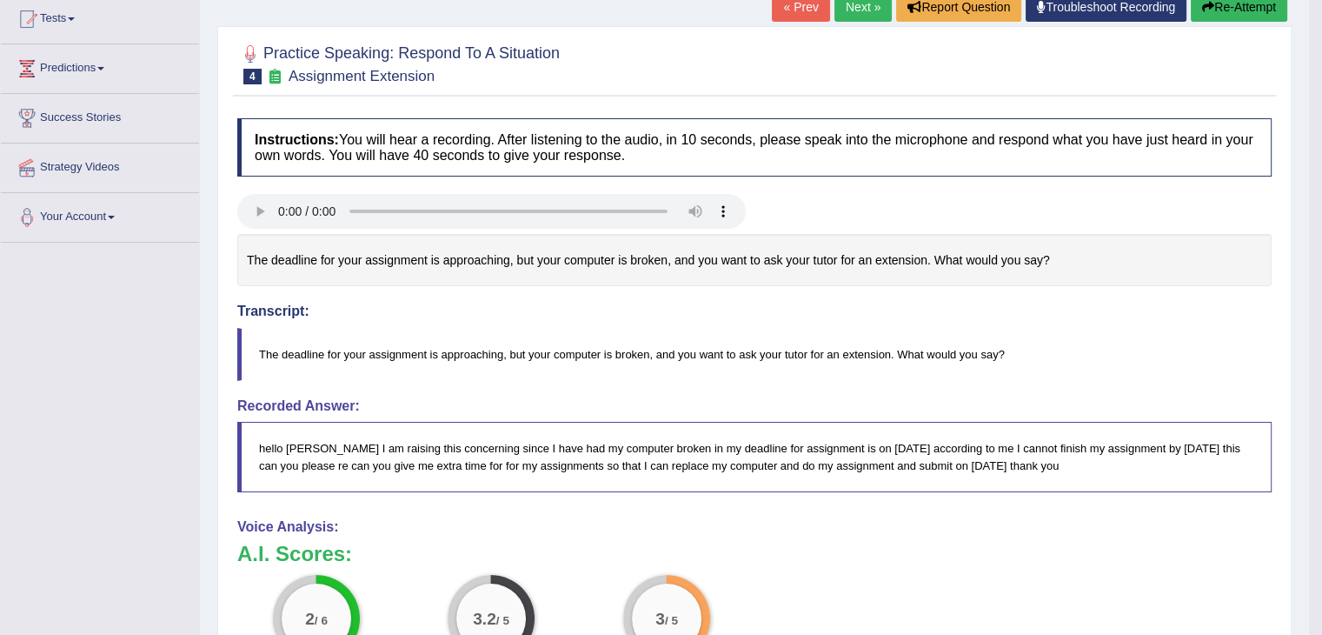
scroll to position [87, 0]
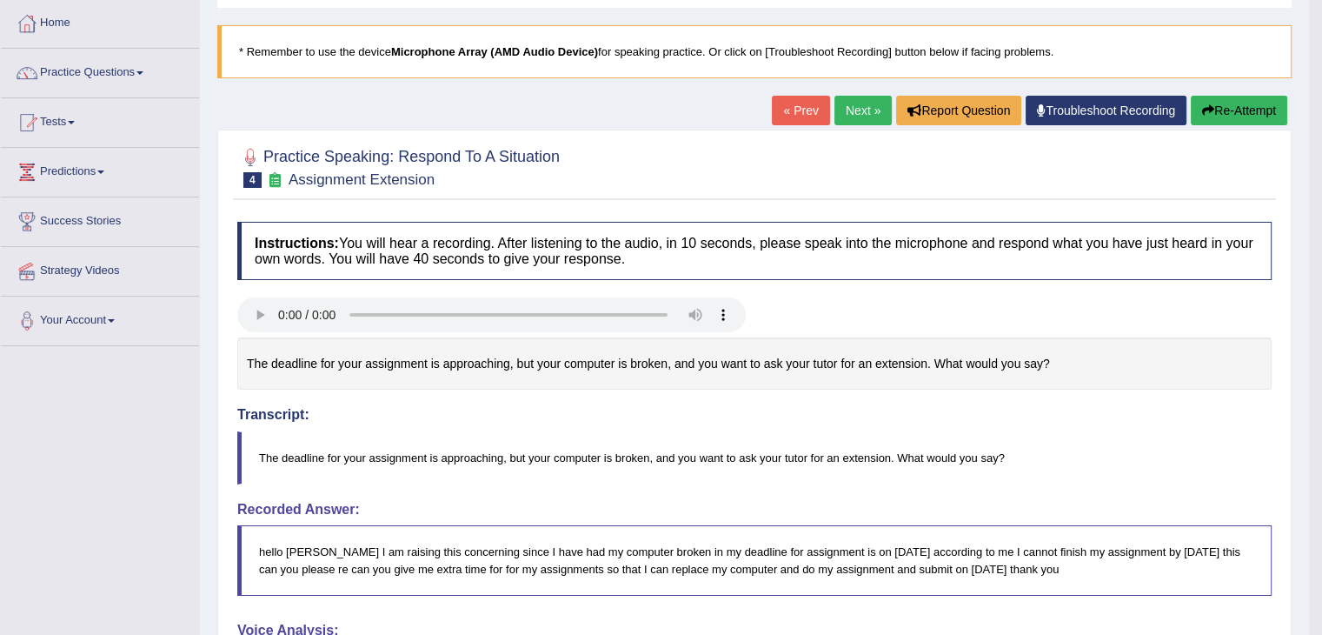
click at [841, 114] on link "Next »" at bounding box center [862, 111] width 57 height 30
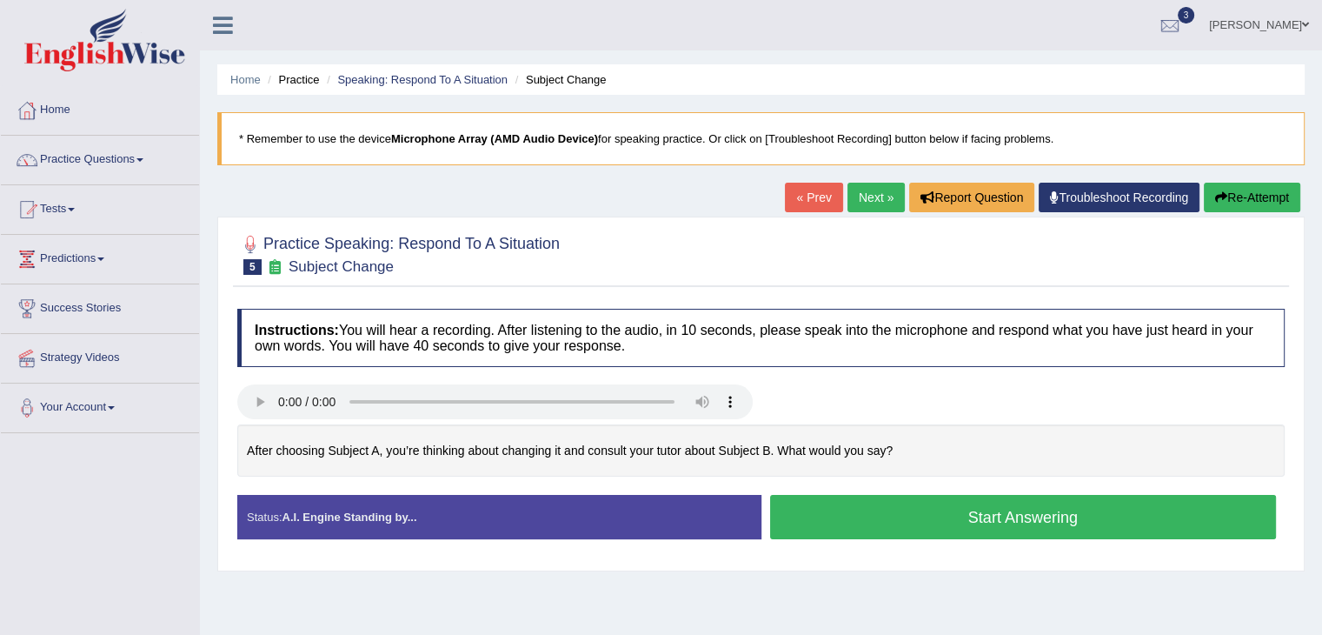
click at [811, 203] on link "« Prev" at bounding box center [813, 198] width 57 height 30
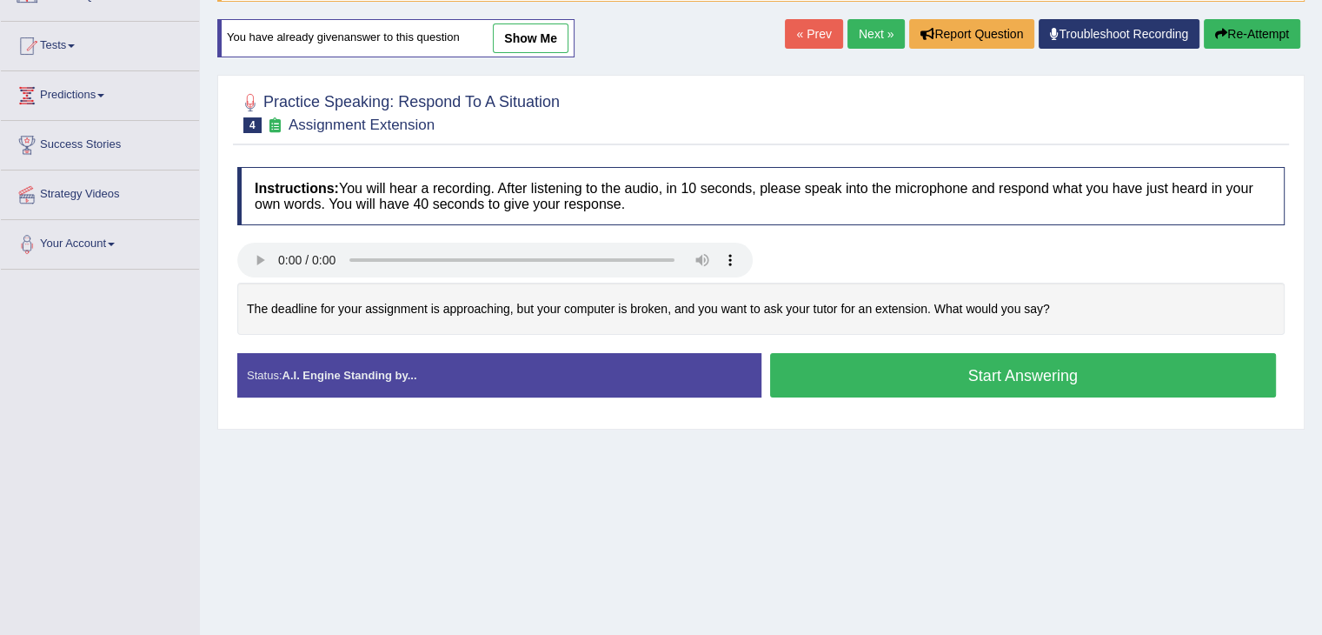
scroll to position [174, 0]
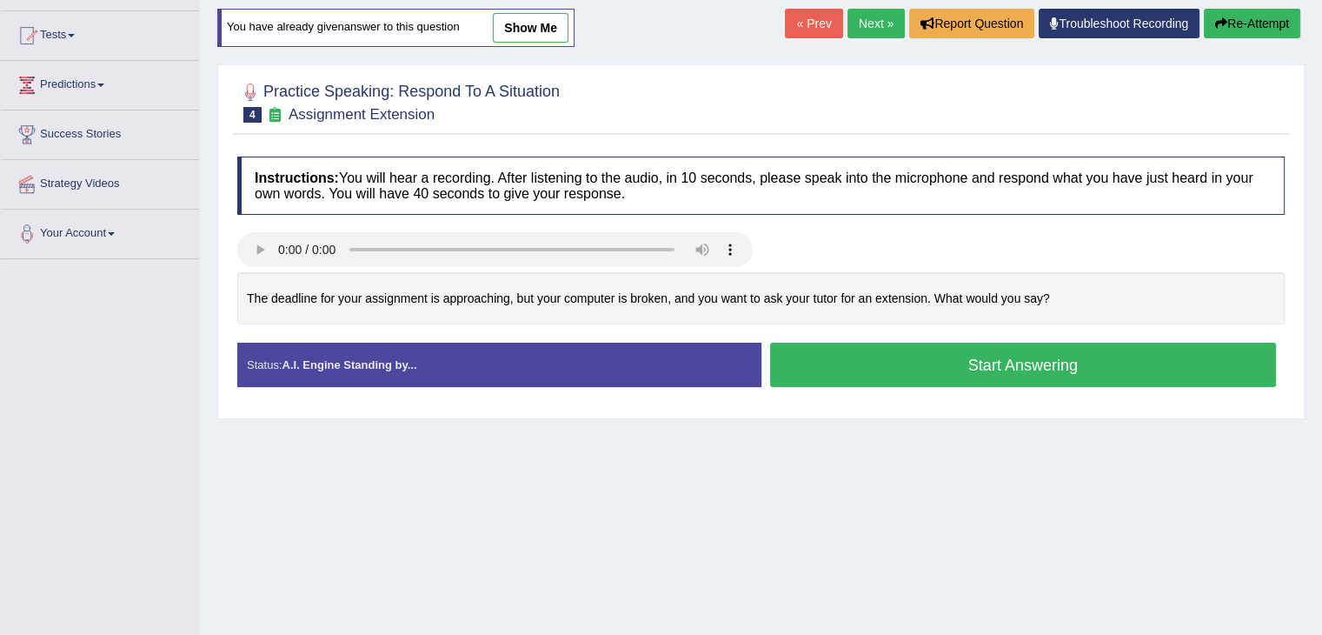
click at [838, 364] on button "Start Answering" at bounding box center [1023, 364] width 507 height 44
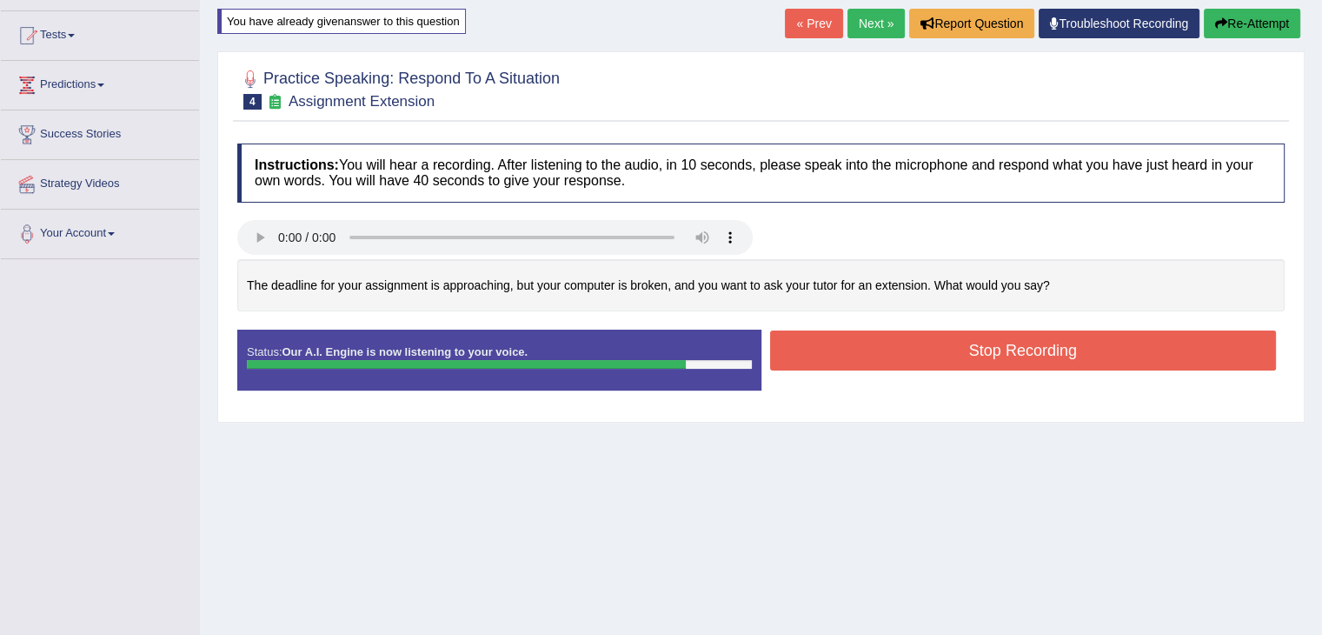
click at [838, 364] on button "Stop Recording" at bounding box center [1023, 350] width 507 height 40
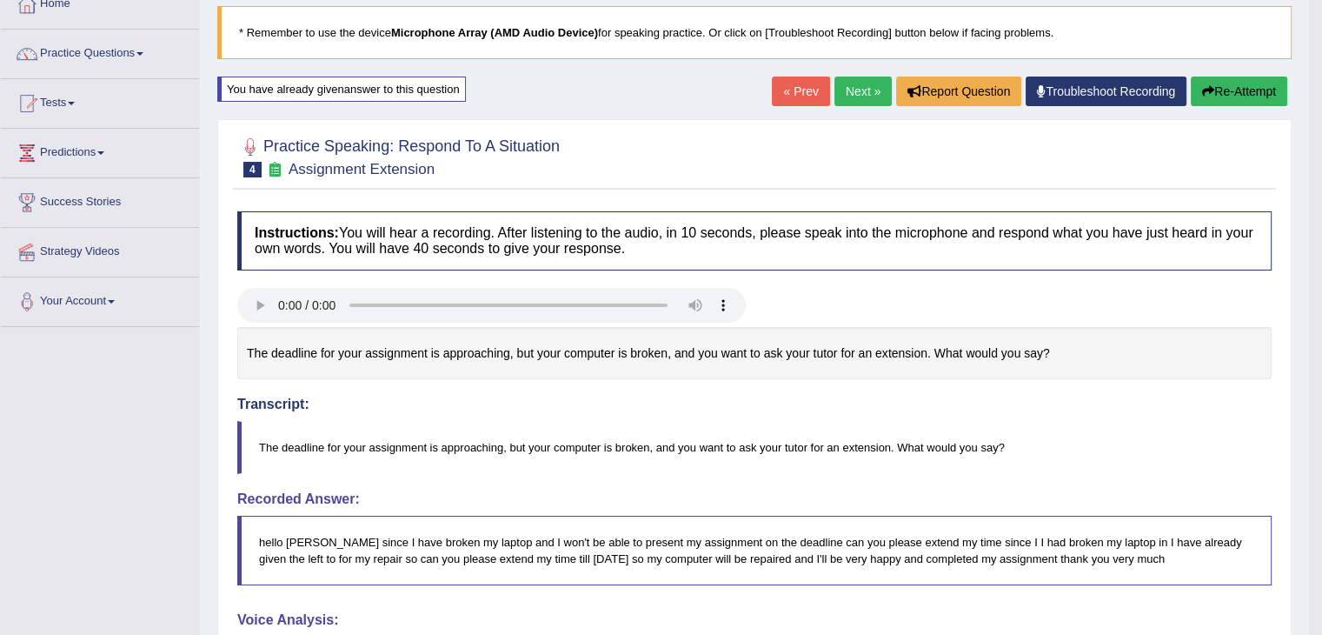
scroll to position [0, 0]
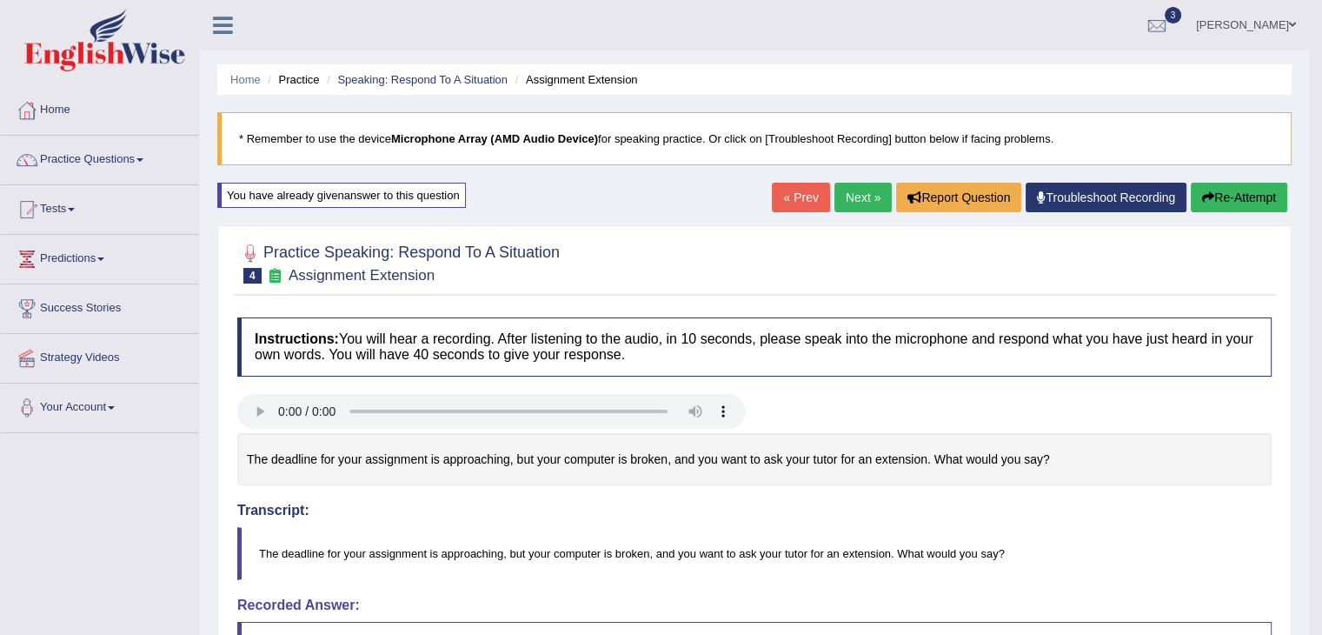
click at [854, 198] on link "Next »" at bounding box center [862, 198] width 57 height 30
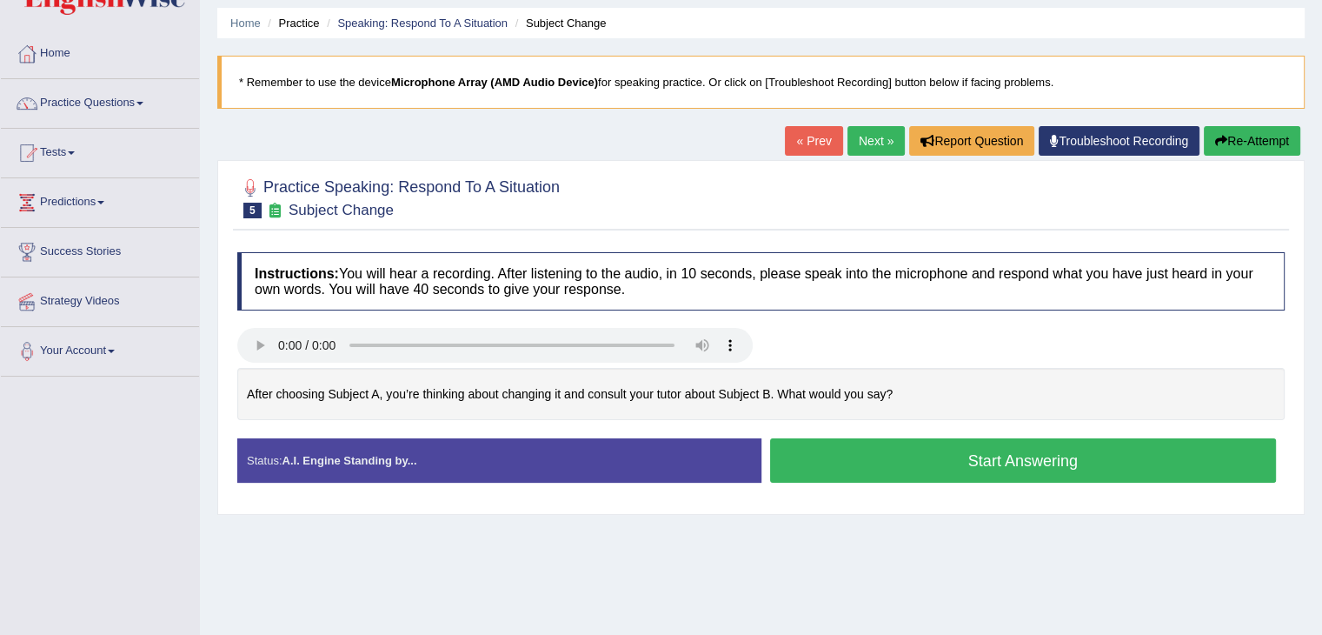
scroll to position [87, 0]
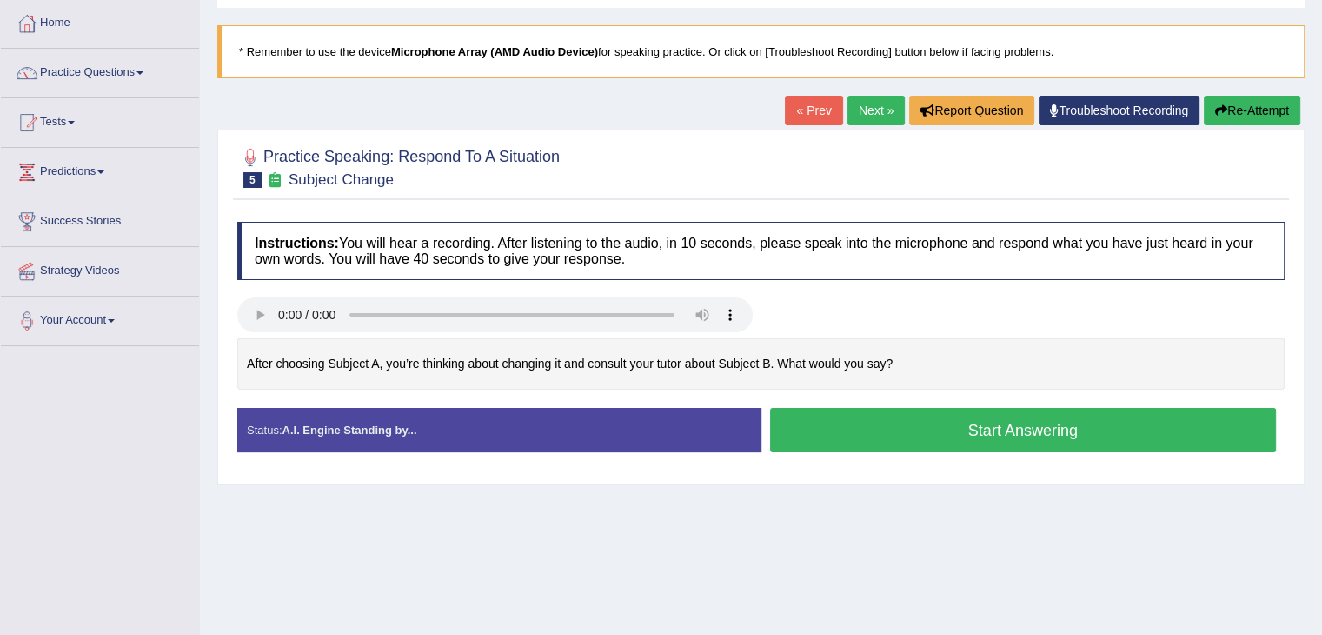
click at [861, 437] on button "Start Answering" at bounding box center [1023, 430] width 507 height 44
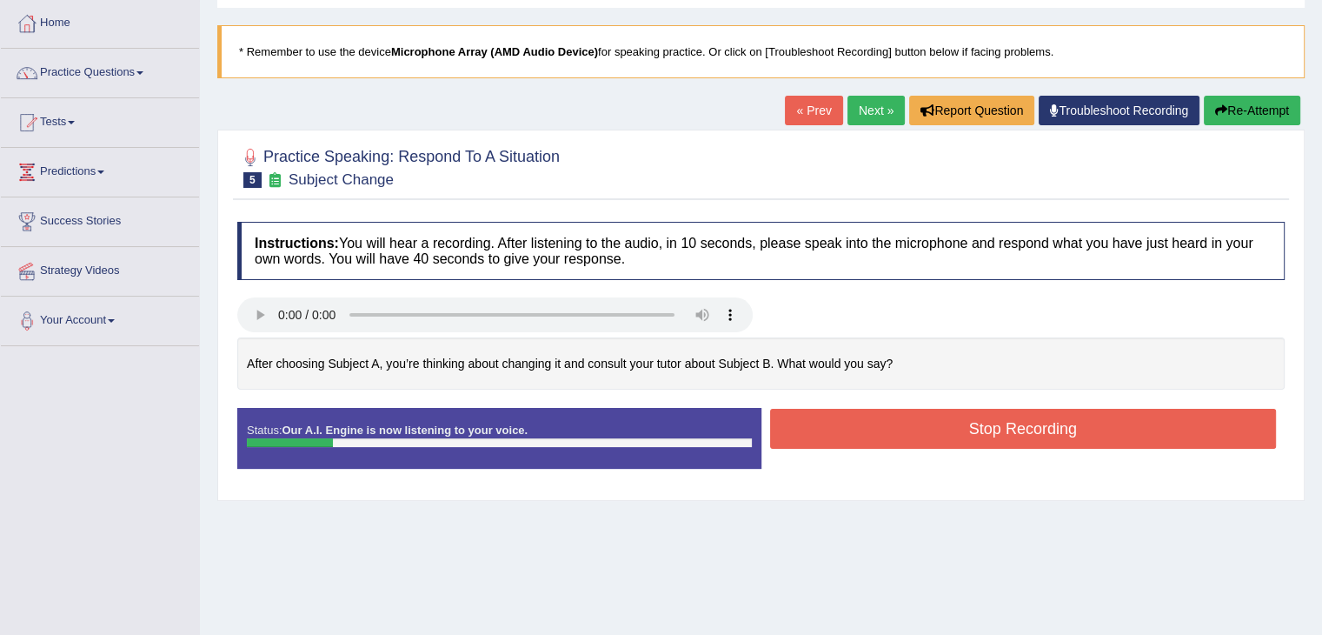
click at [855, 442] on button "Stop Recording" at bounding box center [1023, 429] width 507 height 40
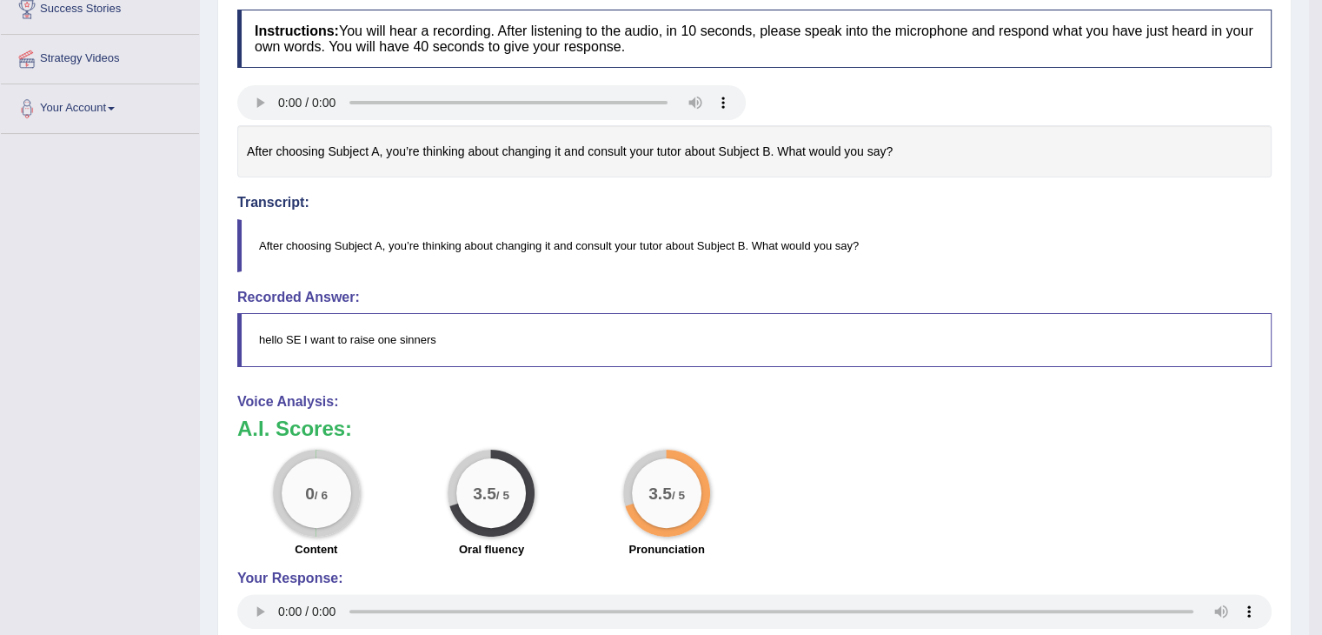
scroll to position [38, 0]
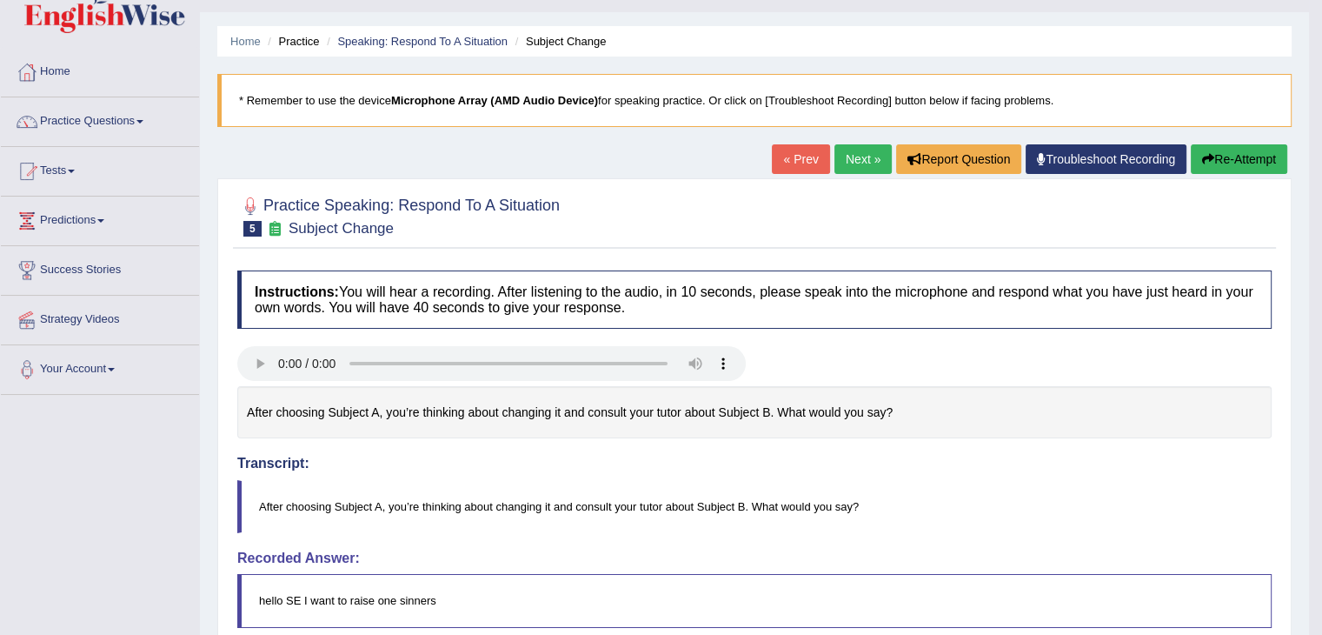
click at [1227, 156] on button "Re-Attempt" at bounding box center [1239, 159] width 96 height 30
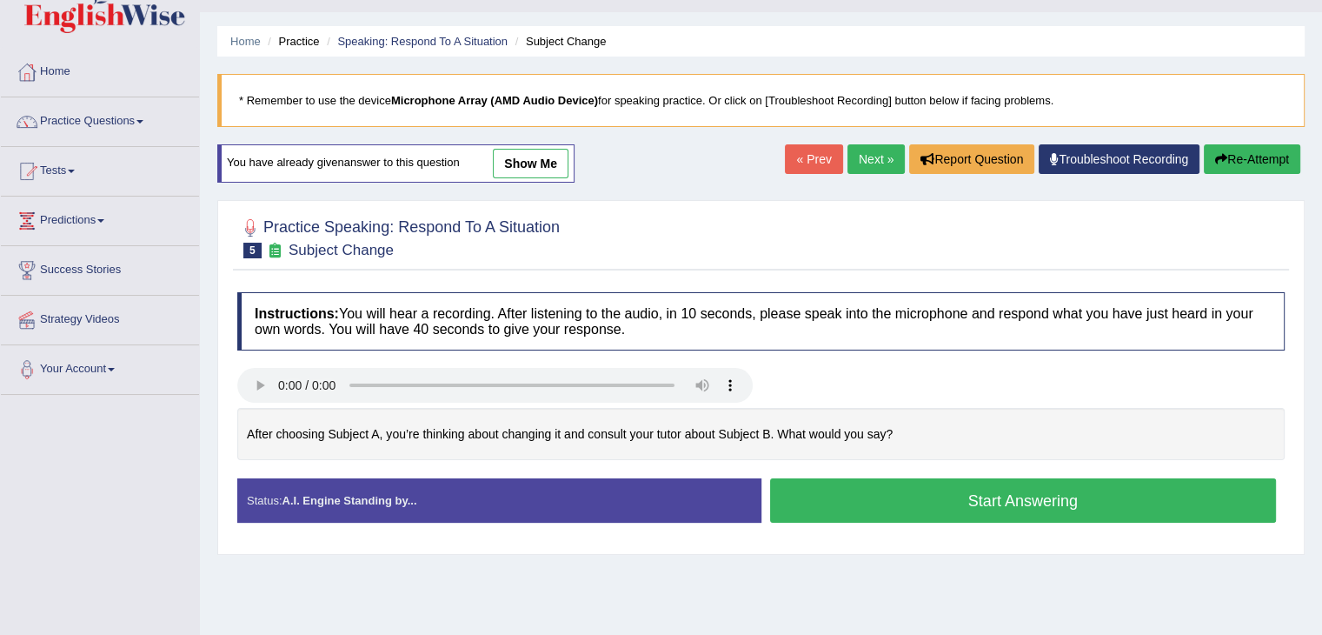
click at [911, 495] on button "Start Answering" at bounding box center [1023, 500] width 507 height 44
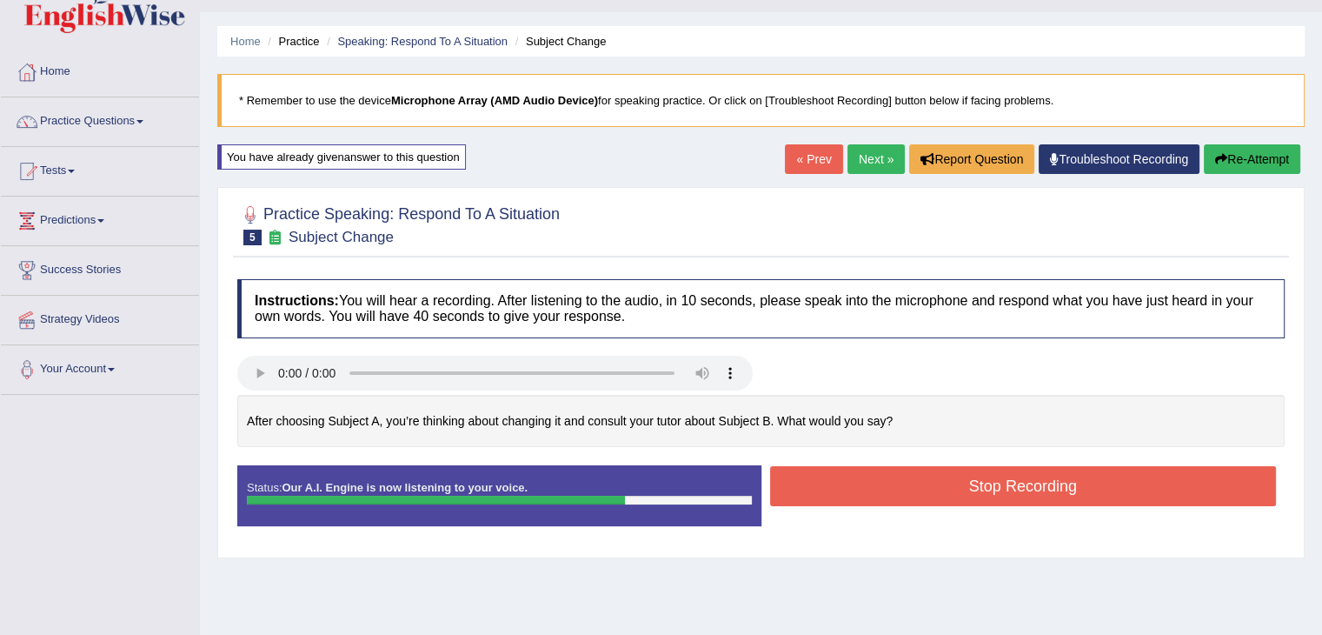
click at [927, 495] on button "Stop Recording" at bounding box center [1023, 486] width 507 height 40
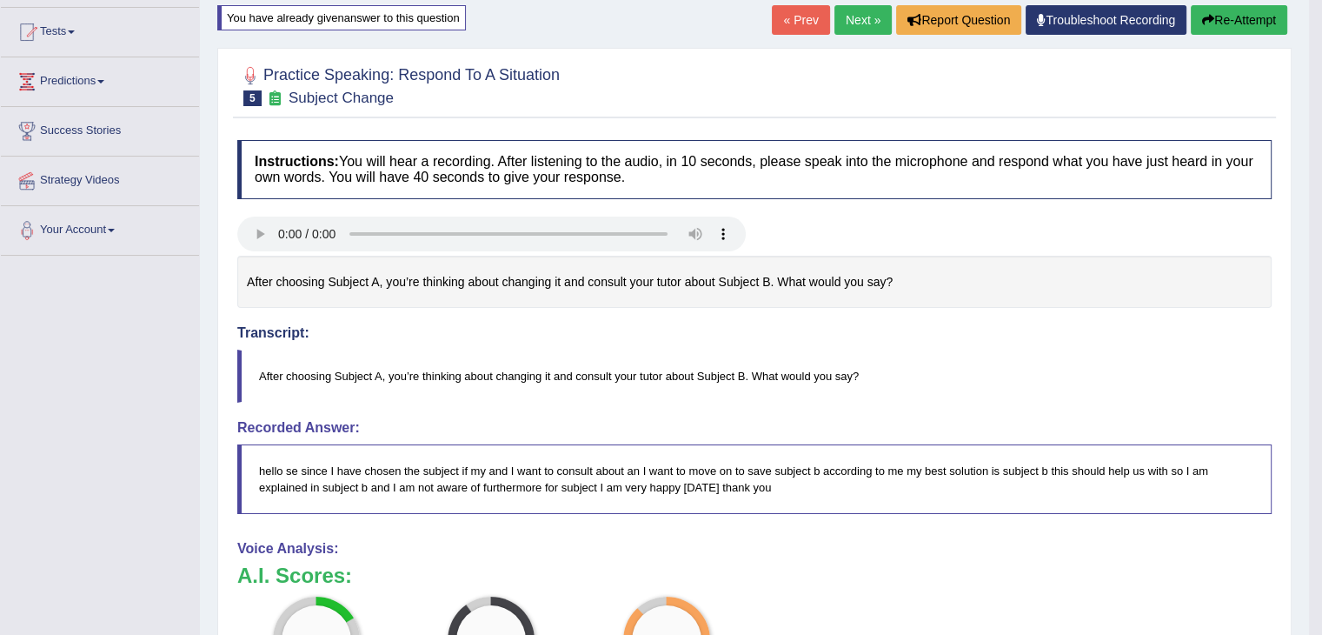
scroll to position [139, 0]
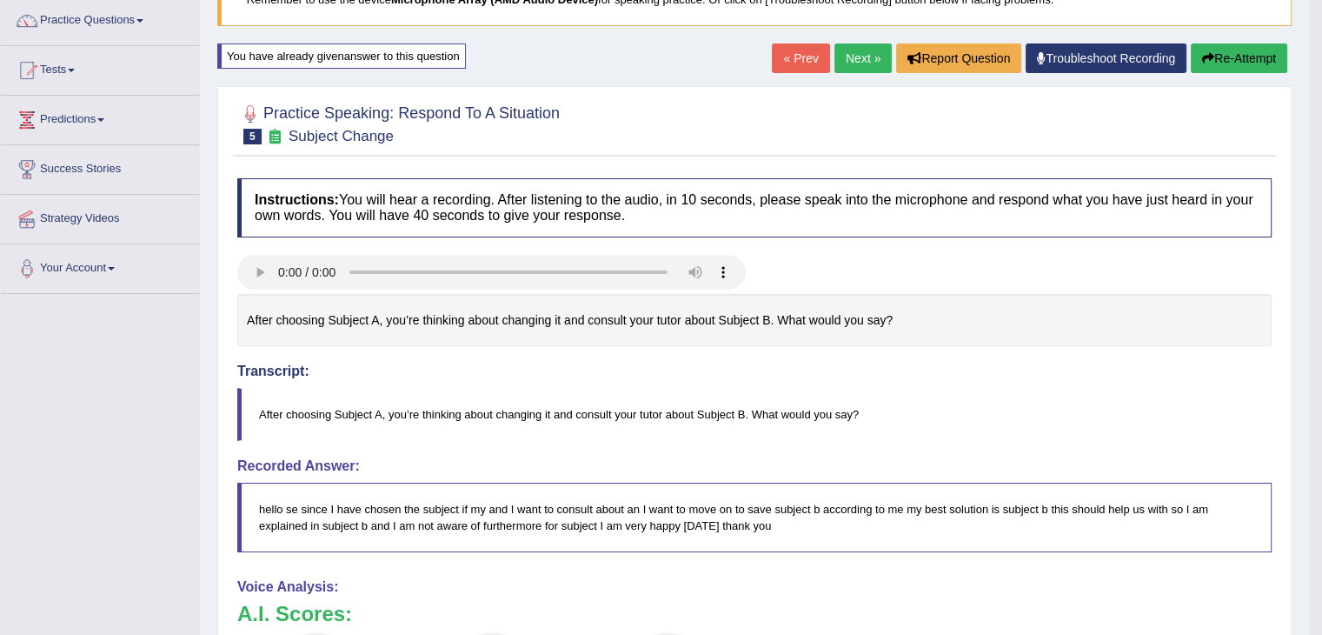
click at [1217, 54] on button "Re-Attempt" at bounding box center [1239, 58] width 96 height 30
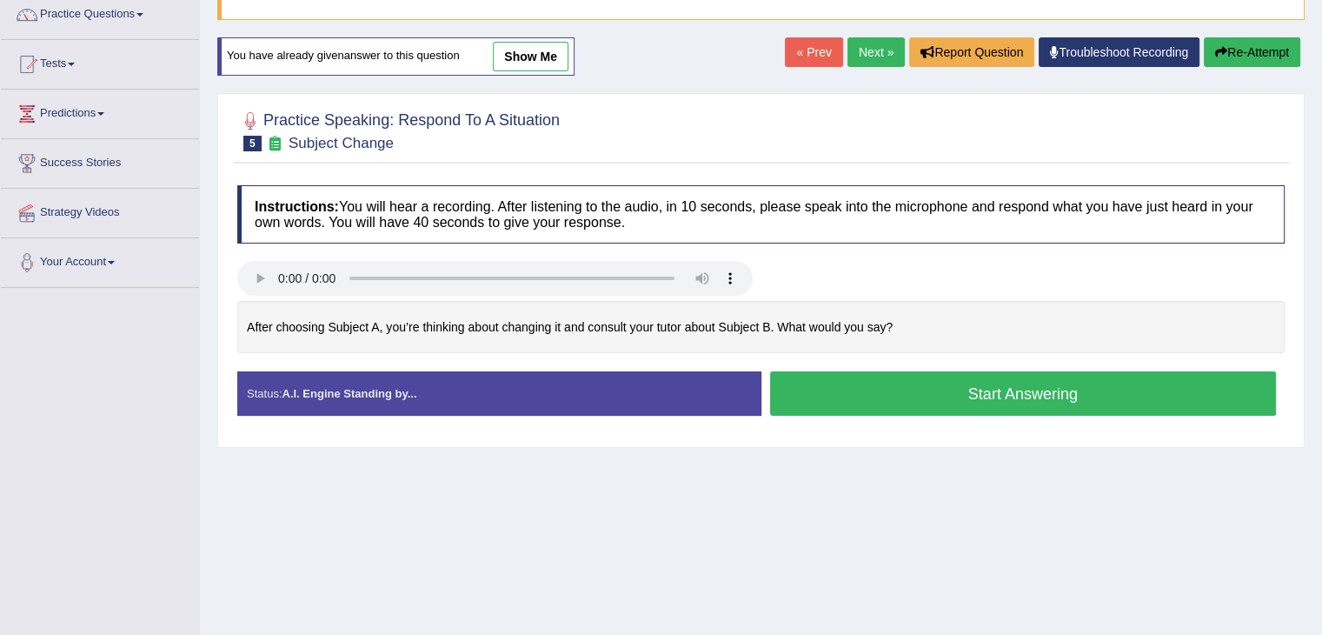
scroll to position [145, 0]
click at [831, 397] on button "Start Answering" at bounding box center [1023, 393] width 507 height 44
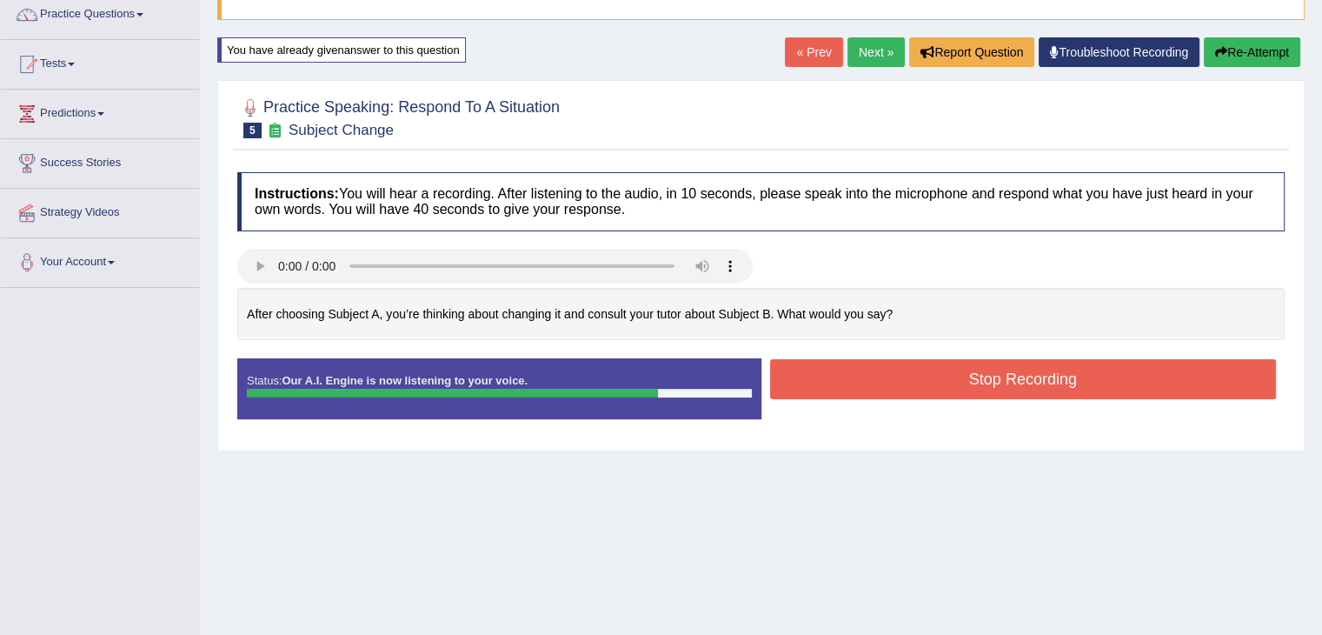
click at [824, 390] on button "Stop Recording" at bounding box center [1023, 379] width 507 height 40
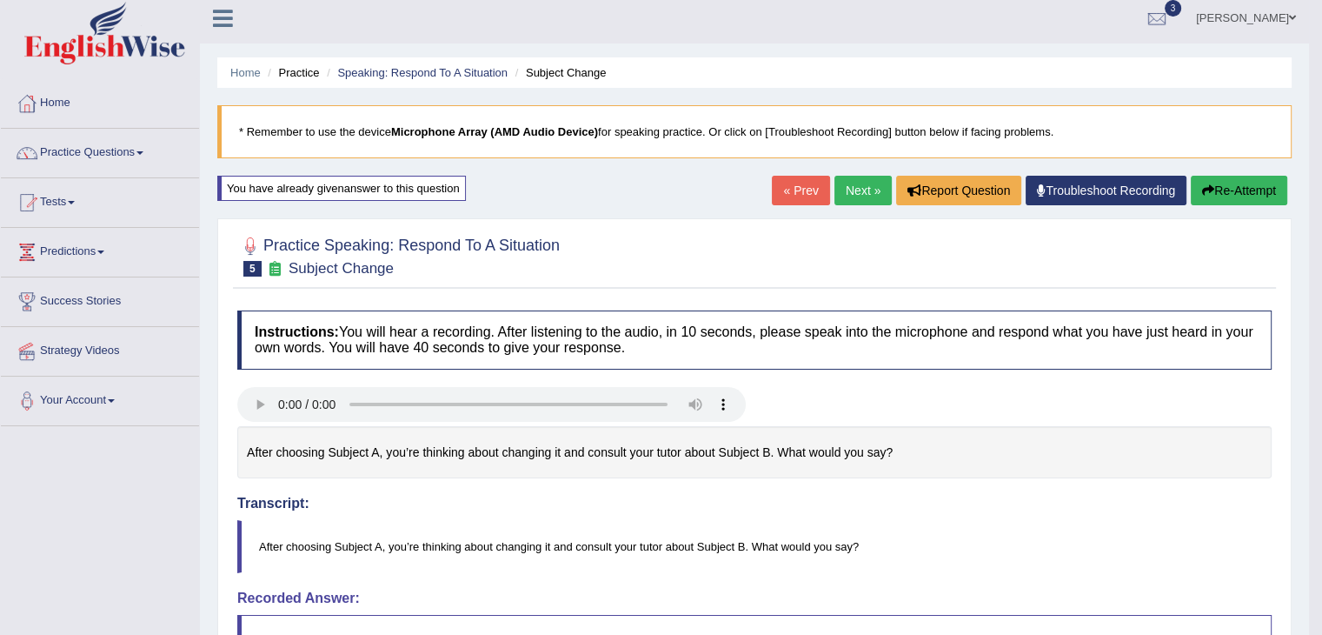
scroll to position [0, 0]
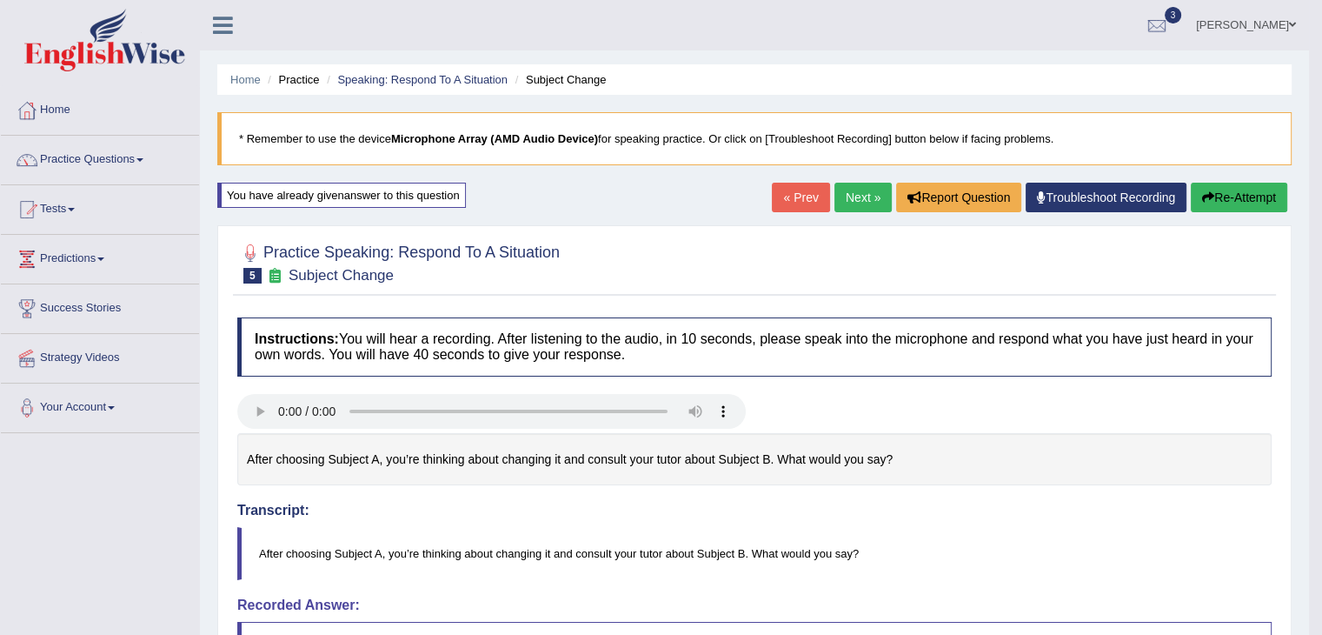
click at [1244, 194] on button "Re-Attempt" at bounding box center [1239, 198] width 96 height 30
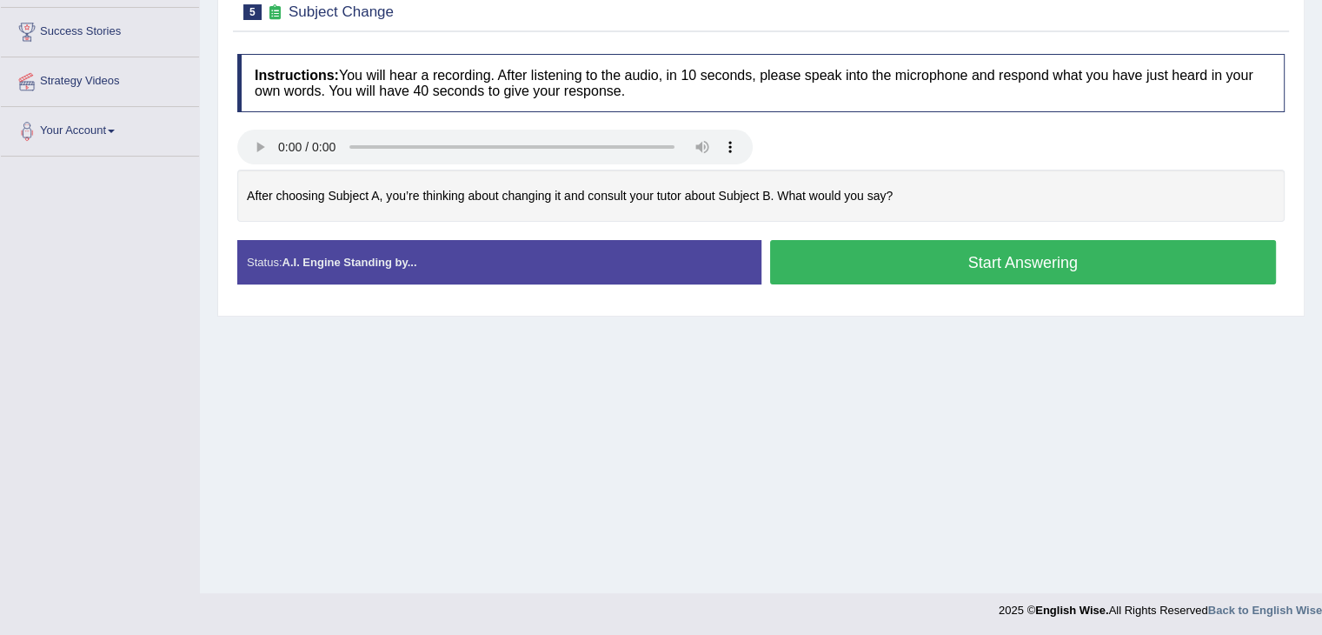
scroll to position [278, 0]
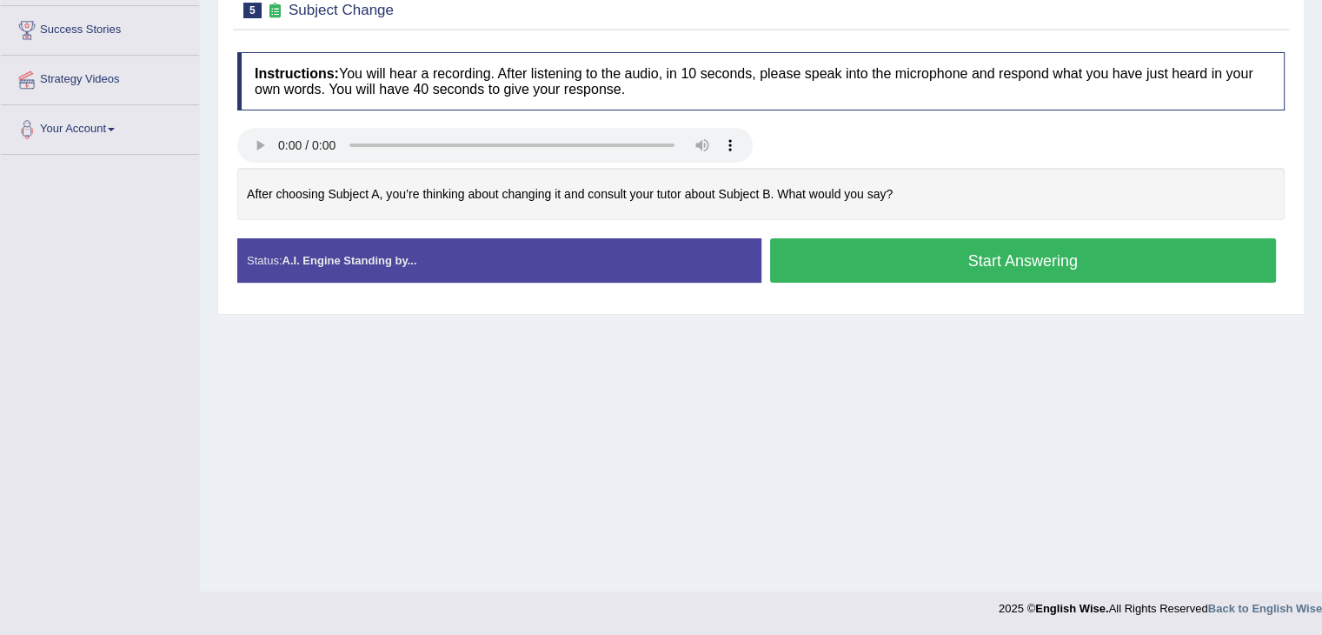
click at [925, 268] on button "Start Answering" at bounding box center [1023, 260] width 507 height 44
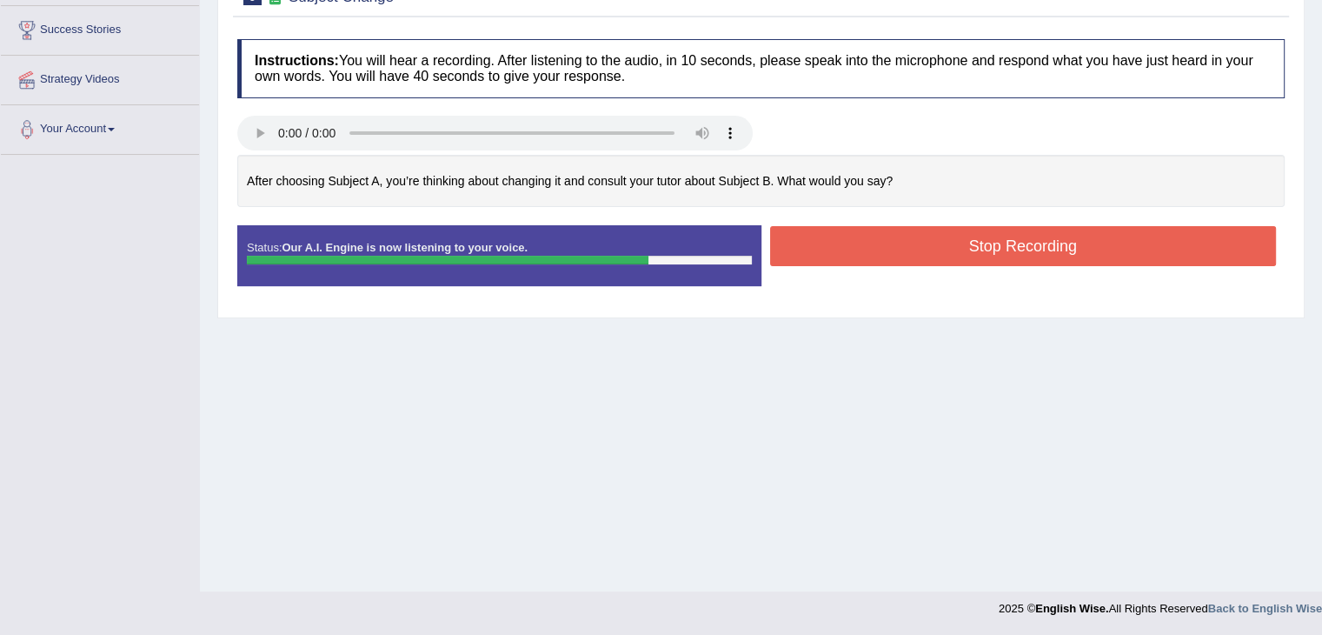
click at [906, 255] on button "Stop Recording" at bounding box center [1023, 246] width 507 height 40
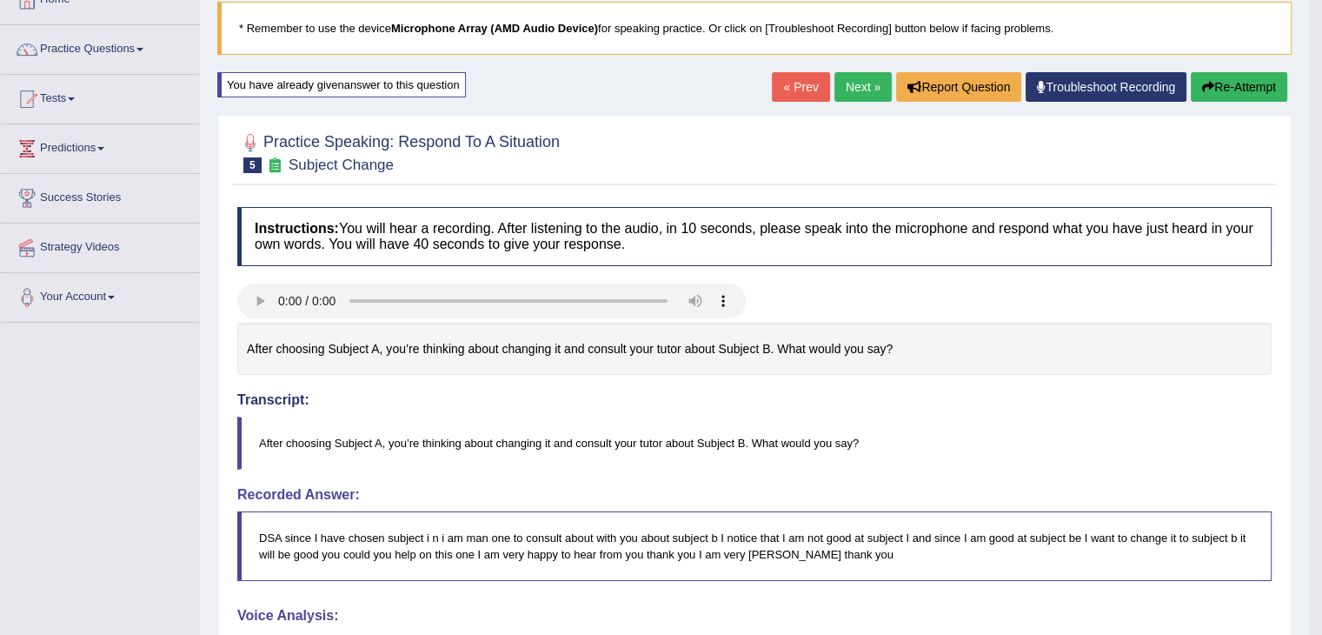
scroll to position [0, 0]
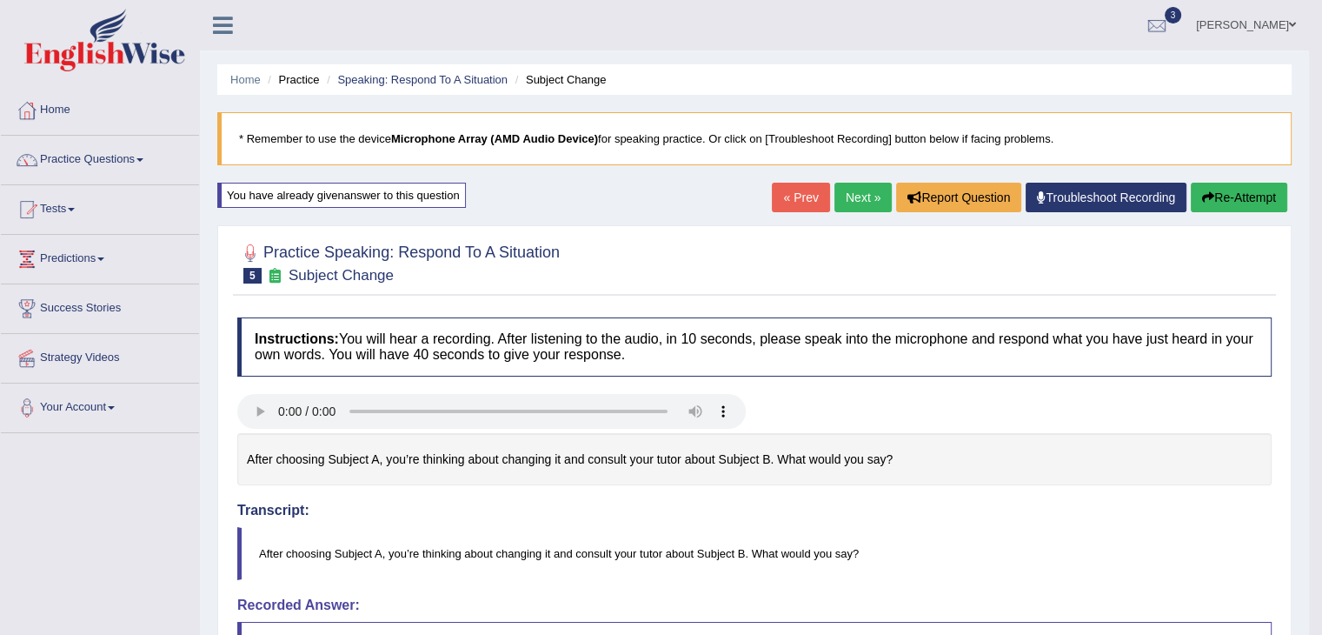
click at [66, 163] on link "Practice Questions" at bounding box center [100, 157] width 198 height 43
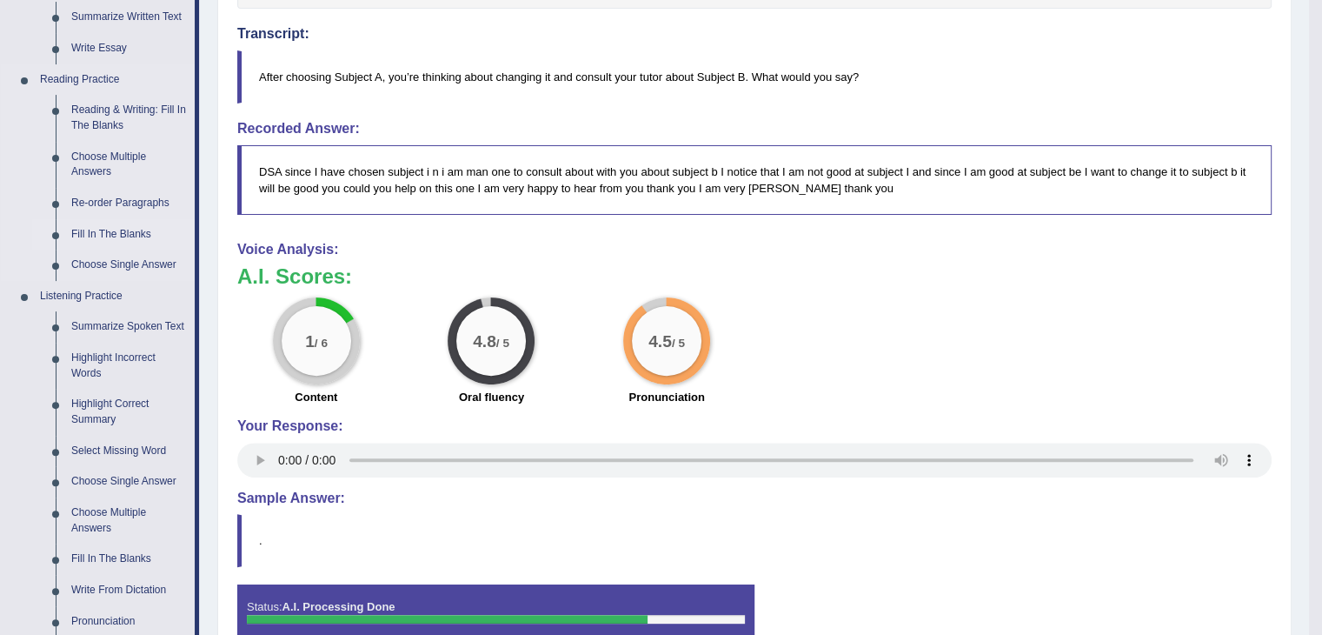
scroll to position [522, 0]
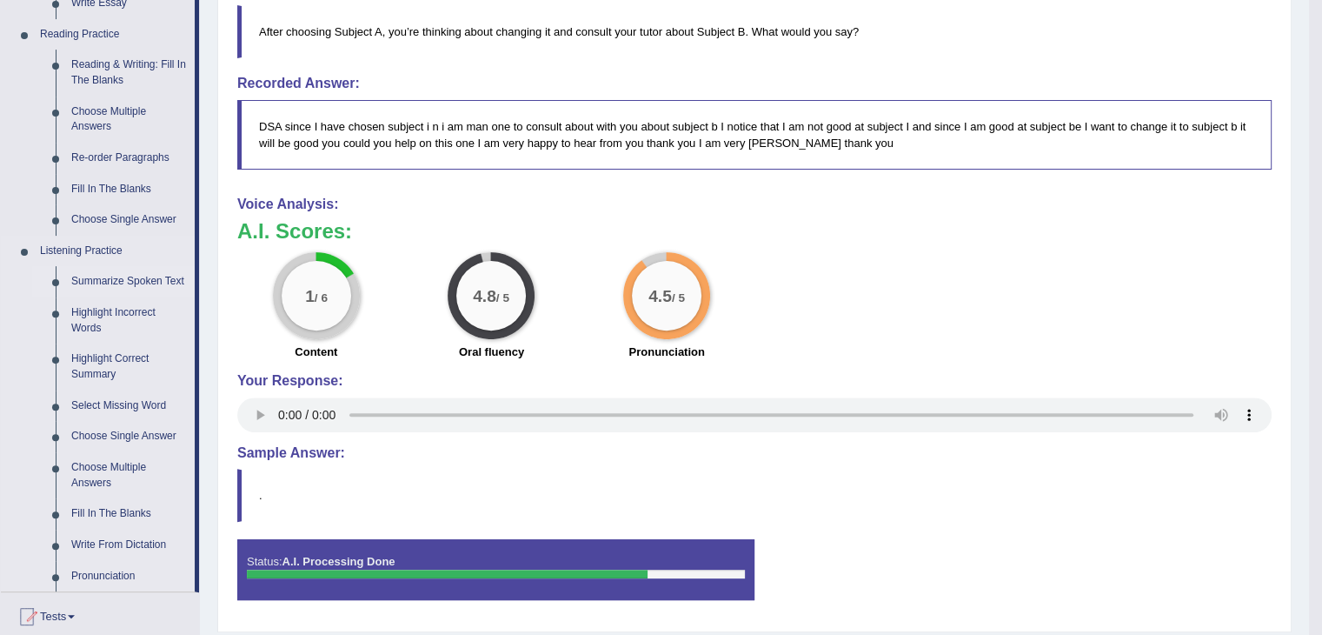
click at [112, 279] on link "Summarize Spoken Text" at bounding box center [128, 281] width 131 height 31
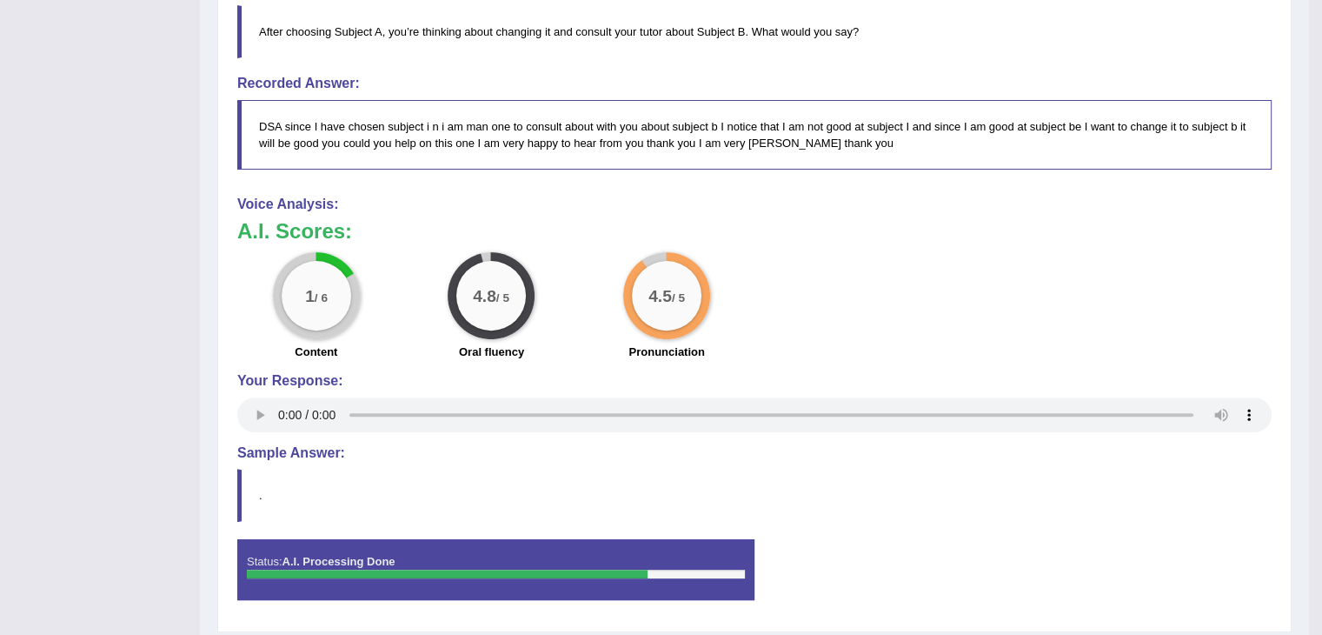
scroll to position [278, 0]
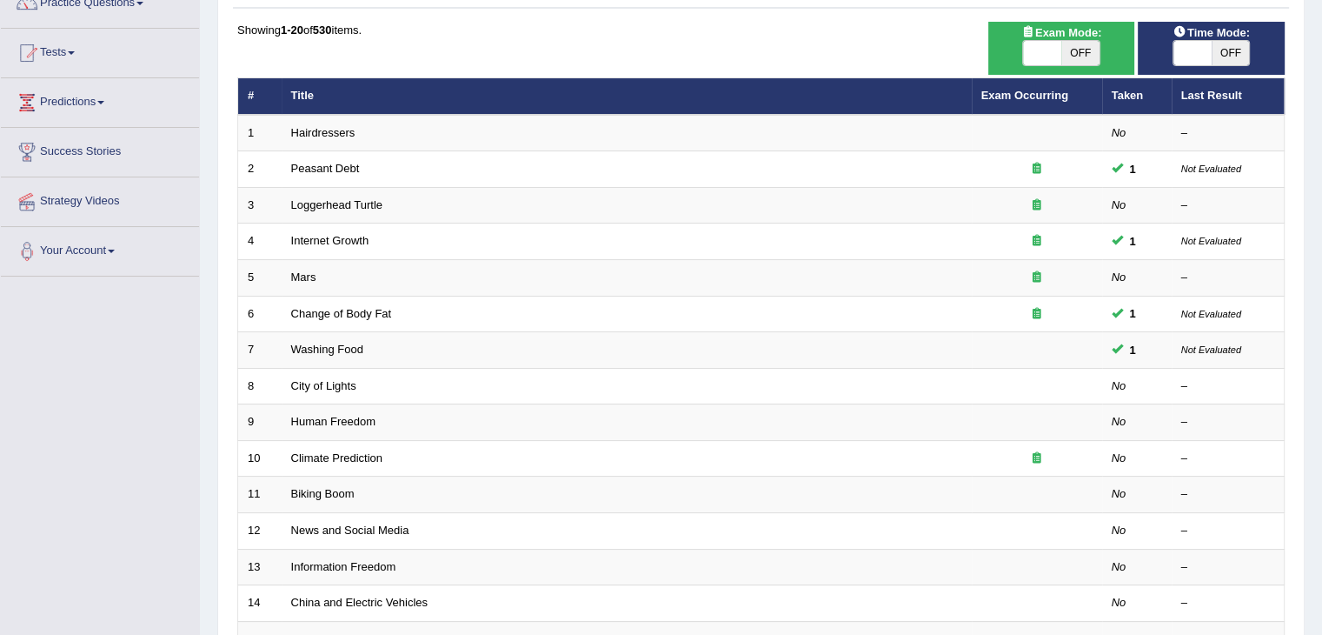
scroll to position [174, 0]
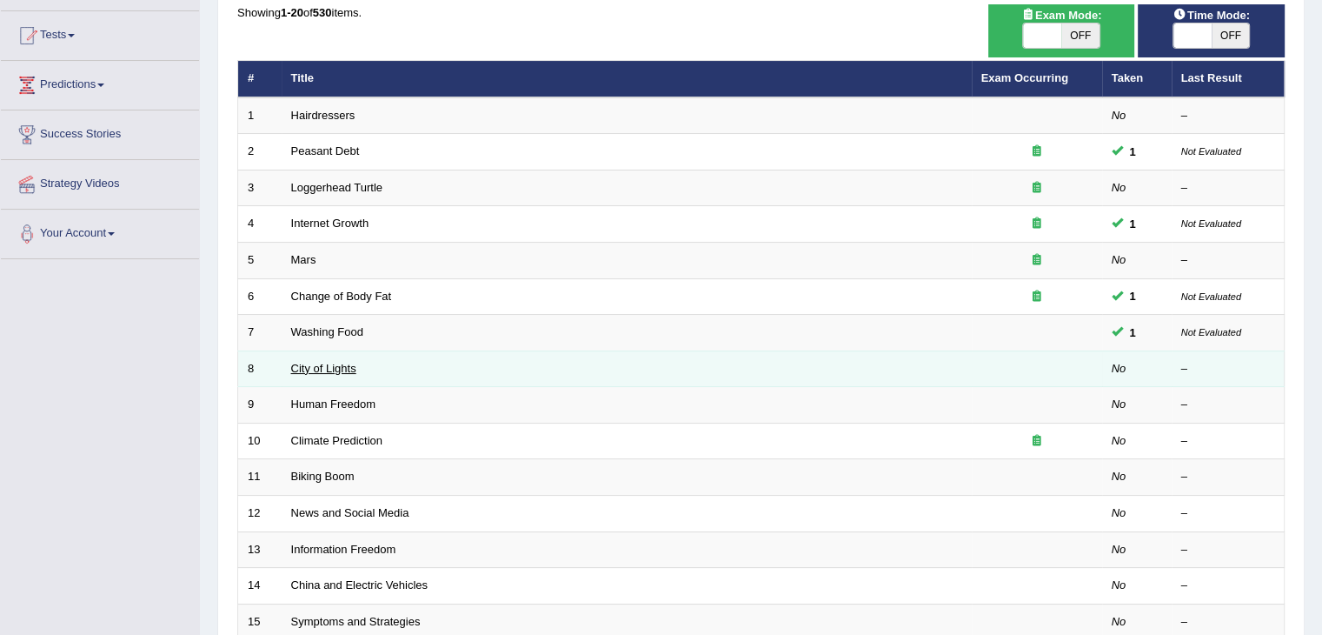
click at [321, 366] on link "City of Lights" at bounding box center [323, 368] width 65 height 13
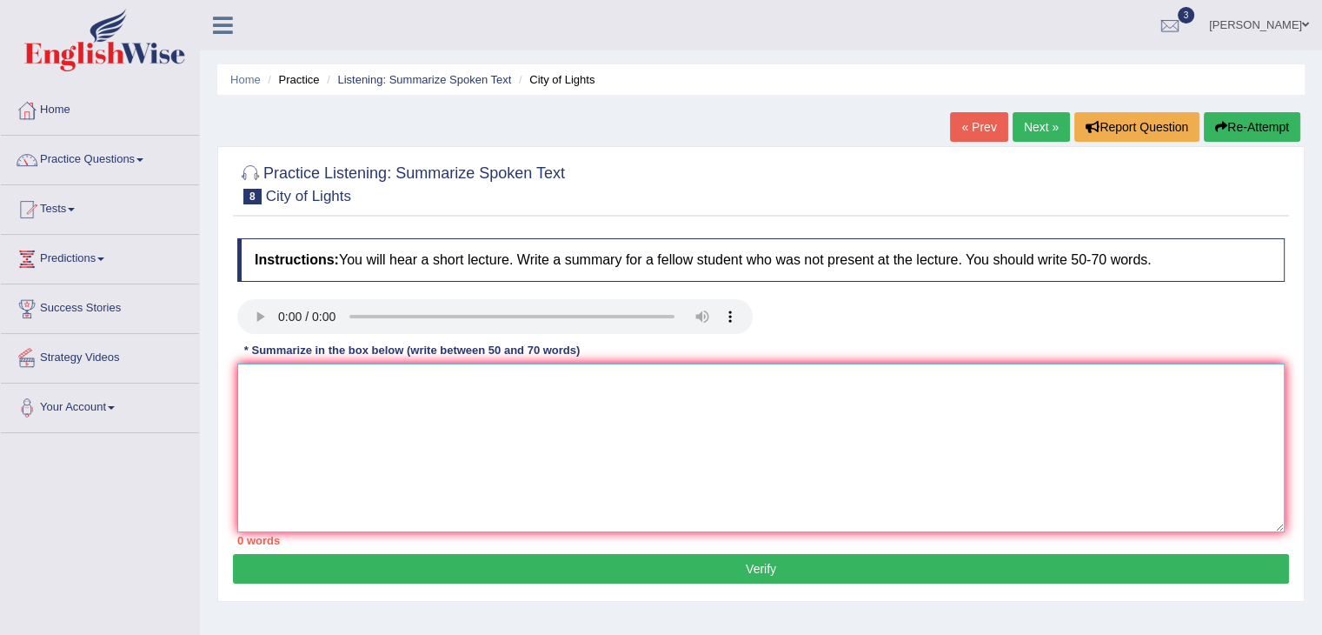
click at [257, 374] on textarea at bounding box center [760, 447] width 1047 height 169
type textarea "T"
click at [57, 159] on link "Practice Questions" at bounding box center [100, 157] width 198 height 43
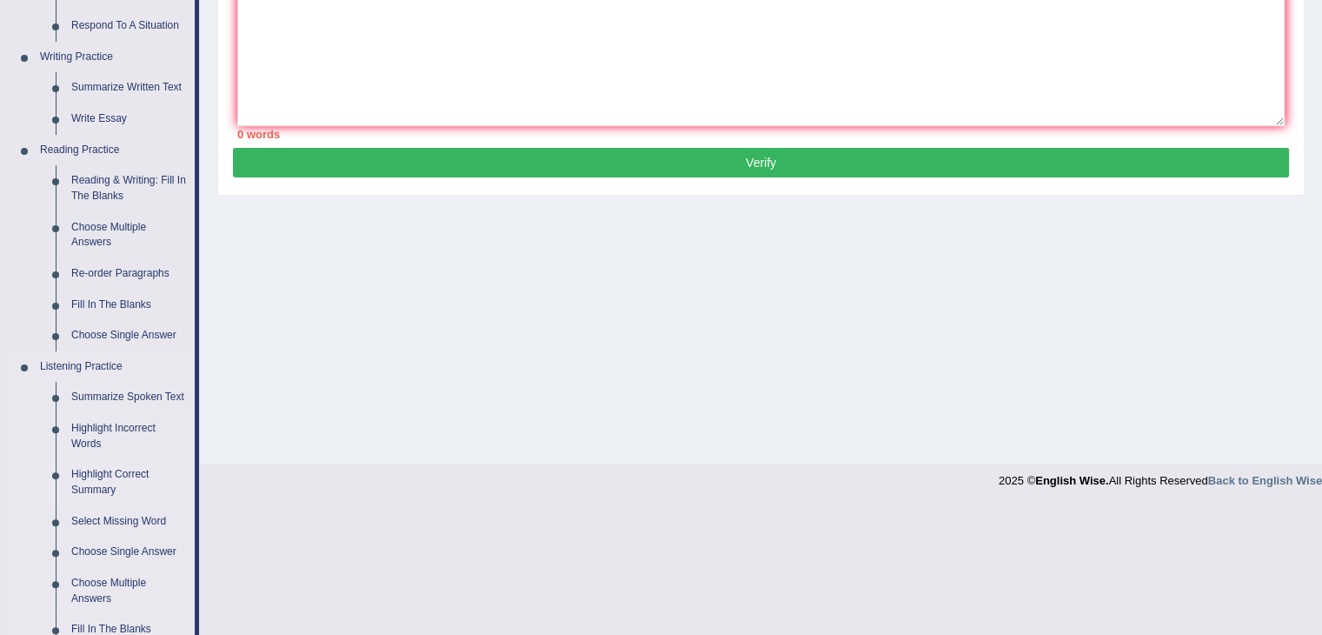
scroll to position [522, 0]
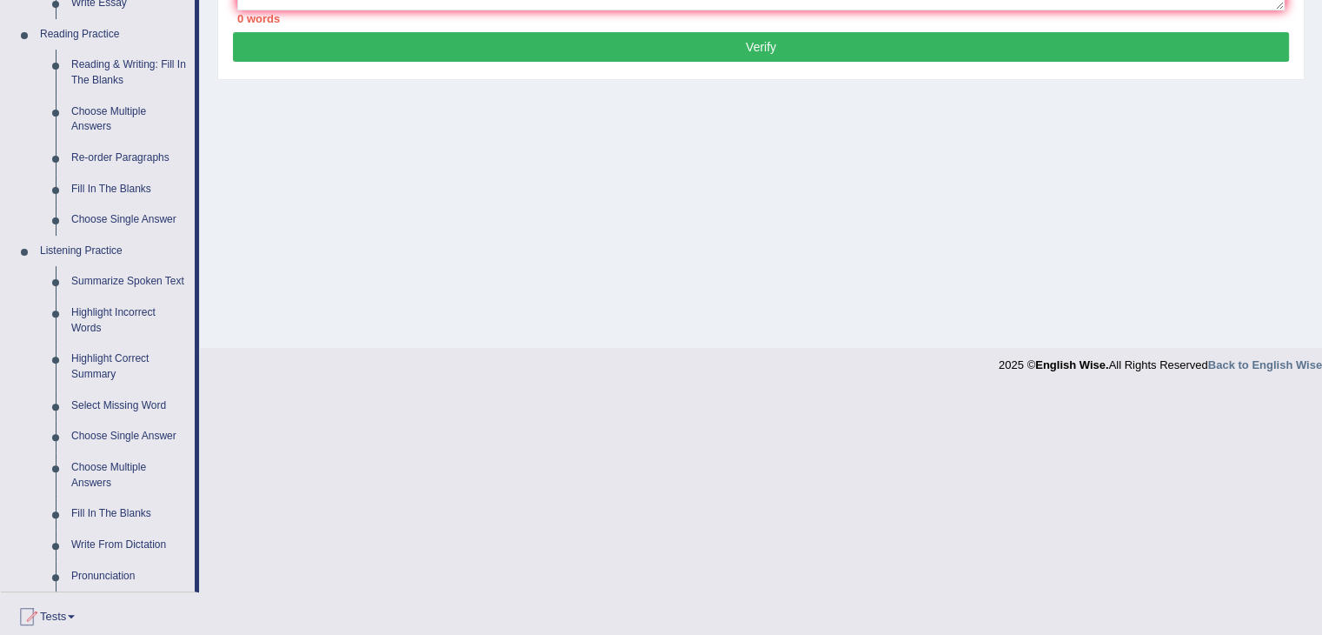
click at [79, 512] on link "Fill In The Blanks" at bounding box center [128, 513] width 131 height 31
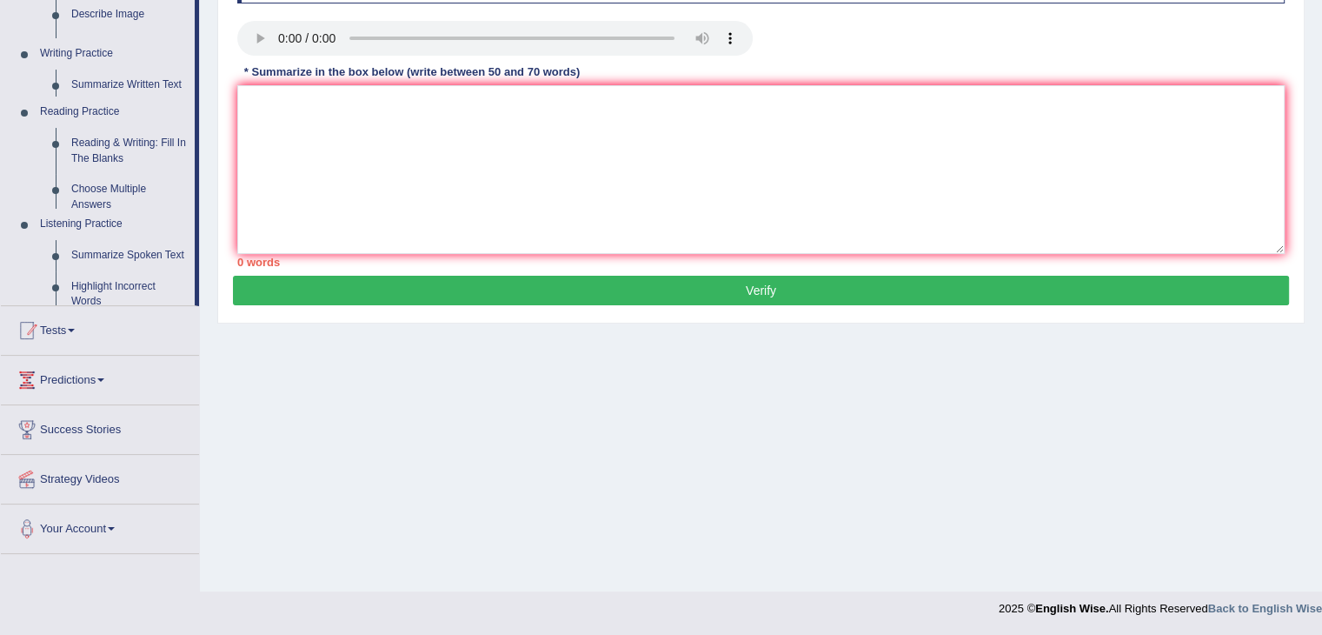
scroll to position [278, 0]
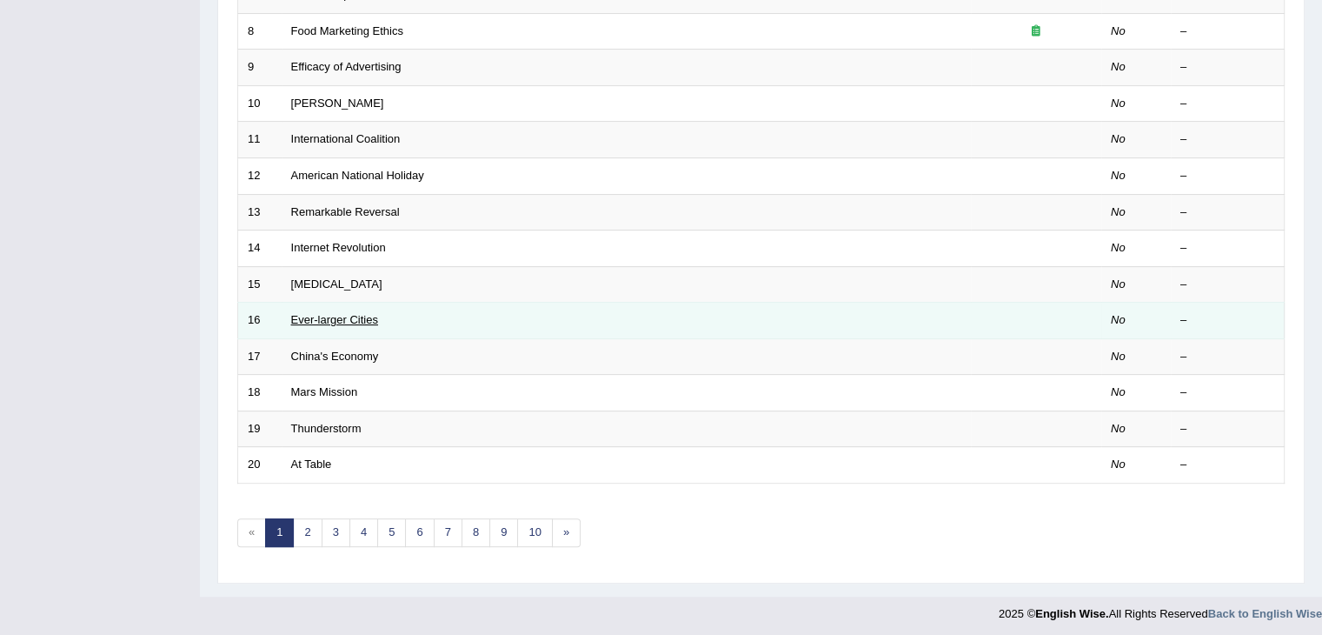
click at [327, 320] on link "Ever-larger Cities" at bounding box center [334, 319] width 87 height 13
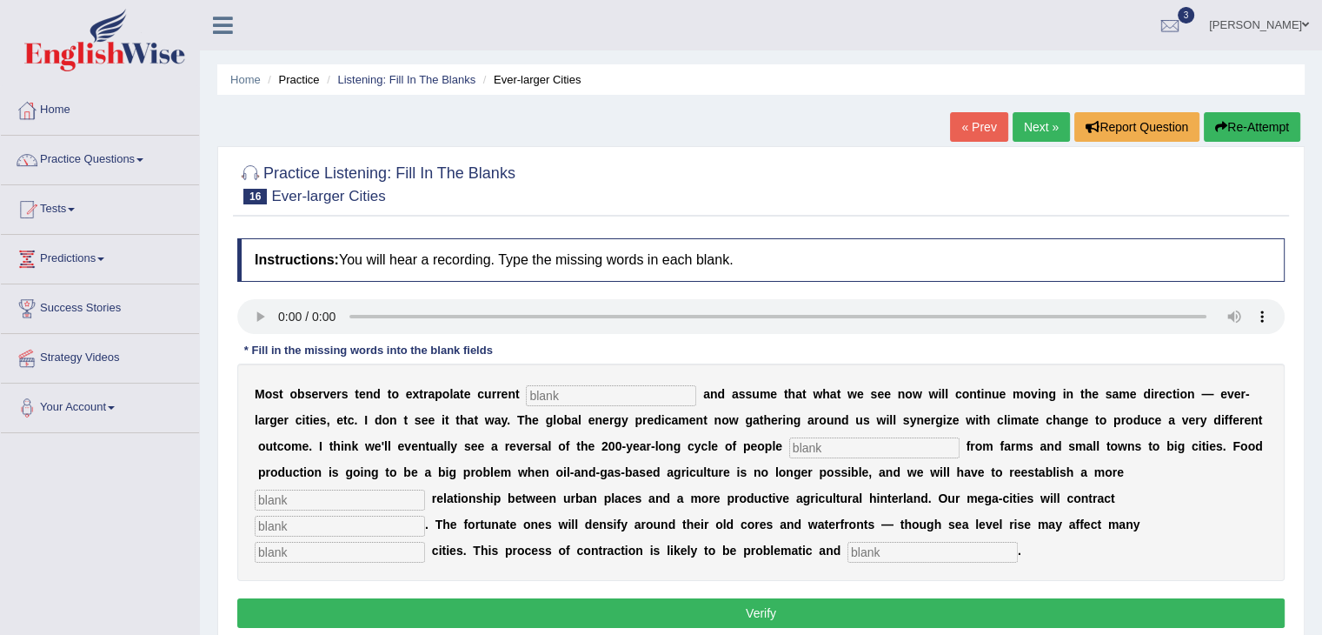
click at [537, 391] on input "text" at bounding box center [611, 395] width 170 height 21
type input "trends"
click at [820, 446] on input "text" at bounding box center [874, 447] width 170 height 21
type input "moving"
click at [302, 499] on input "text" at bounding box center [340, 499] width 170 height 21
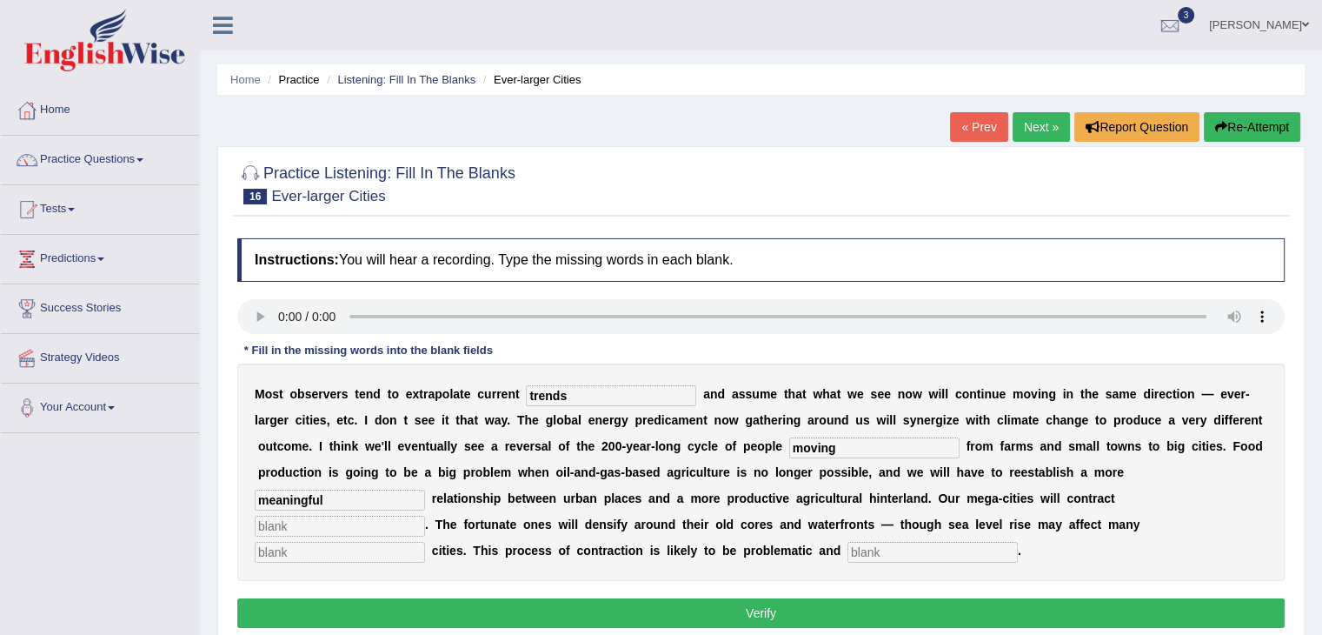
type input "meaningful"
click at [325, 549] on input "text" at bounding box center [340, 552] width 170 height 21
type input "harbour"
click at [309, 524] on input "text" at bounding box center [340, 525] width 170 height 21
type input "substain"
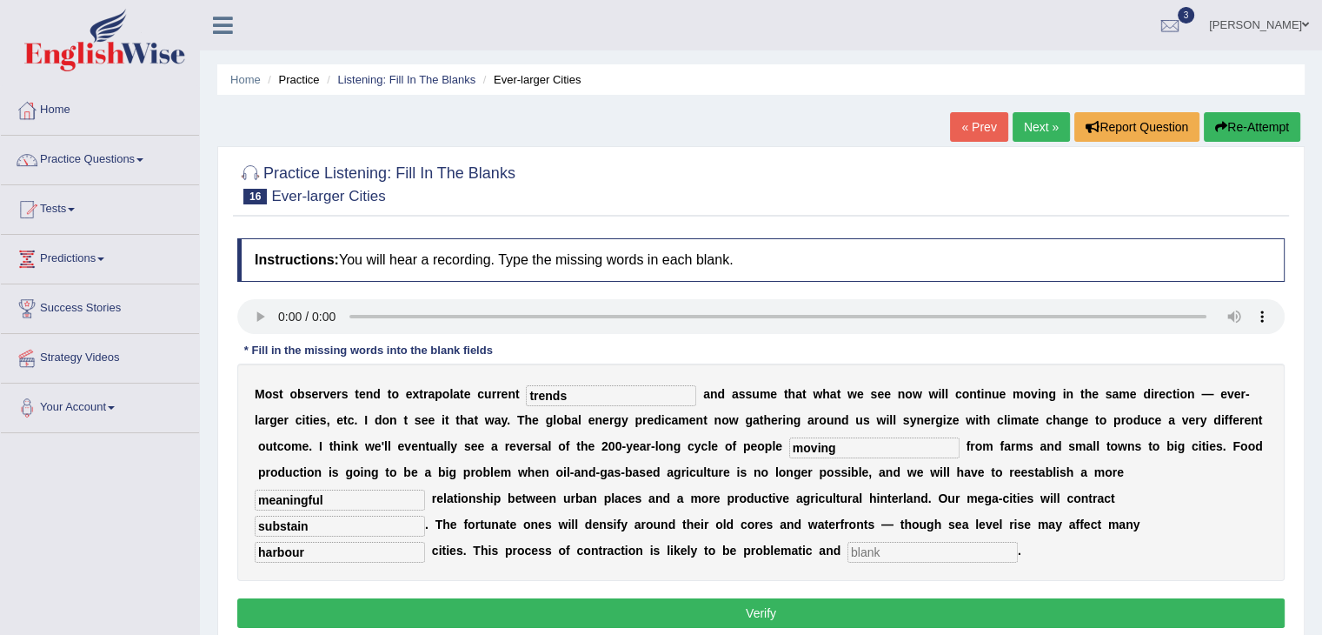
click at [873, 548] on input "text" at bounding box center [932, 552] width 170 height 21
type input "dis"
click at [872, 550] on input "dis" at bounding box center [932, 552] width 170 height 21
type input "disorderly"
click at [309, 523] on input "substain" at bounding box center [340, 525] width 170 height 21
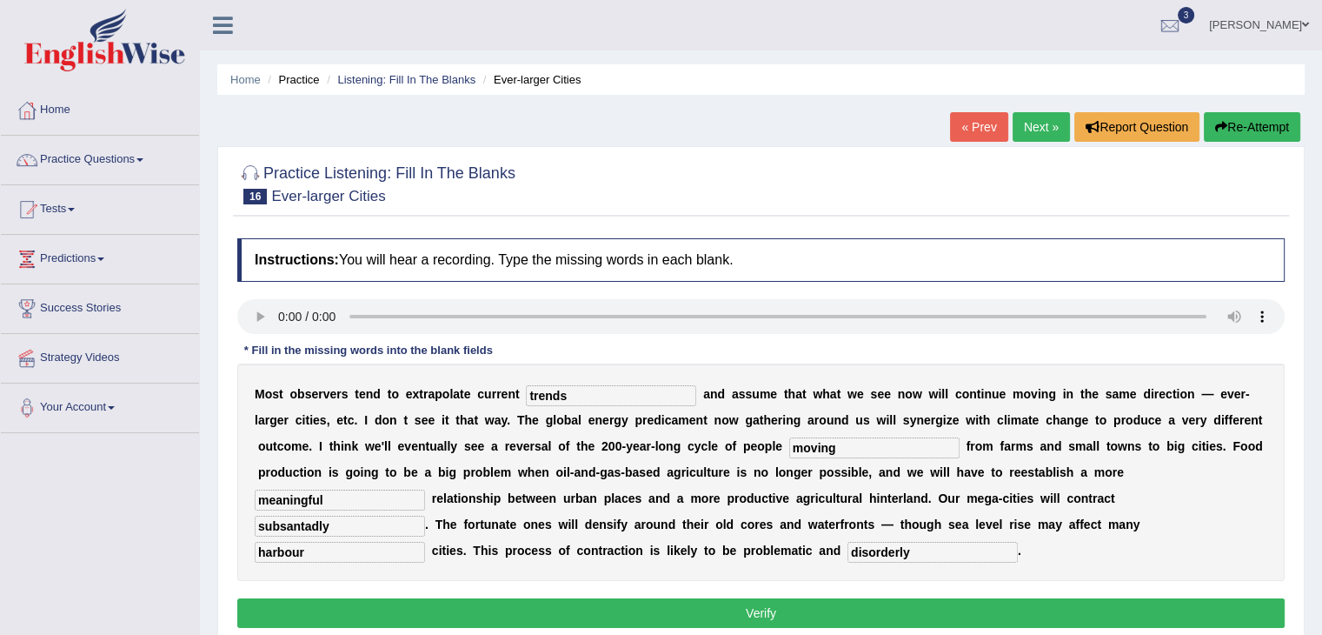
scroll to position [278, 0]
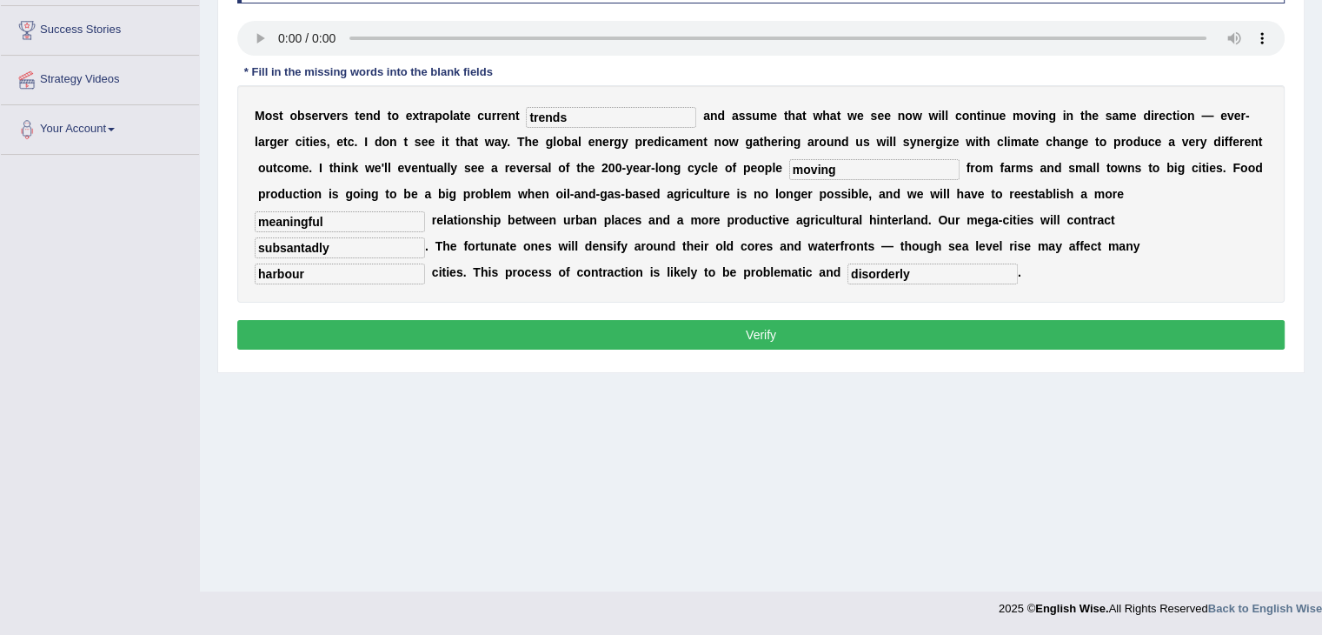
type input "subsantadly"
click at [768, 331] on button "Verify" at bounding box center [760, 335] width 1047 height 30
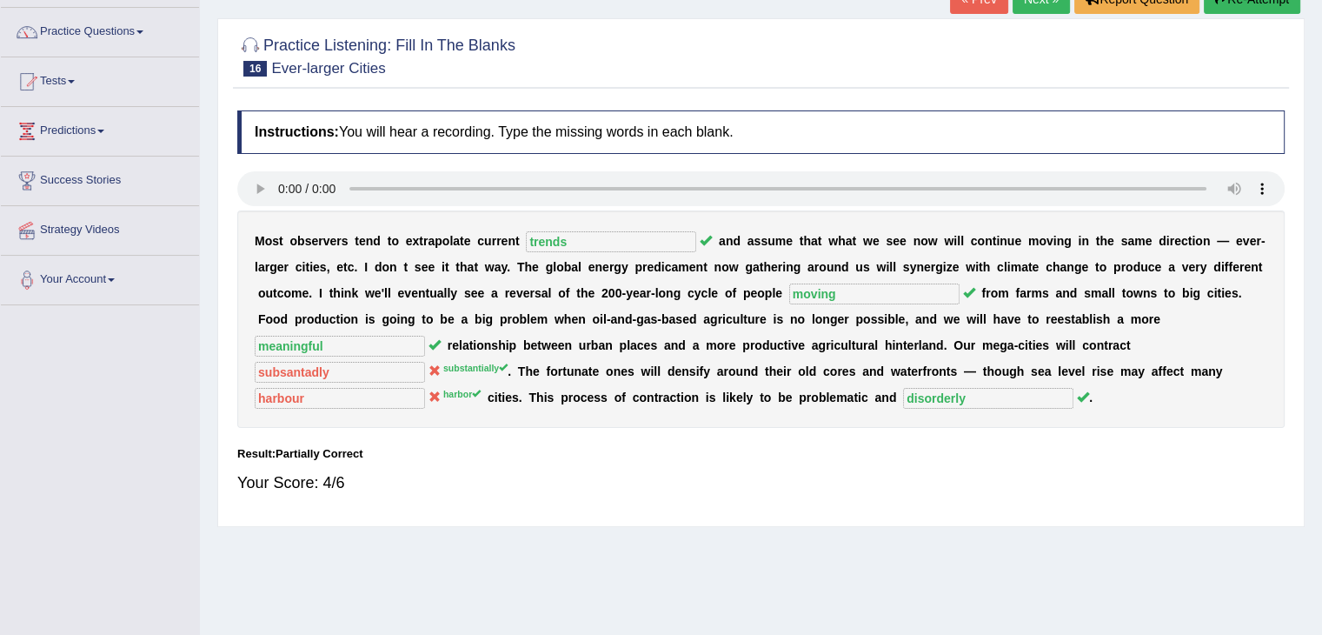
scroll to position [0, 0]
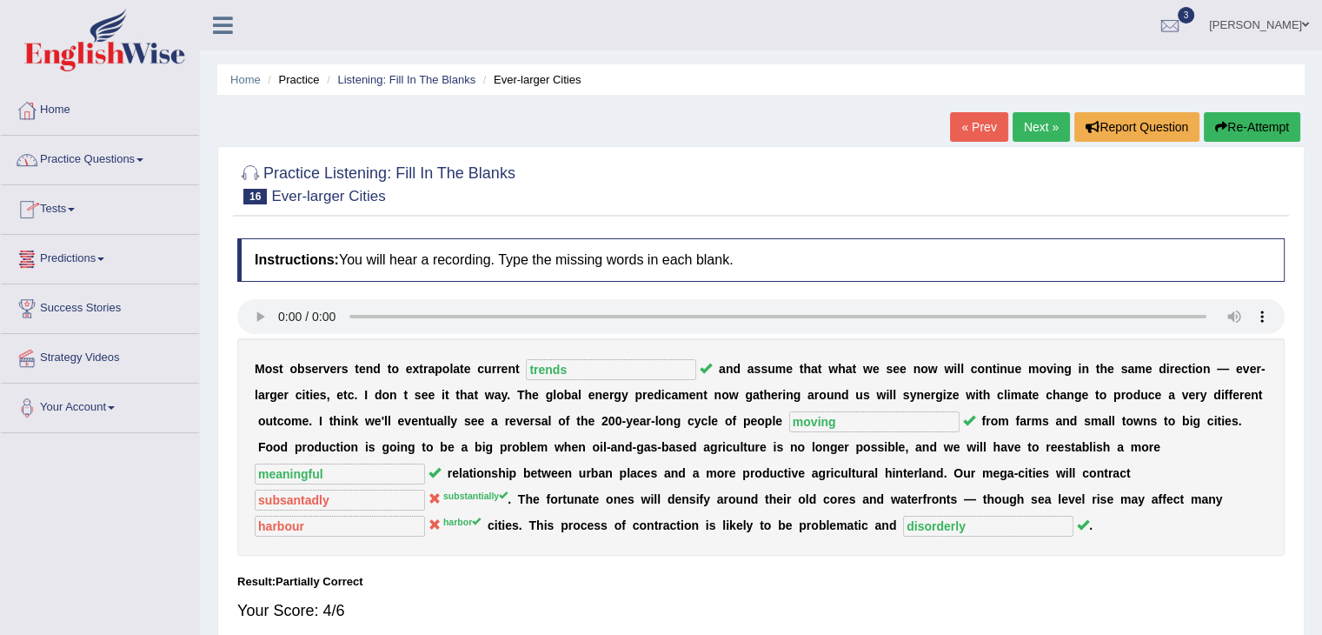
click at [69, 158] on link "Practice Questions" at bounding box center [100, 157] width 198 height 43
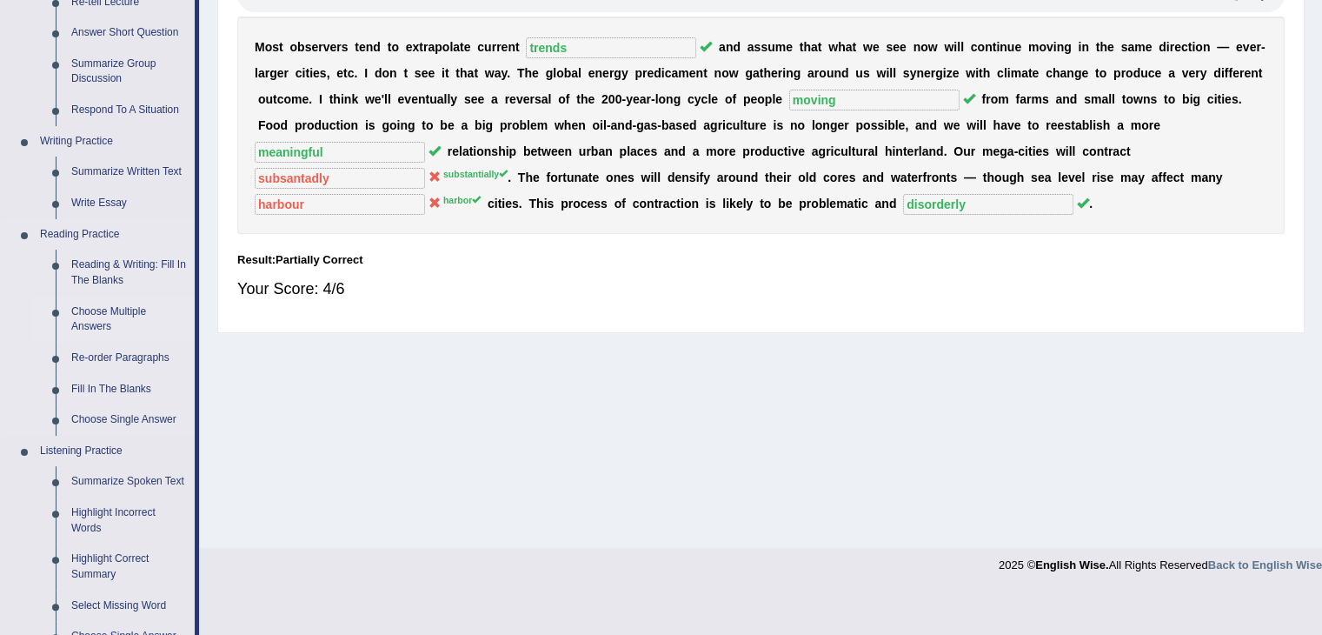
scroll to position [695, 0]
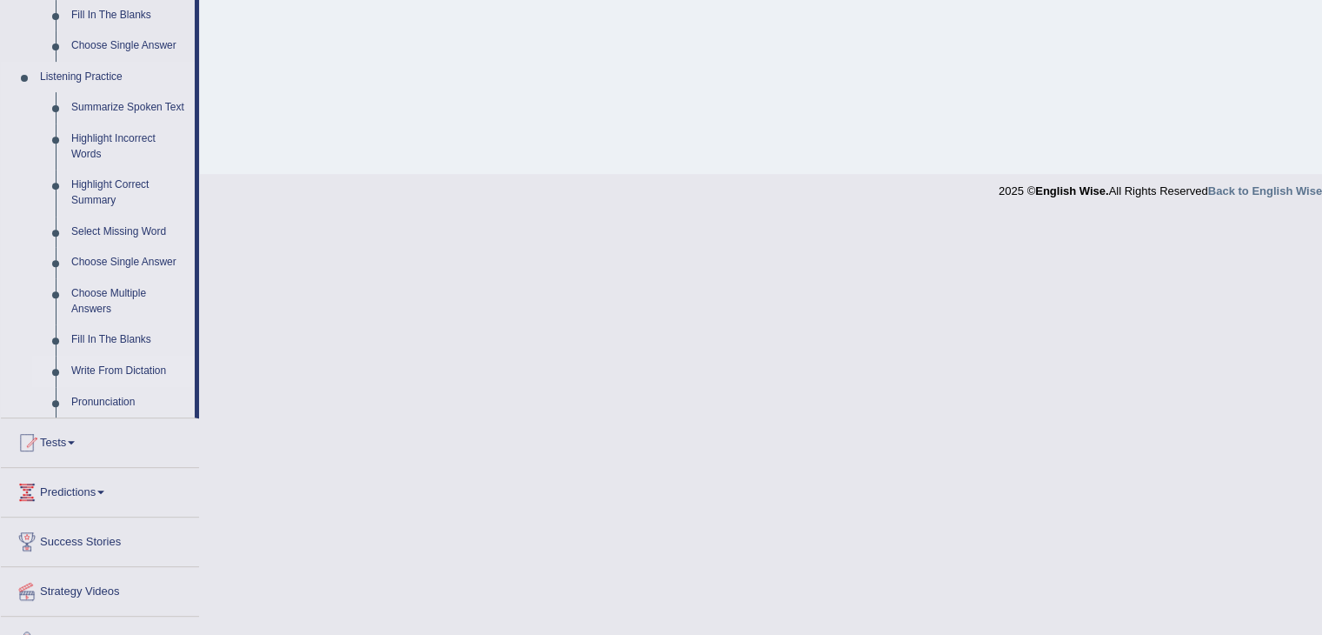
click at [83, 370] on link "Write From Dictation" at bounding box center [128, 371] width 131 height 31
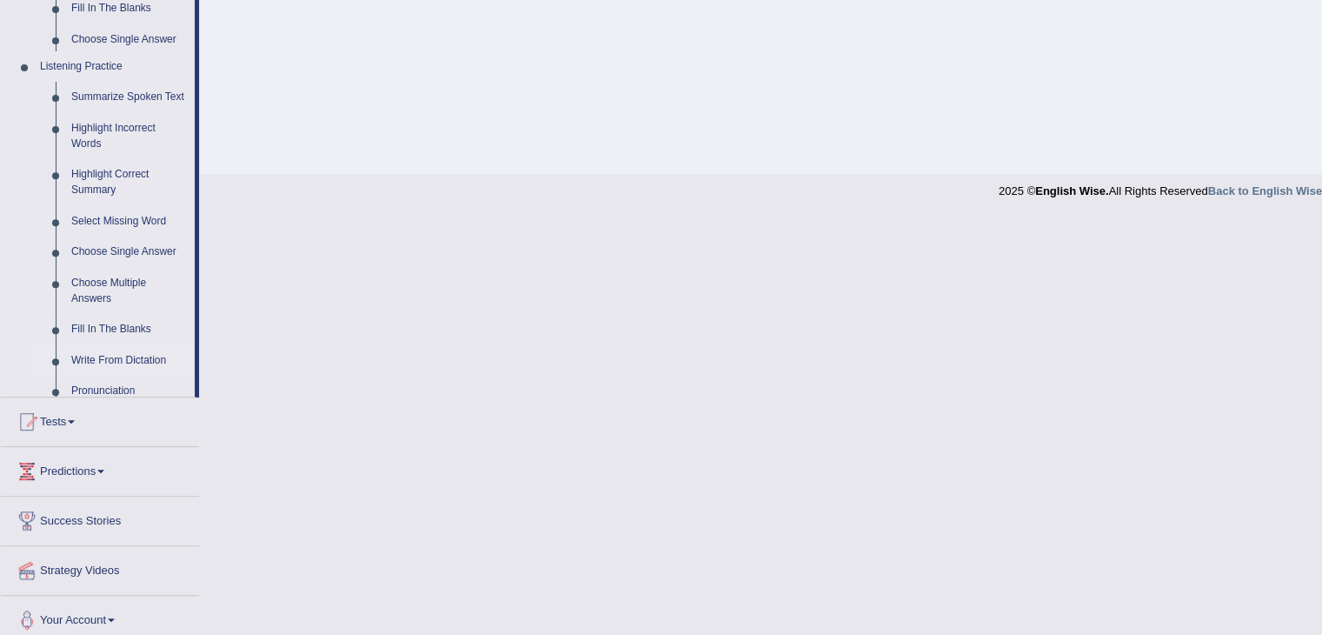
scroll to position [278, 0]
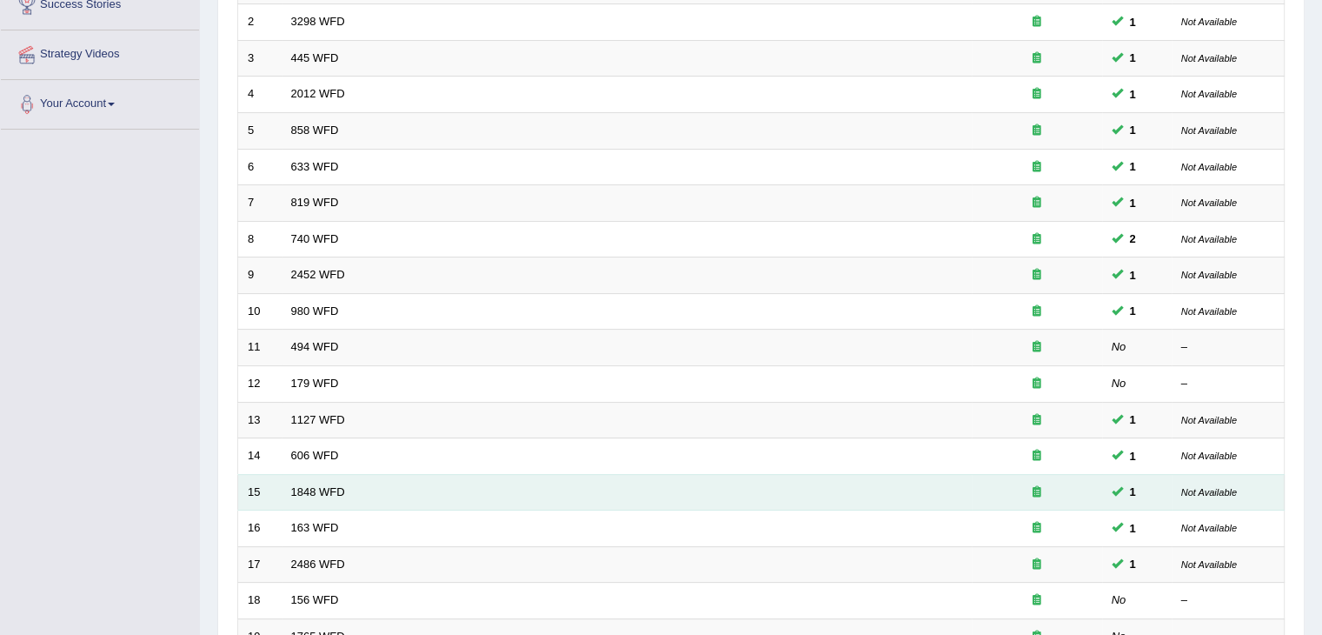
scroll to position [511, 0]
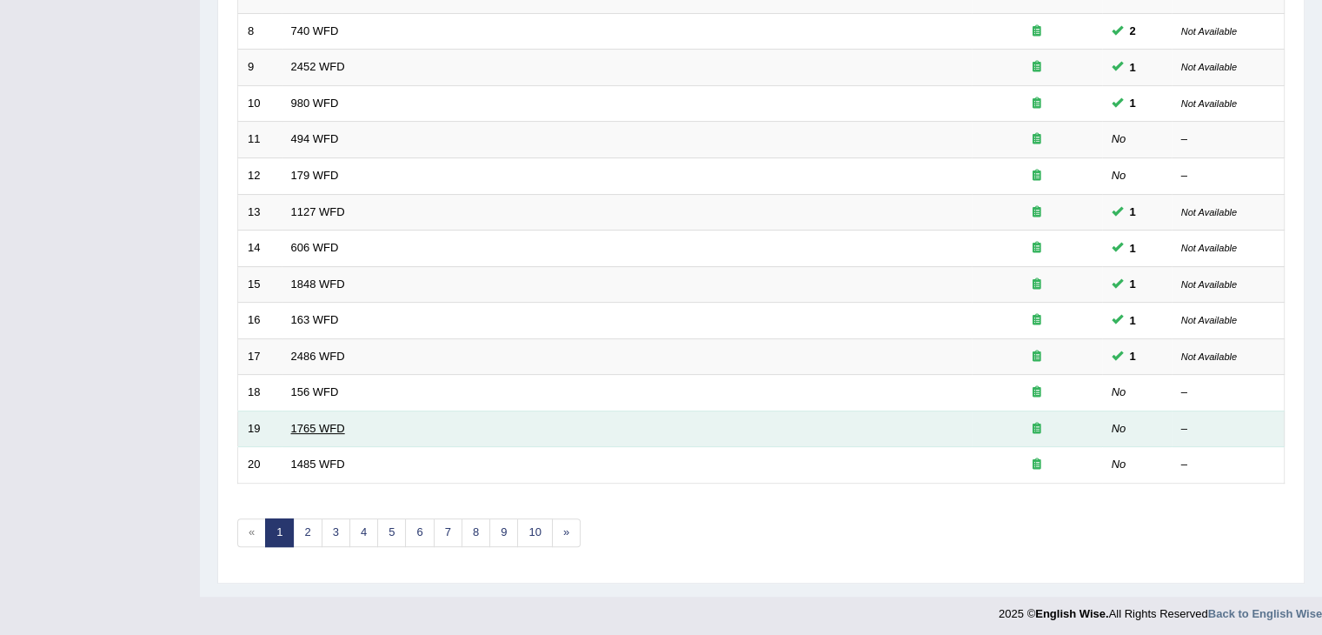
click at [331, 422] on link "1765 WFD" at bounding box center [318, 428] width 54 height 13
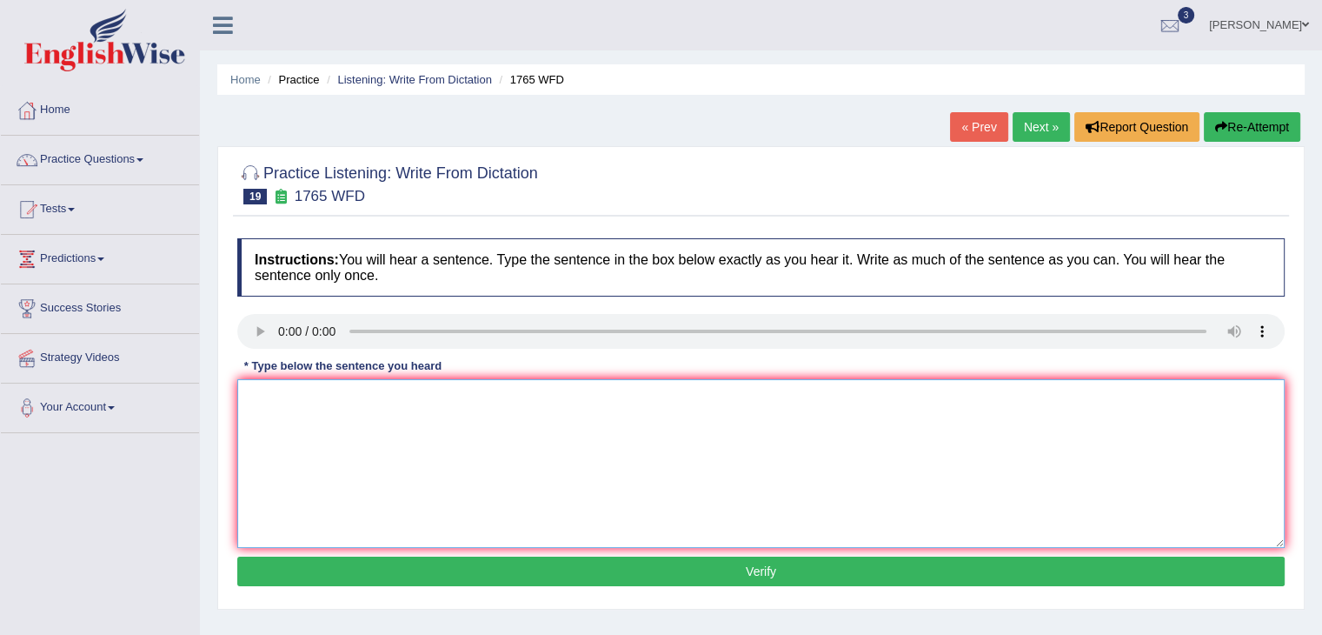
click at [254, 393] on textarea at bounding box center [760, 463] width 1047 height 169
click at [254, 389] on textarea at bounding box center [760, 463] width 1047 height 169
type textarea "M"
click at [247, 392] on textarea at bounding box center [760, 463] width 1047 height 169
type textarea "f"
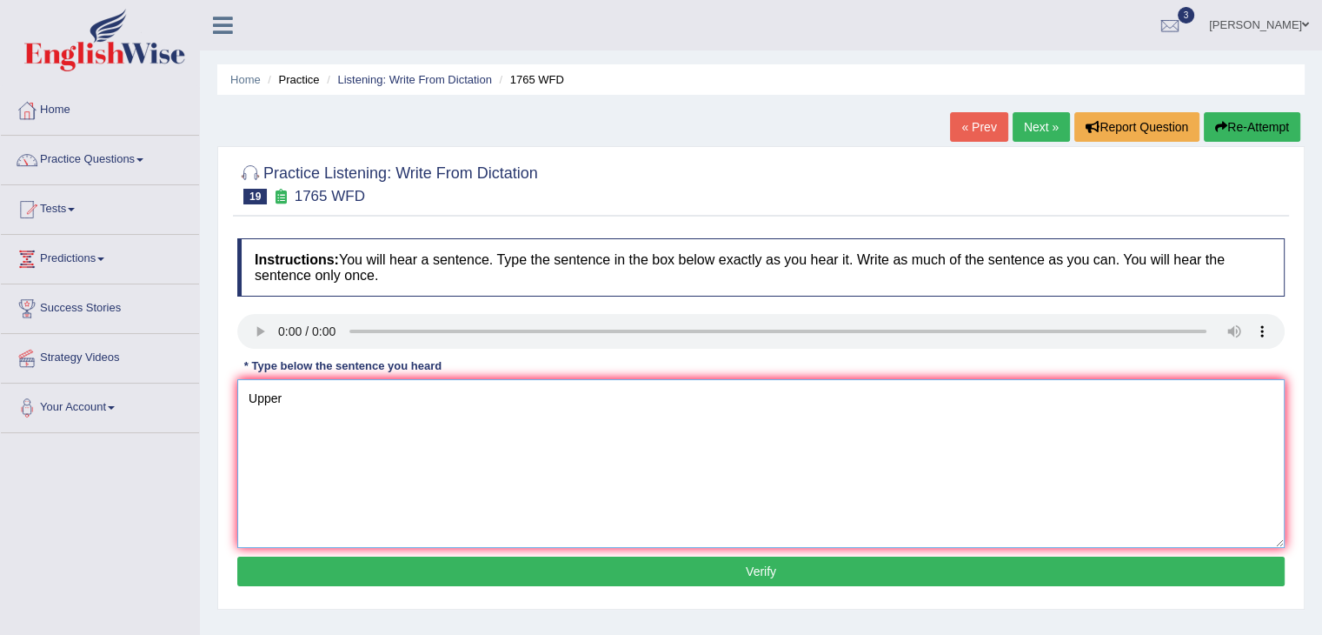
click at [285, 398] on textarea "Upper" at bounding box center [760, 463] width 1047 height 169
type textarea "U"
click at [518, 396] on textarea "Application form should be summited two months" at bounding box center [760, 463] width 1047 height 169
click at [544, 396] on textarea "Application form should be summited two months sharring" at bounding box center [760, 463] width 1047 height 169
click at [567, 396] on textarea "Application form should be summited two months sharing" at bounding box center [760, 463] width 1047 height 169
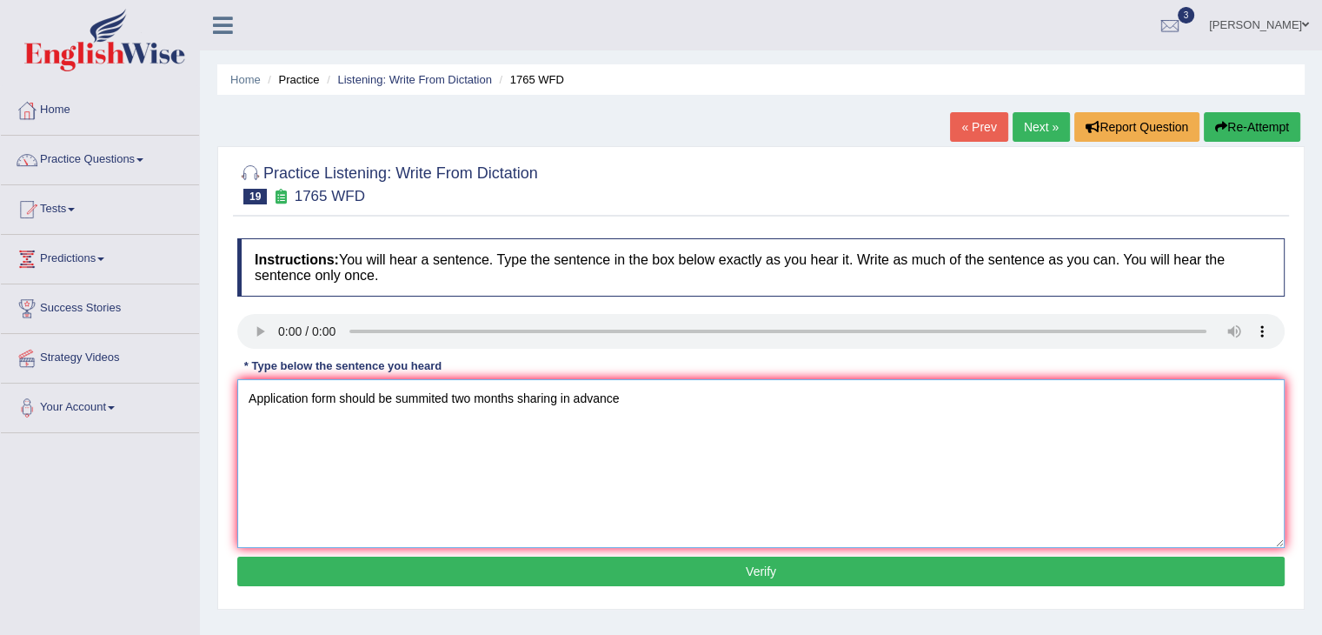
click at [624, 401] on textarea "Application form should be summited two months sharing in advance" at bounding box center [760, 463] width 1047 height 169
type textarea "Application form should be summited two months sharing in advance information."
click at [713, 577] on button "Verify" at bounding box center [760, 571] width 1047 height 30
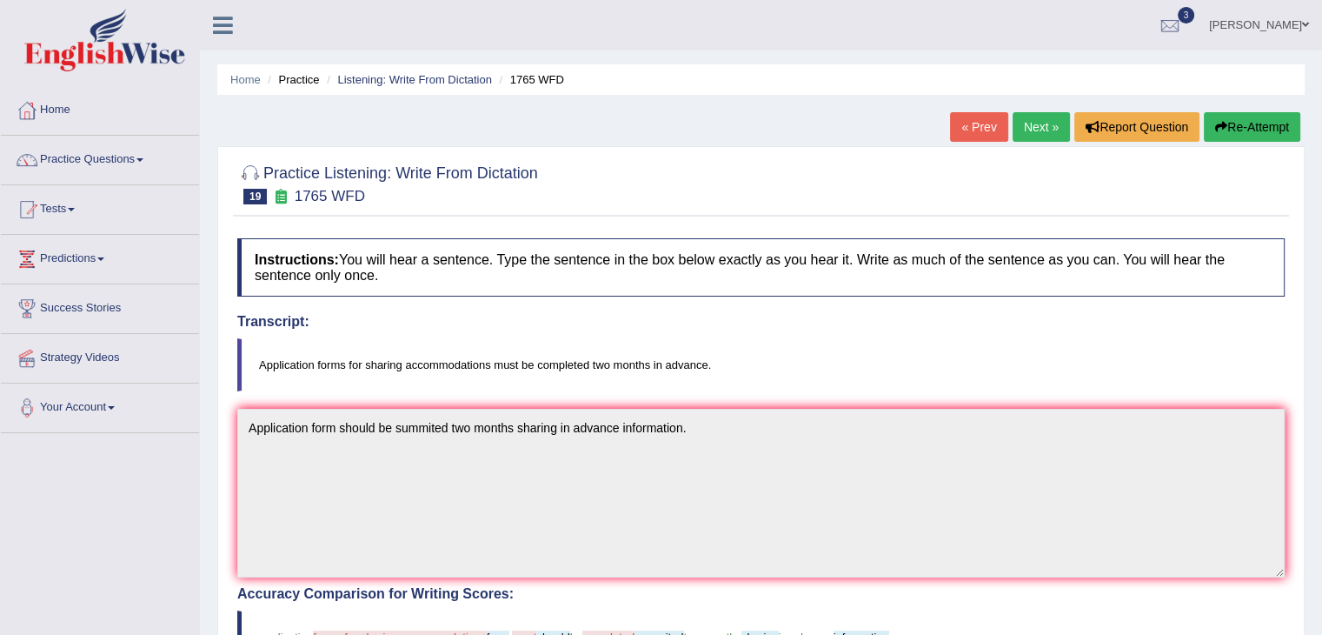
click at [1026, 126] on link "Next »" at bounding box center [1041, 127] width 57 height 30
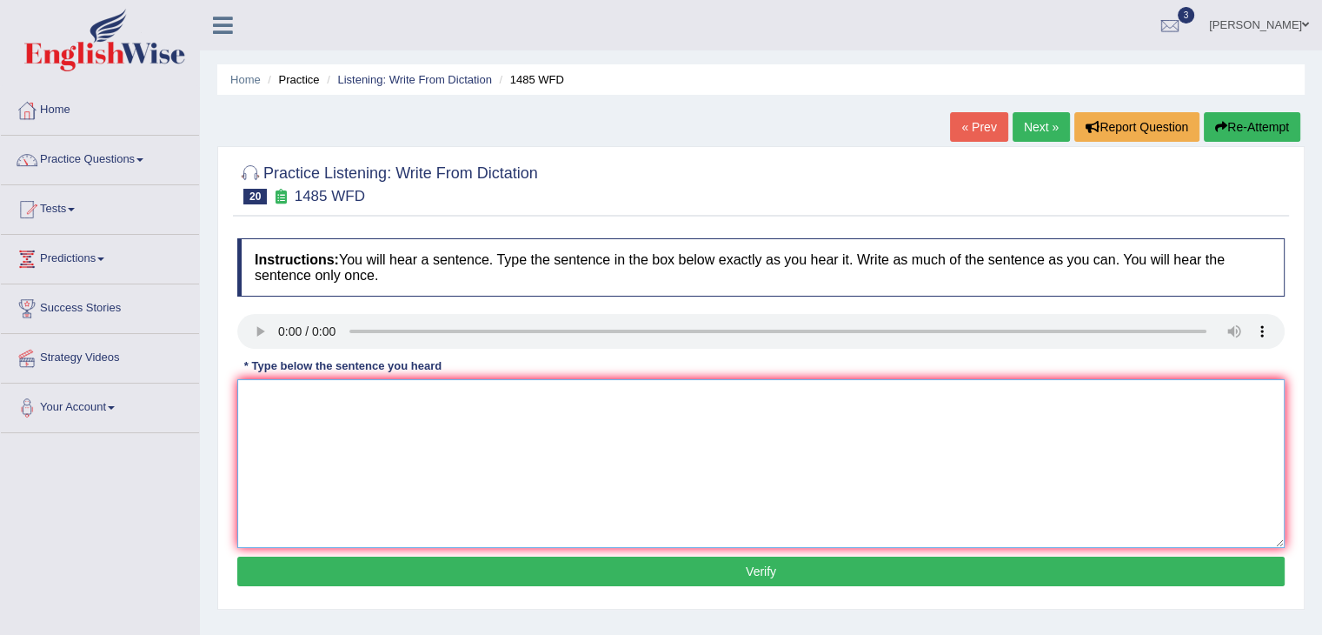
click at [330, 475] on textarea at bounding box center [760, 463] width 1047 height 169
type textarea "c"
click at [263, 402] on textarea "c" at bounding box center [760, 463] width 1047 height 169
click at [355, 404] on textarea "[PERSON_NAME]" at bounding box center [760, 463] width 1047 height 169
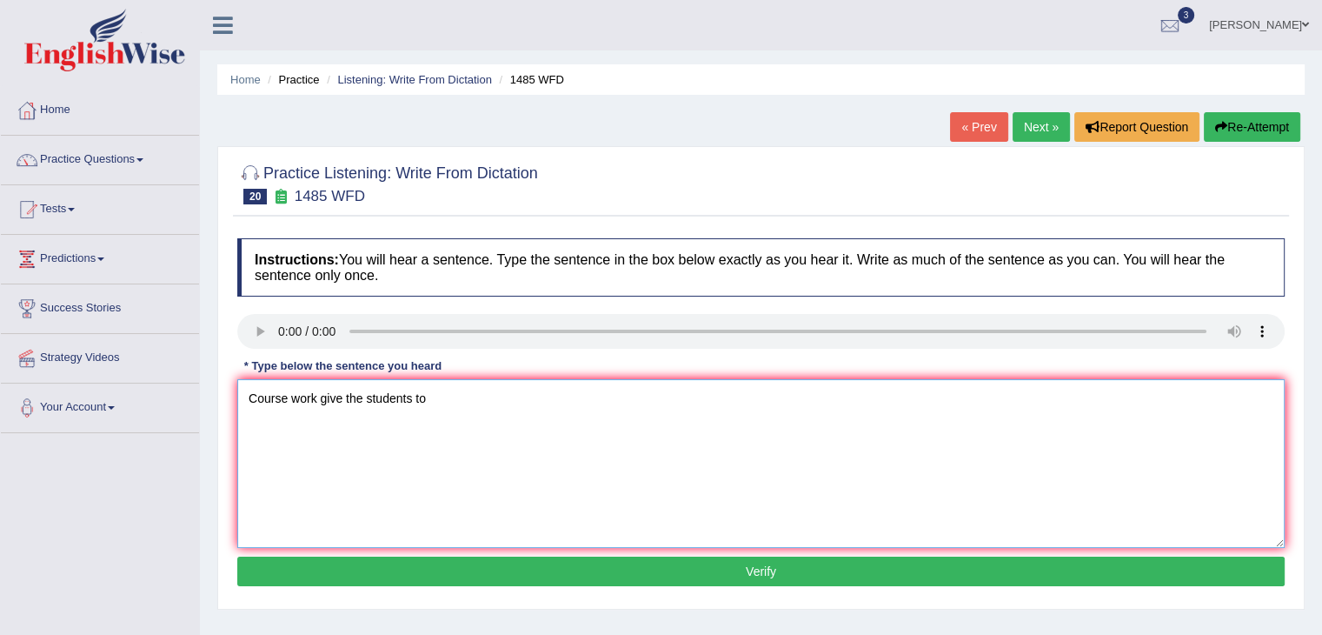
click at [429, 385] on textarea "Course work give the students to" at bounding box center [760, 463] width 1047 height 169
click at [428, 397] on textarea "Course work give the students to explore" at bounding box center [760, 463] width 1047 height 169
click at [544, 431] on textarea "Course work give the students to therly explore" at bounding box center [760, 463] width 1047 height 169
type textarea "Course work give the students to therly explore on their subject."
click at [828, 577] on button "Verify" at bounding box center [760, 571] width 1047 height 30
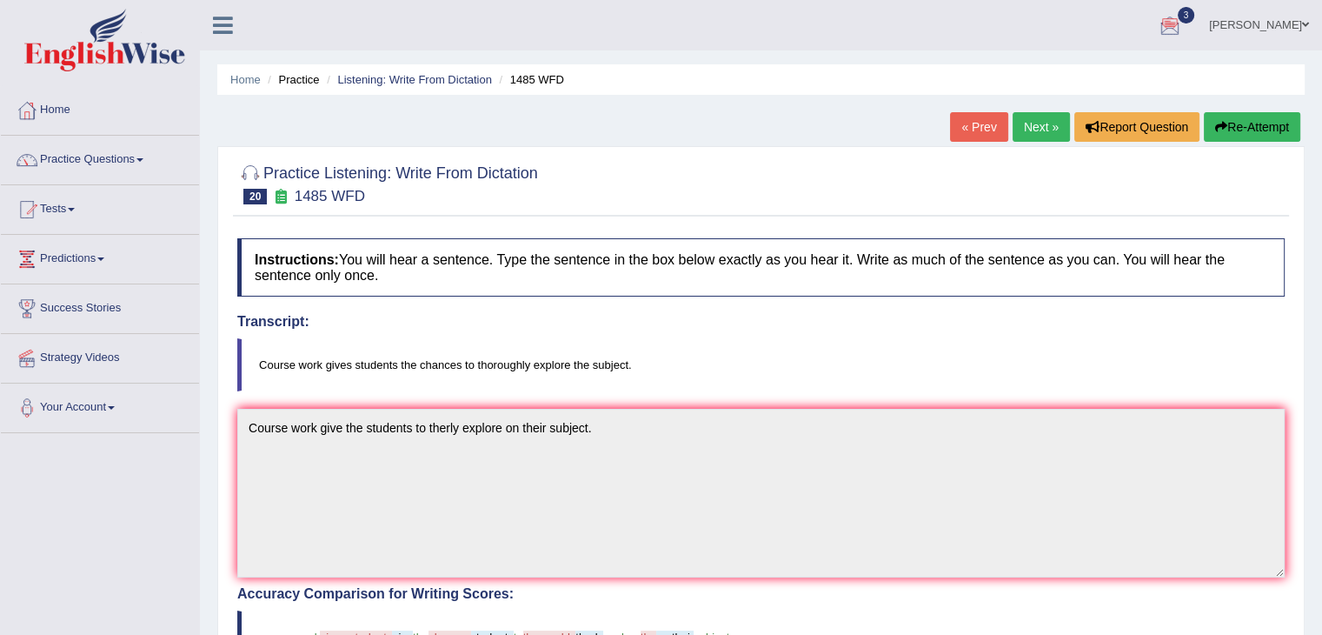
click at [1013, 121] on link "Next »" at bounding box center [1041, 127] width 57 height 30
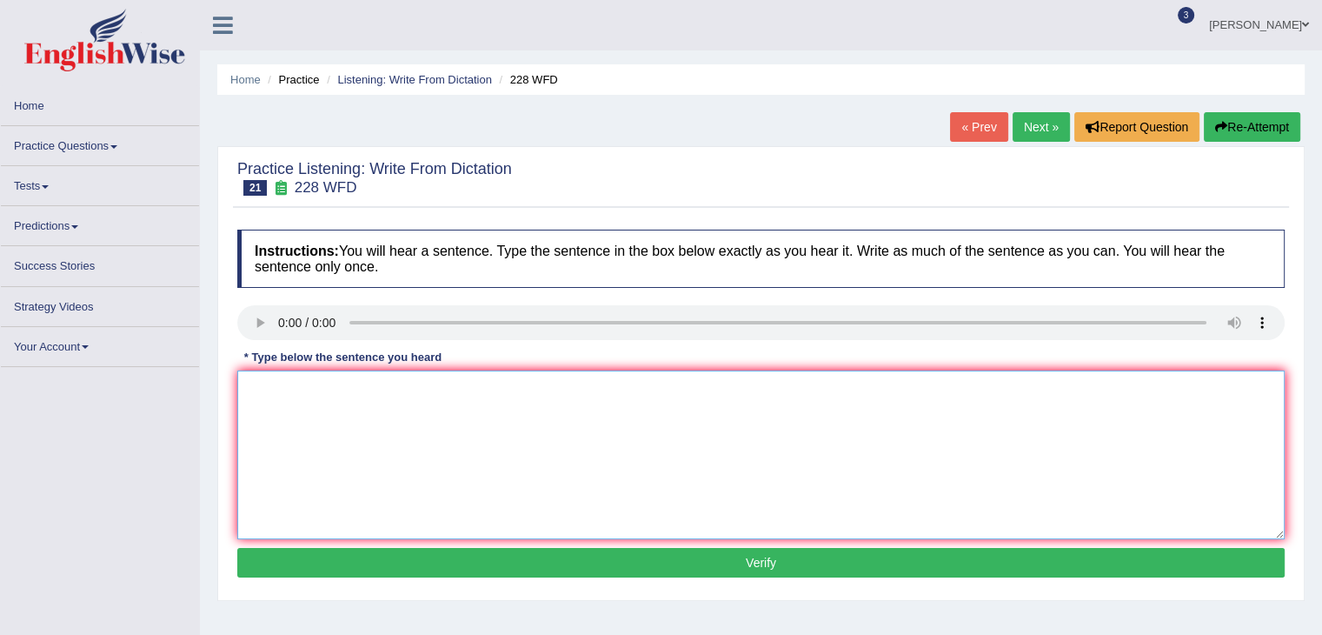
click at [675, 404] on textarea at bounding box center [760, 454] width 1047 height 169
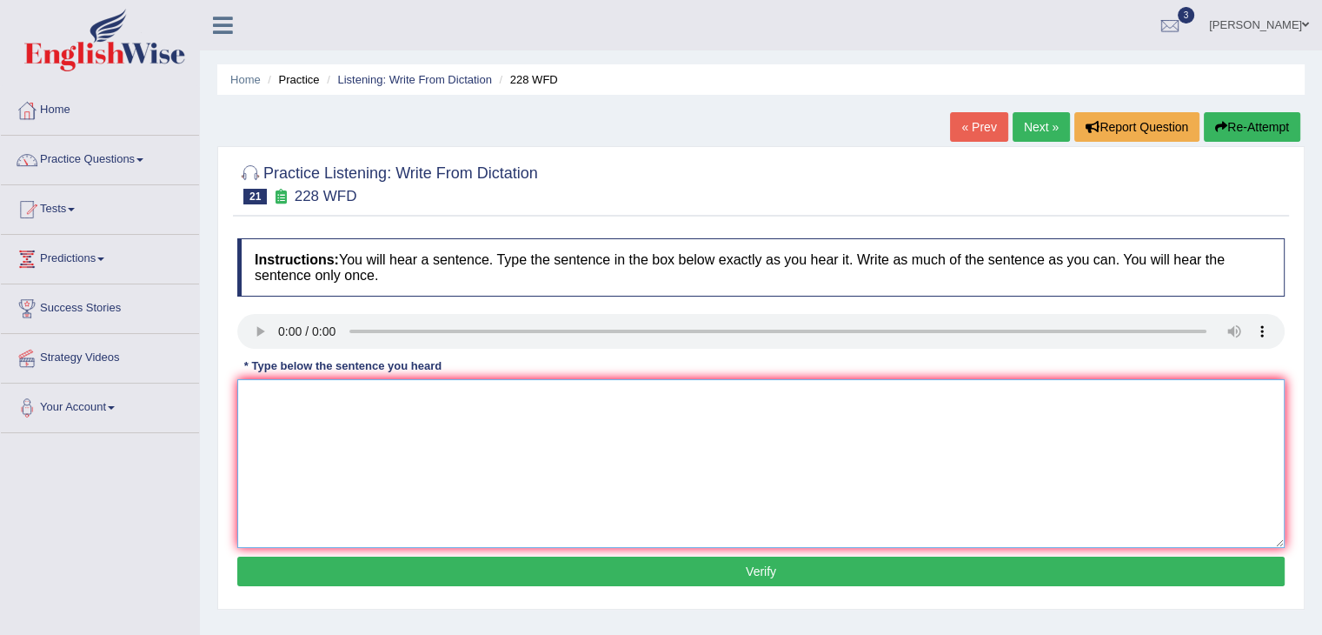
click at [322, 428] on textarea at bounding box center [760, 463] width 1047 height 169
click at [357, 401] on textarea "Computer science" at bounding box center [760, 463] width 1047 height 169
click at [438, 391] on textarea "Computer science has become" at bounding box center [760, 463] width 1047 height 169
click at [414, 404] on textarea "Computer science has becomea porpular university course." at bounding box center [760, 463] width 1047 height 169
click at [567, 401] on textarea "Computer science has become a porpular university course." at bounding box center [760, 463] width 1047 height 169
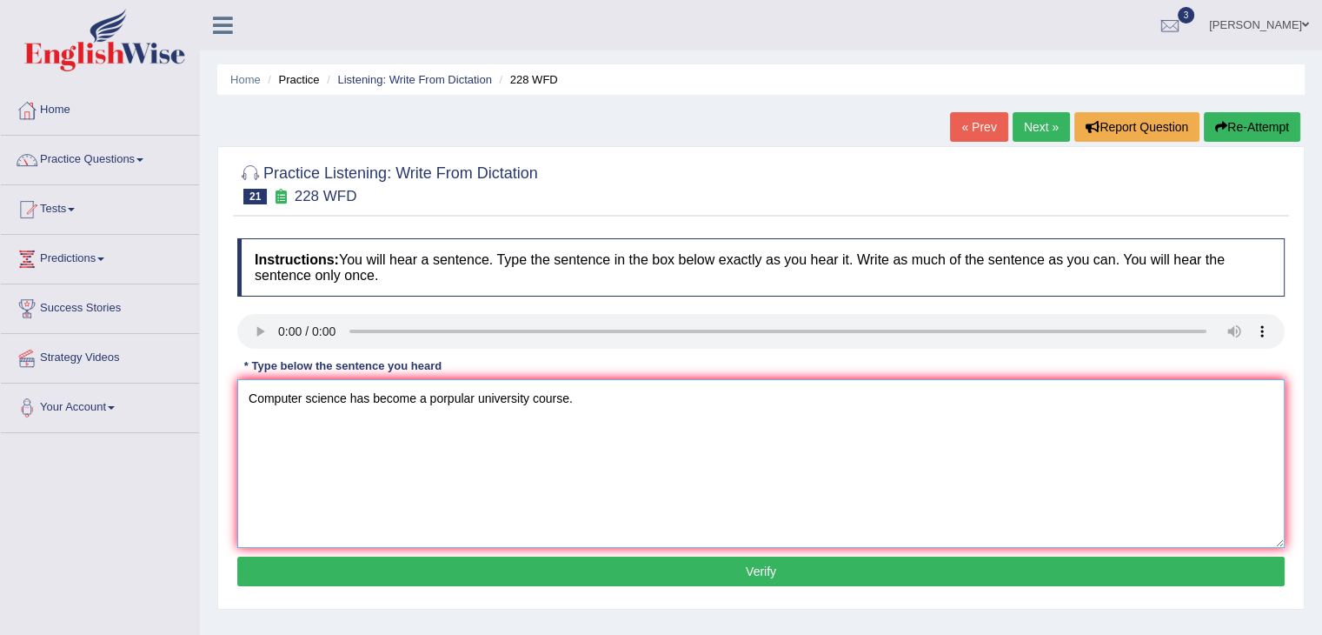
click at [568, 396] on textarea "Computer science has become a porpular university course." at bounding box center [760, 463] width 1047 height 169
drag, startPoint x: 538, startPoint y: 397, endPoint x: 525, endPoint y: 395, distance: 13.3
click at [532, 397] on textarea "Computer science has become a porpular university course." at bounding box center [760, 463] width 1047 height 169
click at [525, 395] on textarea "Computer science has become a porpular university course." at bounding box center [760, 463] width 1047 height 169
click at [529, 396] on textarea "Computer science has become a porpular university course." at bounding box center [760, 463] width 1047 height 169
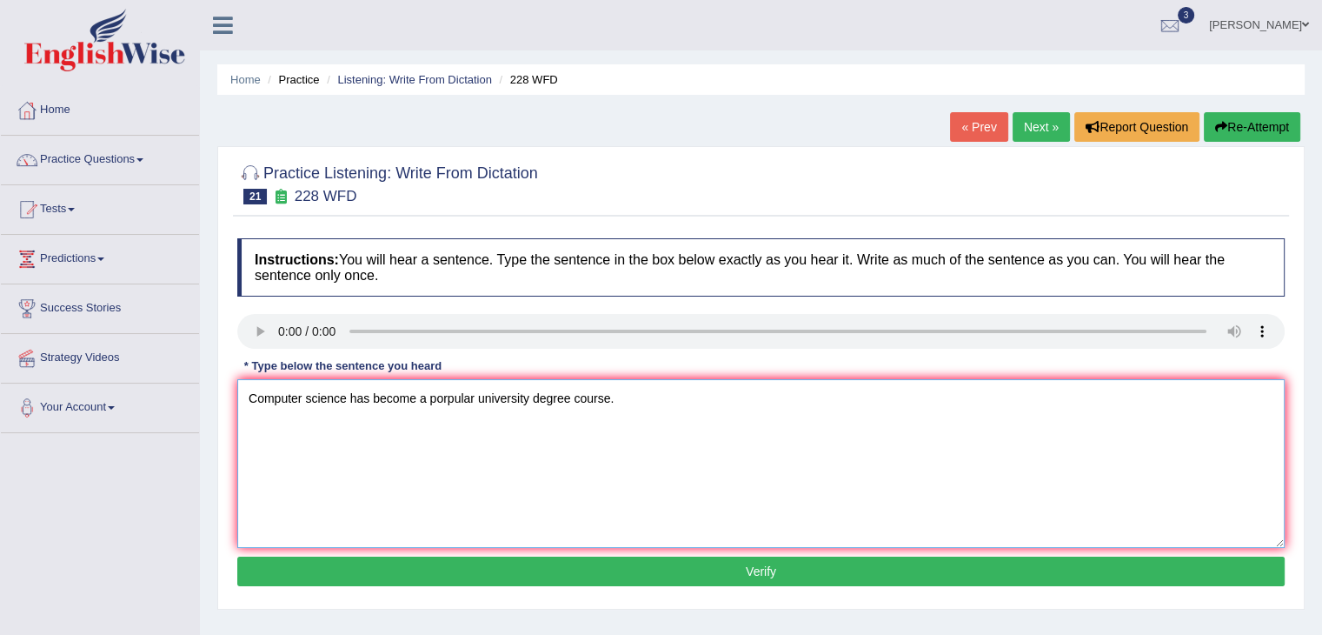
type textarea "Computer science has become a porpular university degree course."
drag, startPoint x: 539, startPoint y: 560, endPoint x: 545, endPoint y: 551, distance: 10.6
click at [541, 554] on div "Instructions: You will hear a sentence. Type the sentence in the box below exac…" at bounding box center [761, 414] width 1056 height 370
click at [558, 557] on button "Verify" at bounding box center [760, 571] width 1047 height 30
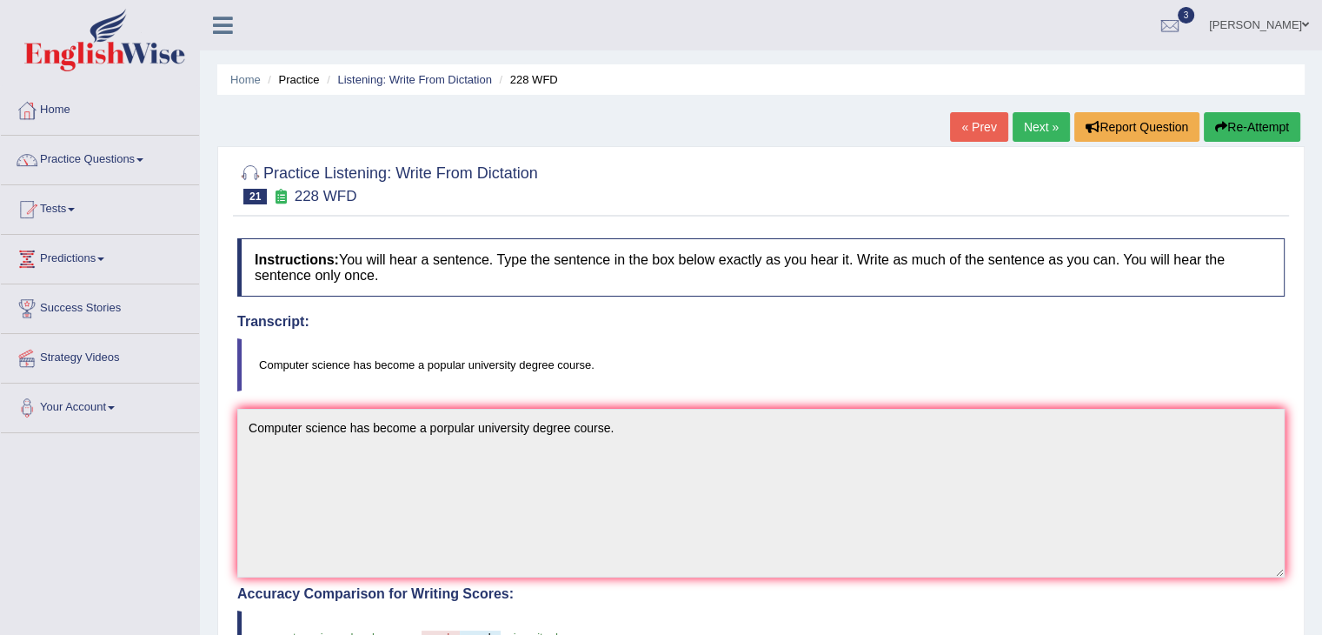
click at [1022, 91] on ul "Home Practice Listening: Write From Dictation 228 WFD" at bounding box center [760, 79] width 1087 height 30
click at [1037, 123] on link "Next »" at bounding box center [1041, 127] width 57 height 30
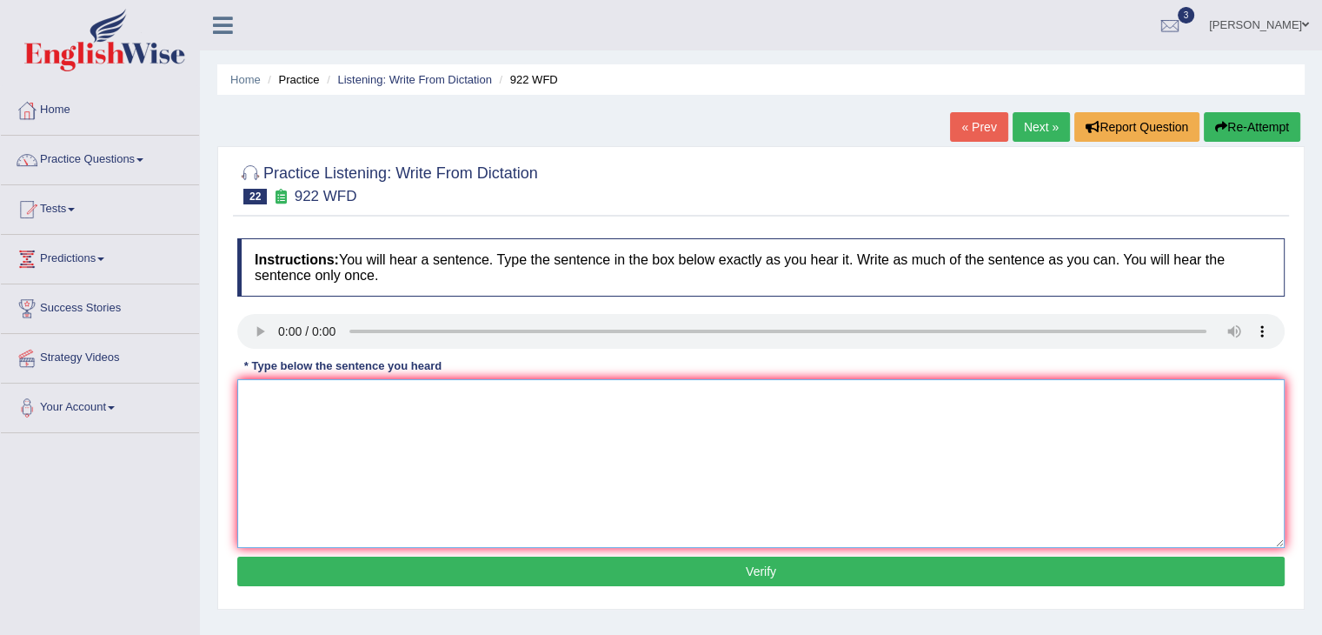
click at [327, 444] on textarea at bounding box center [760, 463] width 1047 height 169
type textarea "Students entending"
click at [94, 162] on link "Practice Questions" at bounding box center [100, 157] width 198 height 43
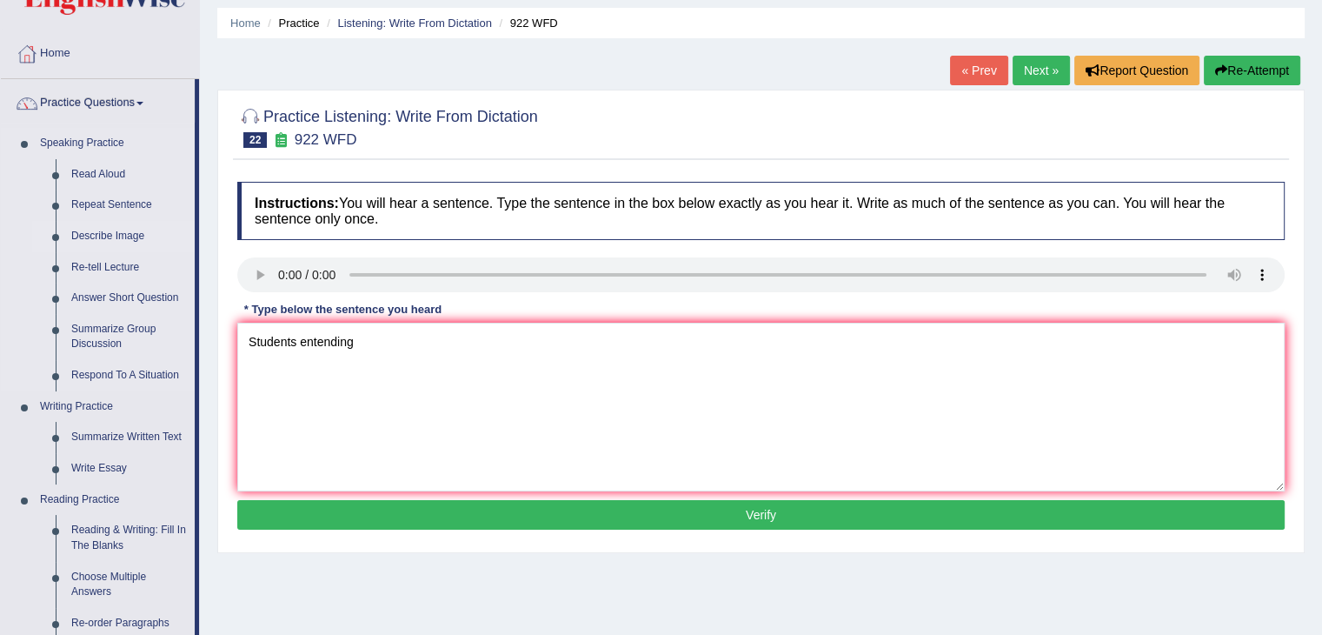
scroll to position [87, 0]
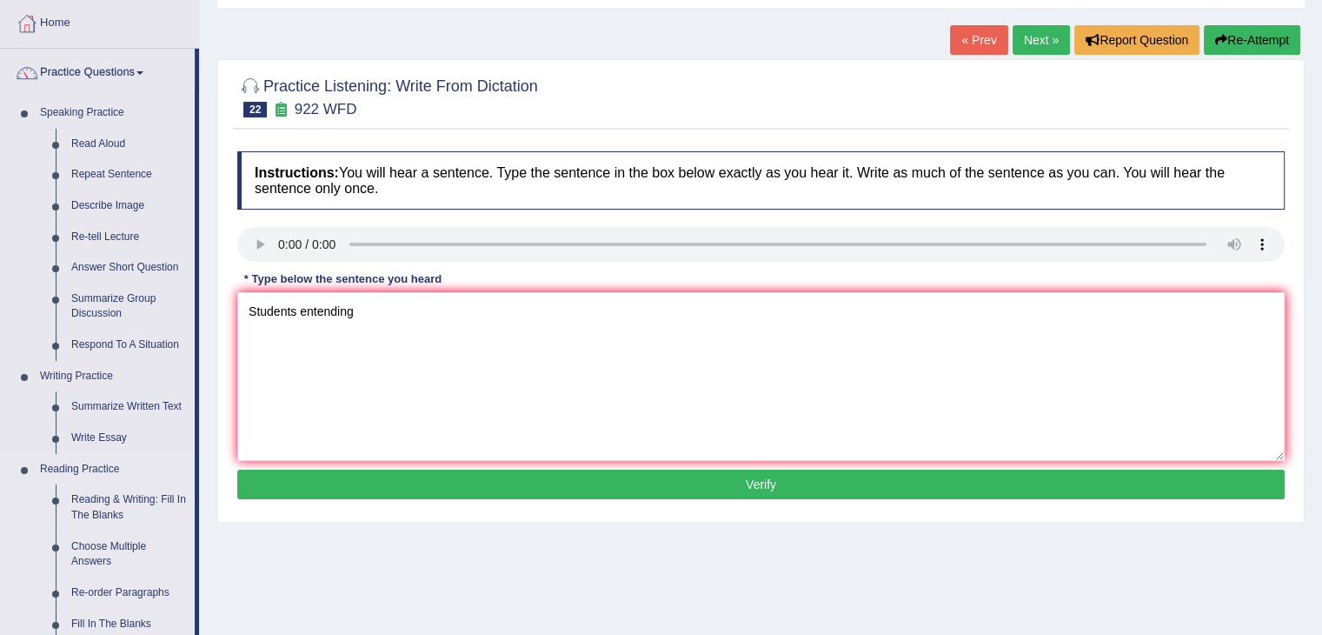
click at [102, 442] on link "Write Essay" at bounding box center [128, 437] width 131 height 31
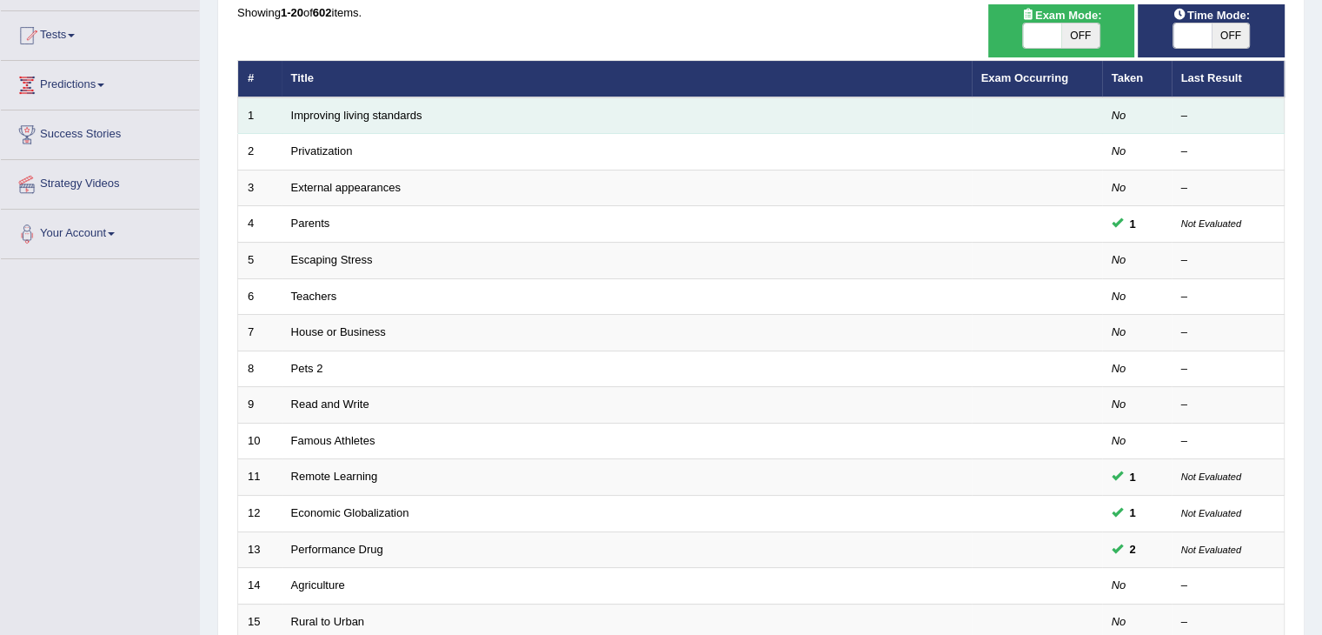
scroll to position [511, 0]
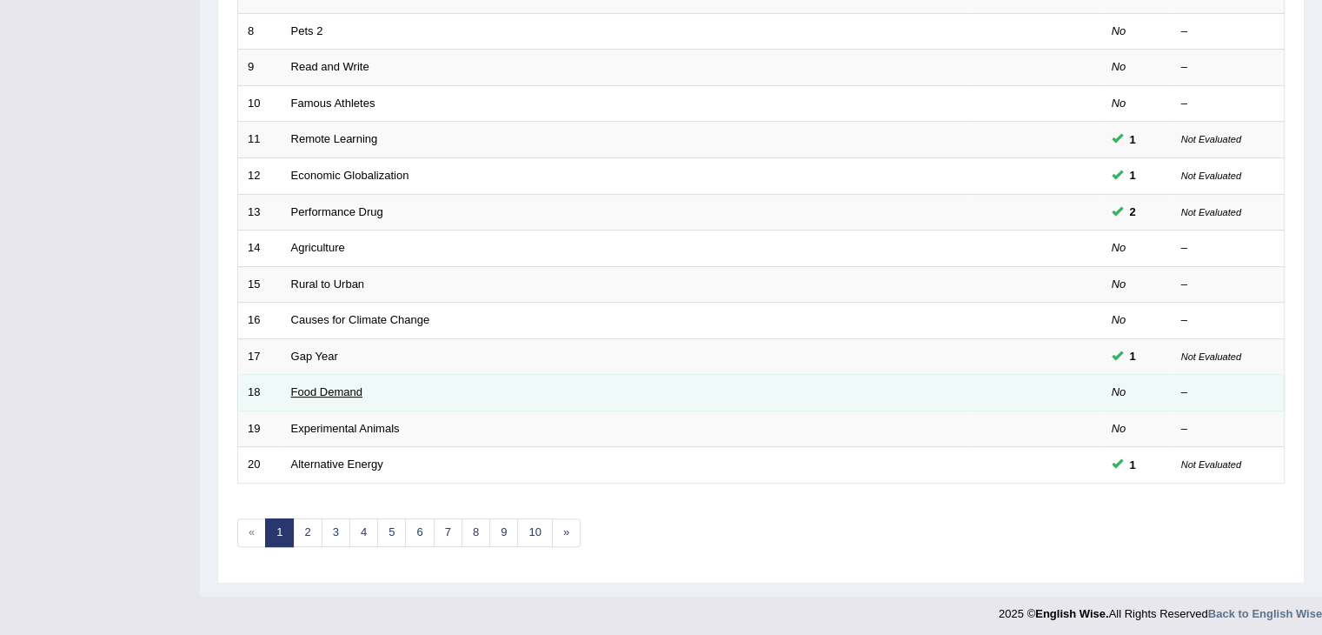
click at [323, 386] on link "Food Demand" at bounding box center [326, 391] width 71 height 13
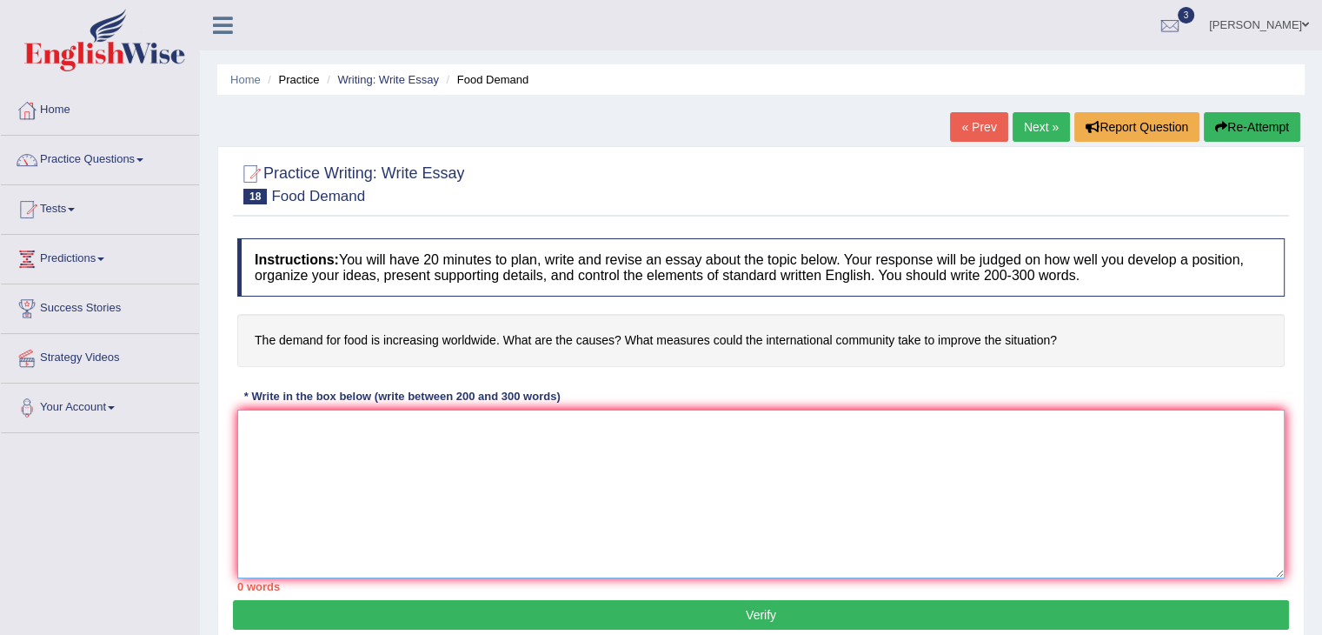
click at [596, 500] on textarea at bounding box center [760, 493] width 1047 height 169
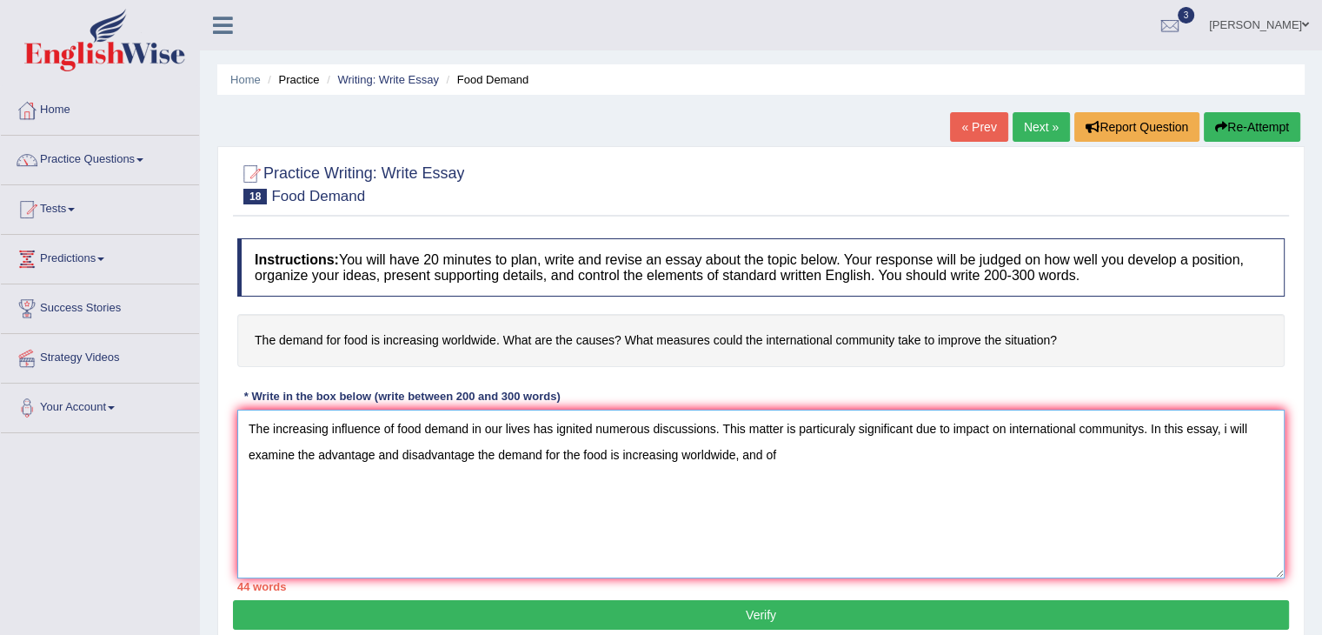
click at [495, 455] on textarea "The increasing influence of food demand in our lives has ignited numerous discu…" at bounding box center [760, 493] width 1047 height 169
click at [796, 445] on textarea "The increasing influence of food demand in our lives has ignited numerous discu…" at bounding box center [760, 493] width 1047 height 169
click at [1138, 456] on textarea "The increasing influence of food demand in our lives has ignited numerous discu…" at bounding box center [760, 493] width 1047 height 169
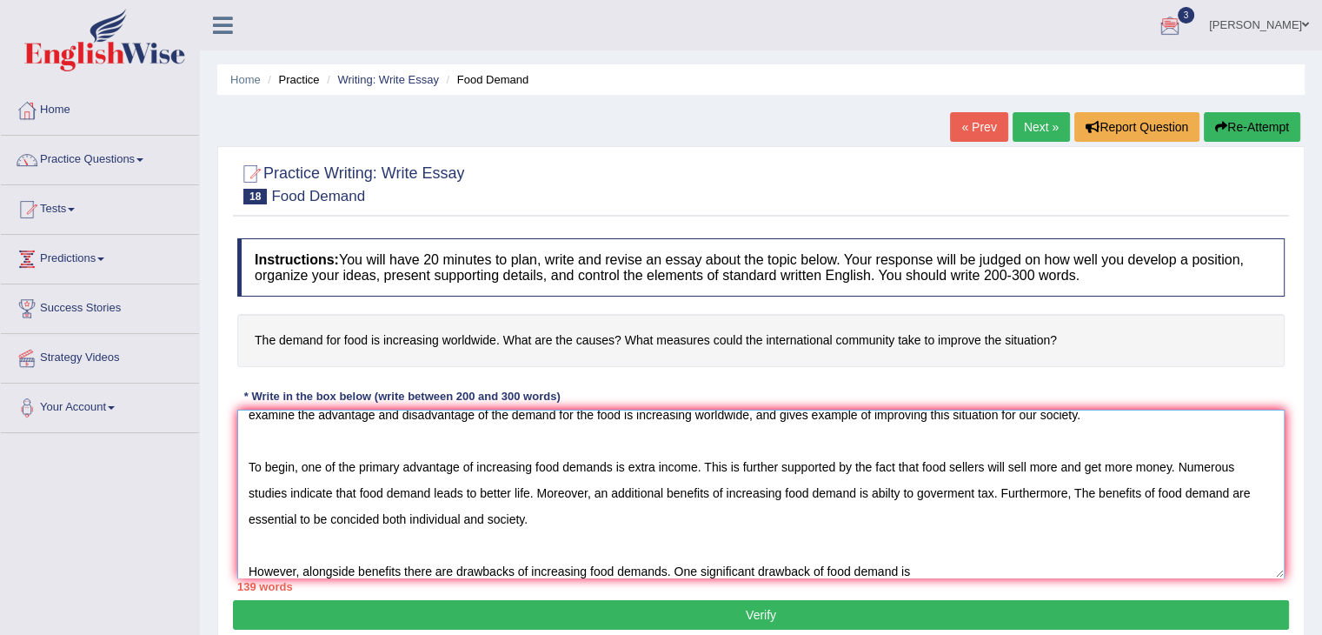
scroll to position [52, 0]
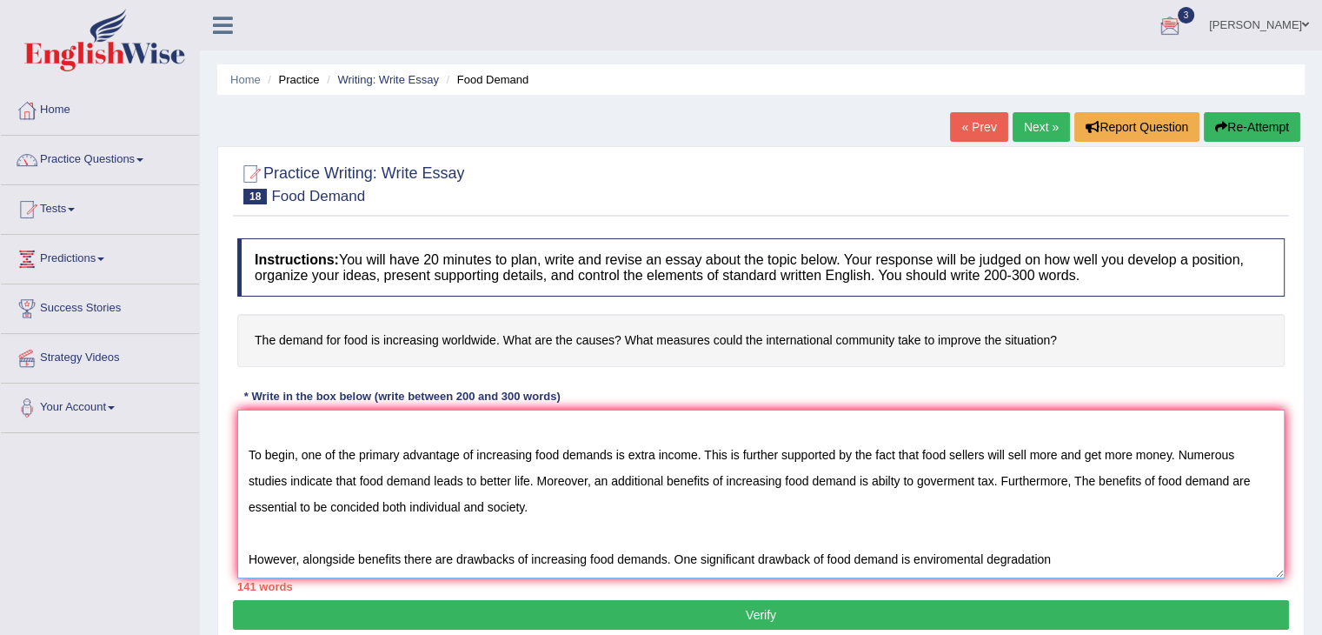
type textarea "The increasing influence of food demand in our lives has ignited numerous discu…"
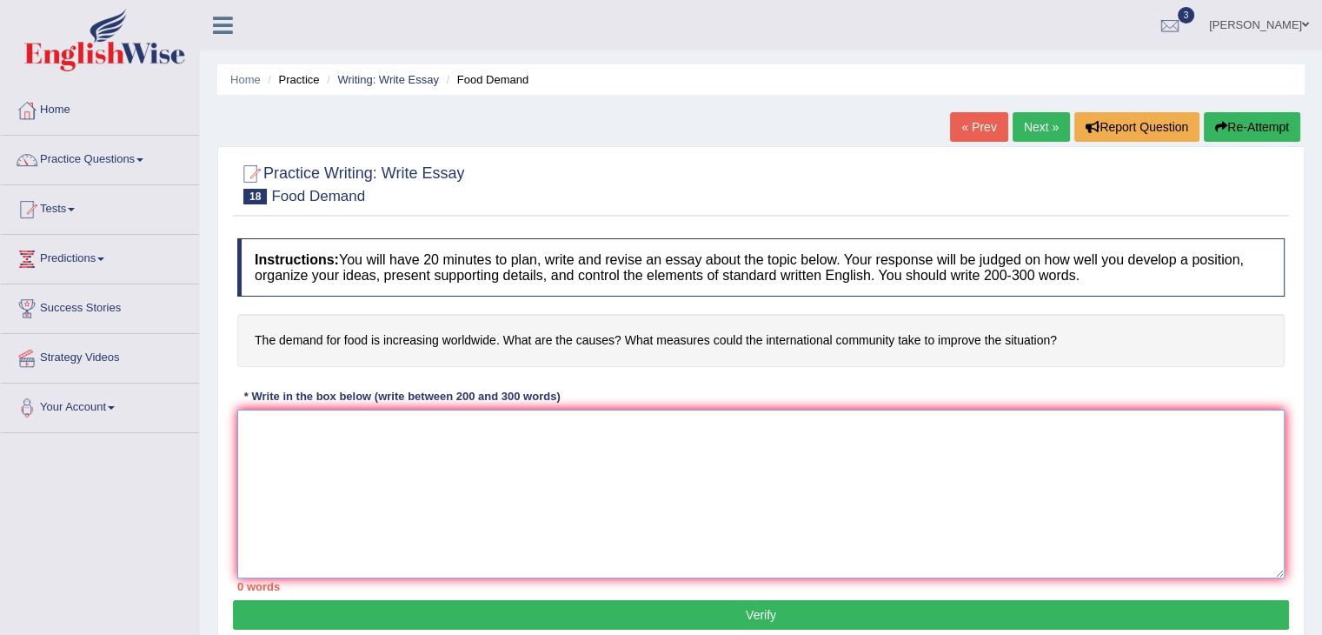
click at [455, 482] on textarea at bounding box center [760, 493] width 1047 height 169
type textarea "z"
type textarea "ZZXCZSTSS"
